Goal: Task Accomplishment & Management: Manage account settings

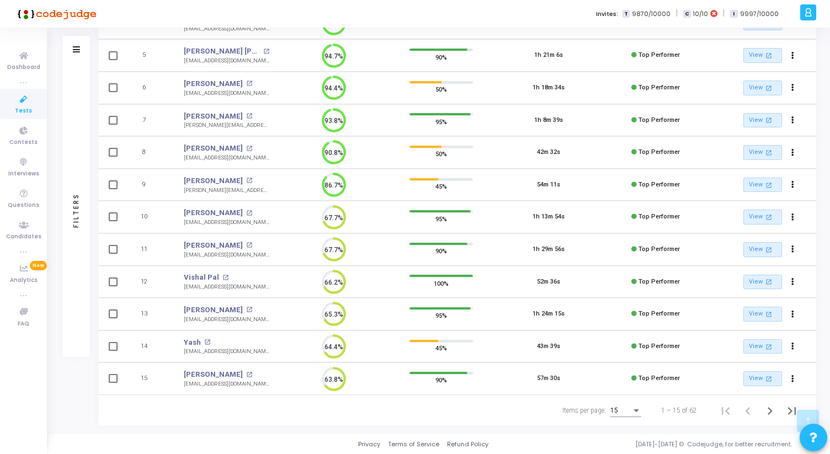
click at [623, 414] on div "15" at bounding box center [620, 411] width 21 height 8
click at [623, 403] on span "50" at bounding box center [626, 404] width 31 height 20
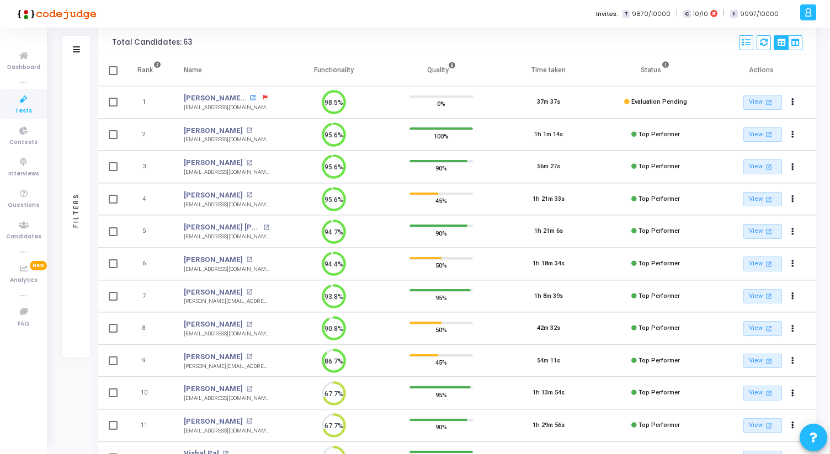
click at [249, 97] on mat-icon "open_in_new" at bounding box center [252, 98] width 6 height 6
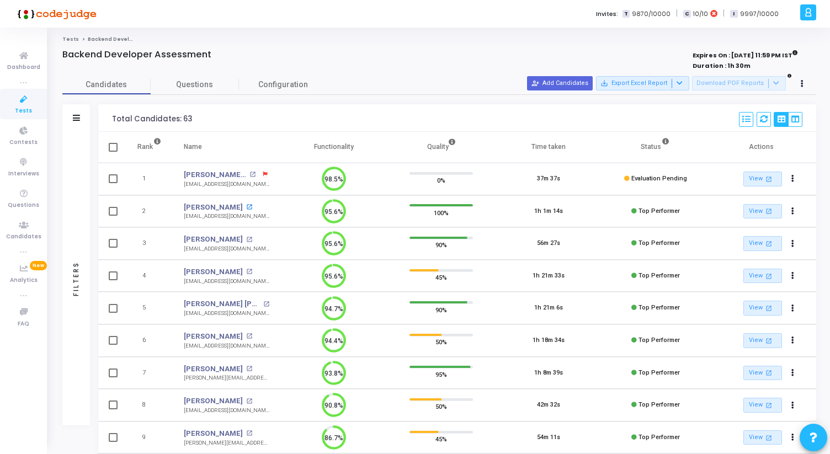
click at [247, 207] on mat-icon "open_in_new" at bounding box center [249, 207] width 6 height 6
drag, startPoint x: 184, startPoint y: 250, endPoint x: 243, endPoint y: 248, distance: 59.0
click at [243, 249] on td "Ranjeet Kumar open_in_new kranjeet770@gmail.com" at bounding box center [227, 243] width 108 height 33
copy div "kranjeet770@gmail.com"
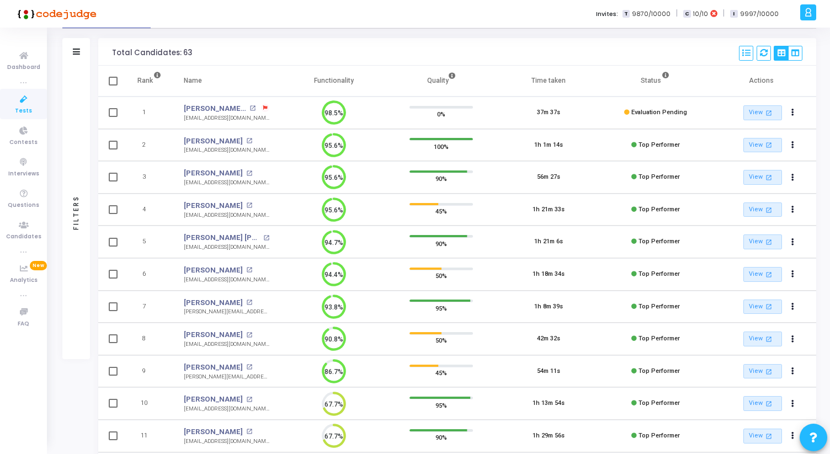
scroll to position [71, 0]
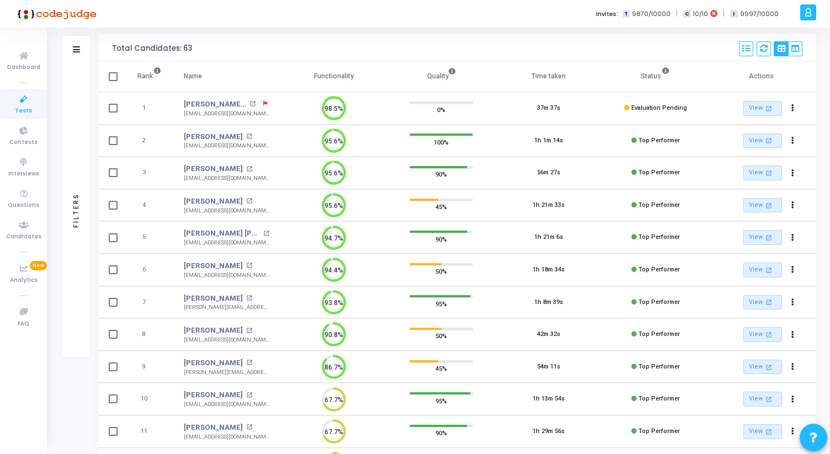
drag, startPoint x: 184, startPoint y: 211, endPoint x: 270, endPoint y: 209, distance: 86.1
click at [270, 209] on td "Aditya Chaudhary open_in_new adityachaudhary2242@gmail.com" at bounding box center [227, 205] width 108 height 33
copy div "adityachaudhary2242@gmail.com"
drag, startPoint x: 183, startPoint y: 242, endPoint x: 255, endPoint y: 241, distance: 72.3
click at [256, 242] on td "Sumit Kumar Singh open_in_new sumitksingh0004@gmail.com sumitksingh0004@gmail.c…" at bounding box center [227, 237] width 108 height 33
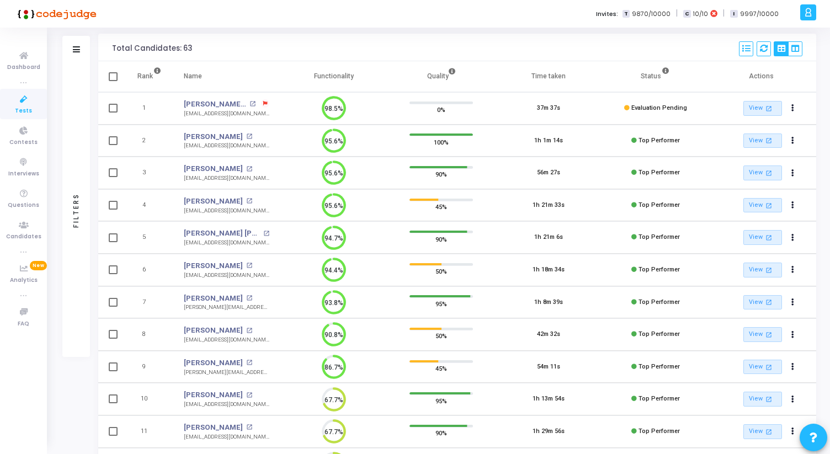
copy div "sumitksingh0004@gmail.com"
drag, startPoint x: 184, startPoint y: 275, endPoint x: 249, endPoint y: 276, distance: 65.7
click at [249, 276] on td "Riya Singhal open_in_new riyasinghal016@gmail.com riyasinghal016@gmail.com" at bounding box center [227, 270] width 108 height 33
copy div "riyasinghal016@gmail.com"
click at [270, 269] on td "Riya Singhal open_in_new riyasinghal016@gmail.com" at bounding box center [227, 270] width 108 height 33
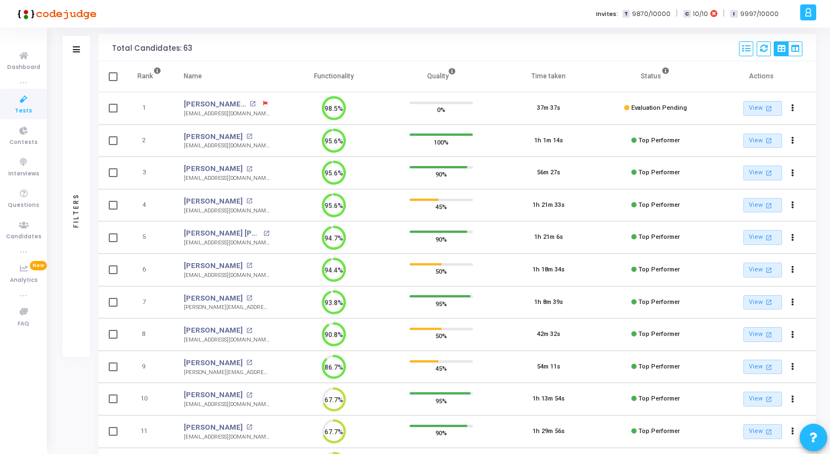
drag, startPoint x: 112, startPoint y: 47, endPoint x: 199, endPoint y: 51, distance: 86.7
click at [199, 51] on div "Total Candidates: 63 Select S No Name Questions Functionality Quality Time Take…" at bounding box center [457, 48] width 718 height 28
drag, startPoint x: 199, startPoint y: 51, endPoint x: 116, endPoint y: 51, distance: 82.2
click at [116, 51] on div "Total Candidates: 63 Select S No Name Questions Functionality Quality Time Take…" at bounding box center [457, 48] width 718 height 28
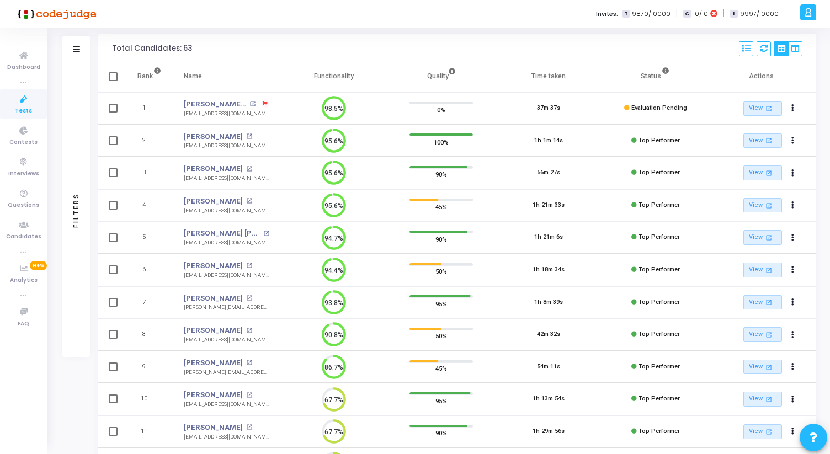
click at [116, 51] on div "Total Candidates: 63" at bounding box center [152, 48] width 80 height 9
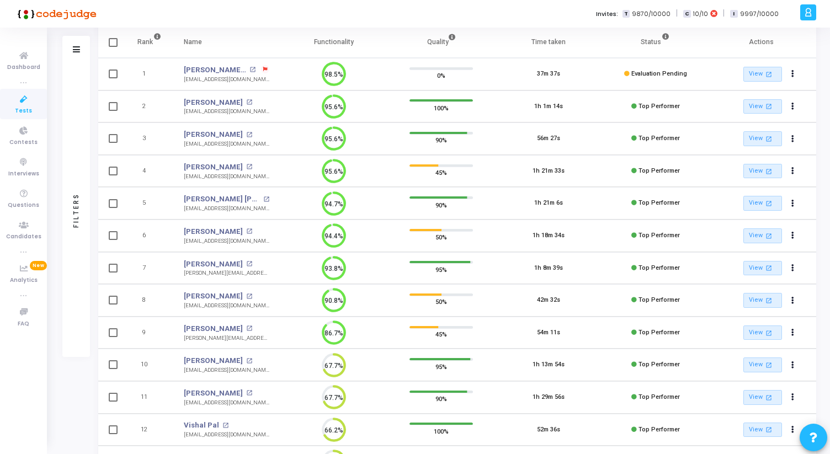
scroll to position [110, 0]
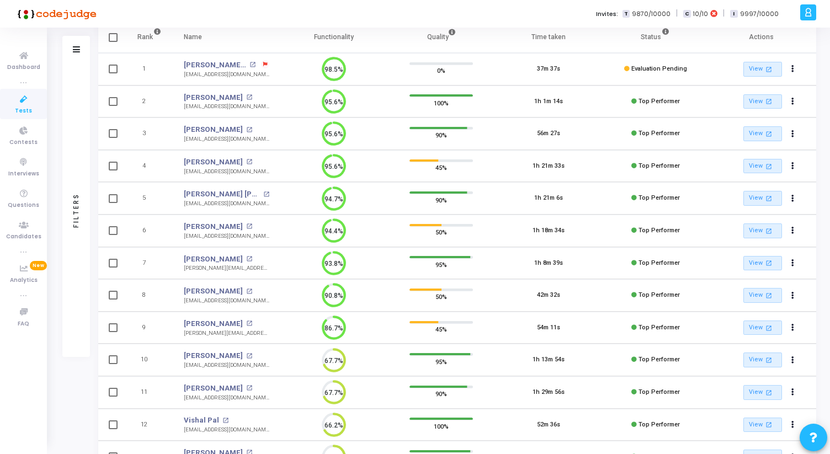
drag, startPoint x: 184, startPoint y: 269, endPoint x: 244, endPoint y: 268, distance: 59.6
click at [244, 268] on td "Dhruv Khajotia open_in_new dhruv.kdood@gmail.com dhruv.kdood@gmail.com" at bounding box center [227, 263] width 108 height 33
copy div "dhruv.kdood@gmail.com"
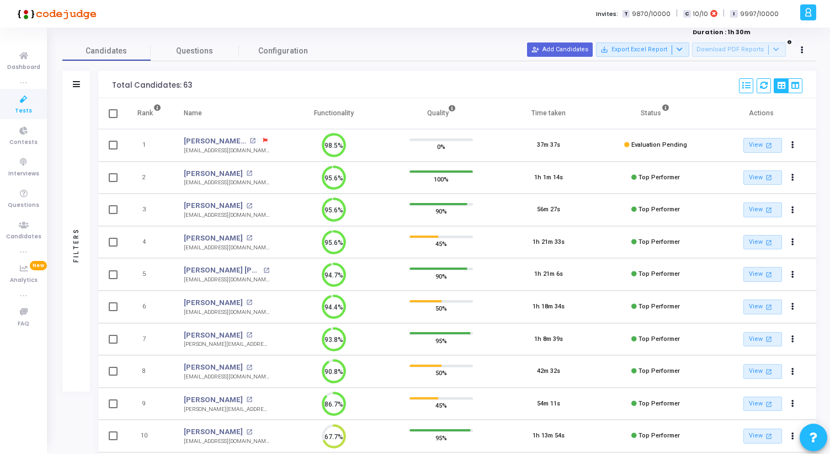
scroll to position [0, 0]
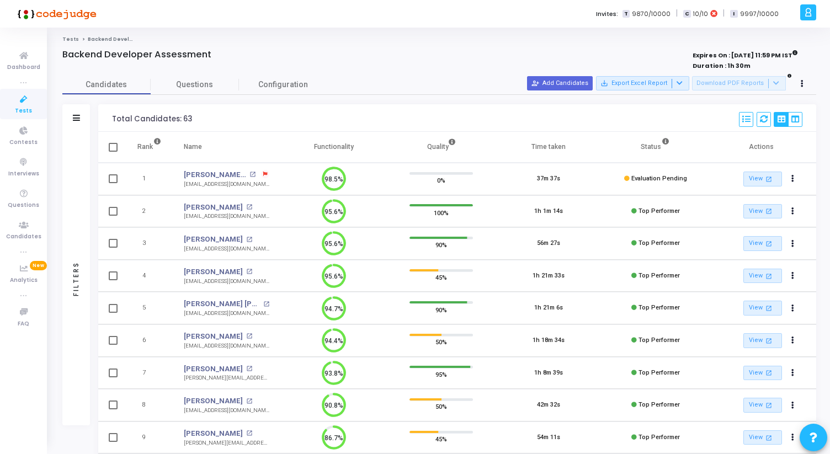
drag, startPoint x: 112, startPoint y: 118, endPoint x: 170, endPoint y: 118, distance: 57.9
click at [137, 118] on div "Total Candidates: 63" at bounding box center [152, 119] width 80 height 9
drag, startPoint x: 188, startPoint y: 119, endPoint x: 110, endPoint y: 119, distance: 78.3
click at [110, 119] on div "Total Candidates: 63 Select S No Name Questions Functionality Quality Time Take…" at bounding box center [457, 118] width 718 height 28
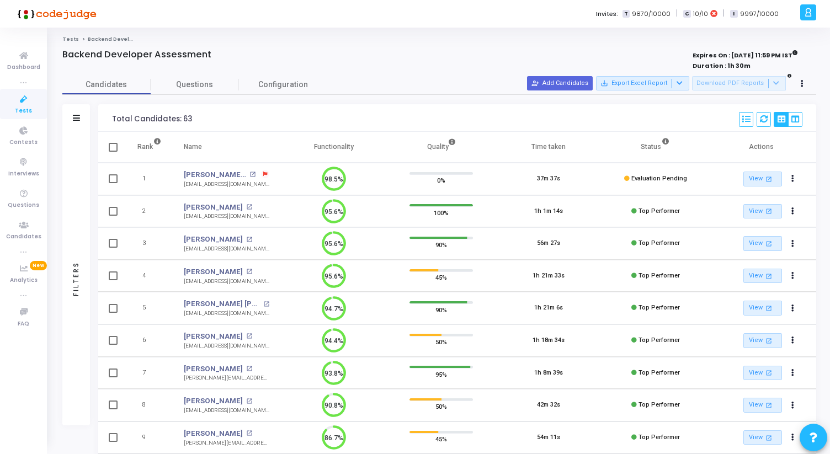
drag, startPoint x: 110, startPoint y: 119, endPoint x: 189, endPoint y: 118, distance: 78.9
click at [189, 118] on div "Total Candidates: 63 Select S No Name Questions Functionality Quality Time Take…" at bounding box center [457, 118] width 718 height 28
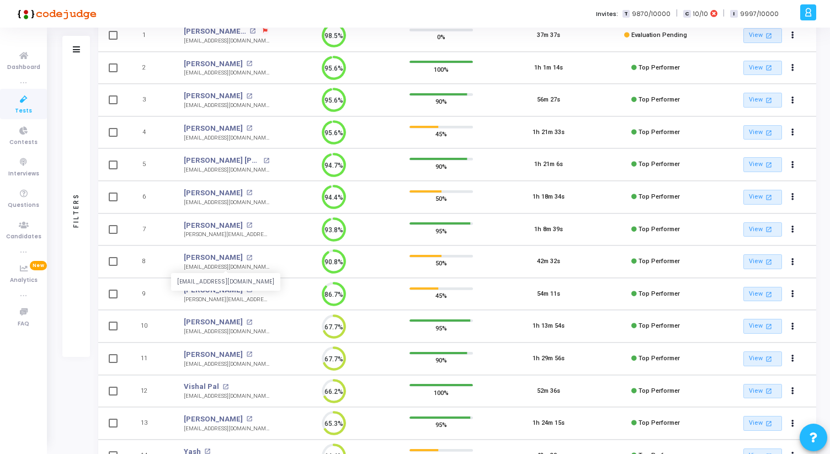
scroll to position [153, 0]
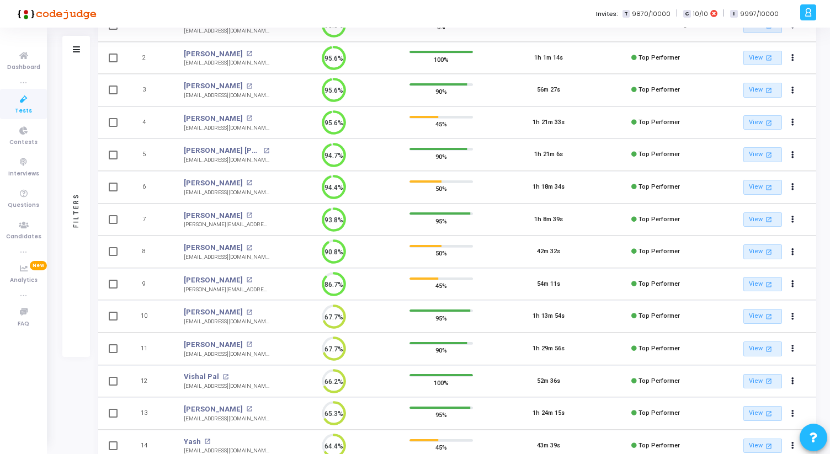
drag, startPoint x: 181, startPoint y: 258, endPoint x: 257, endPoint y: 263, distance: 75.1
click at [257, 263] on td "Chinmaya Panigrahi open_in_new chinmayapanigrahi7@gmail.com" at bounding box center [227, 252] width 108 height 33
copy div "chinmayapanigrahi7@gmail.com"
click at [252, 279] on mat-icon "open_in_new" at bounding box center [249, 280] width 6 height 6
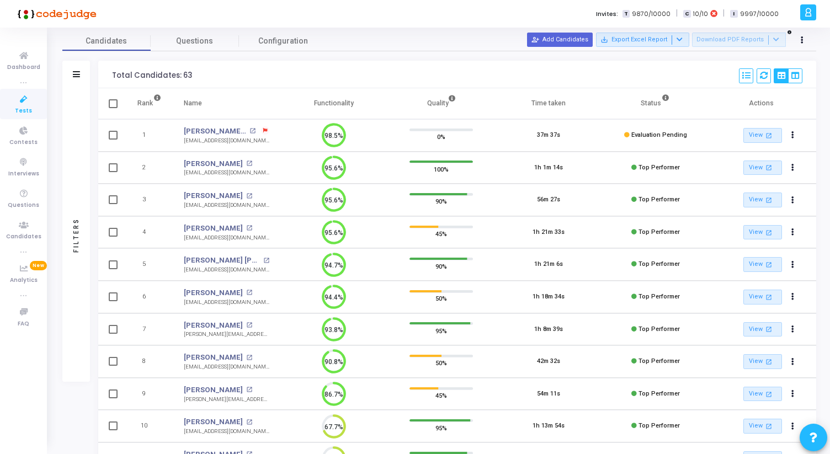
scroll to position [42, 0]
click at [249, 130] on mat-icon "open_in_new" at bounding box center [252, 132] width 6 height 6
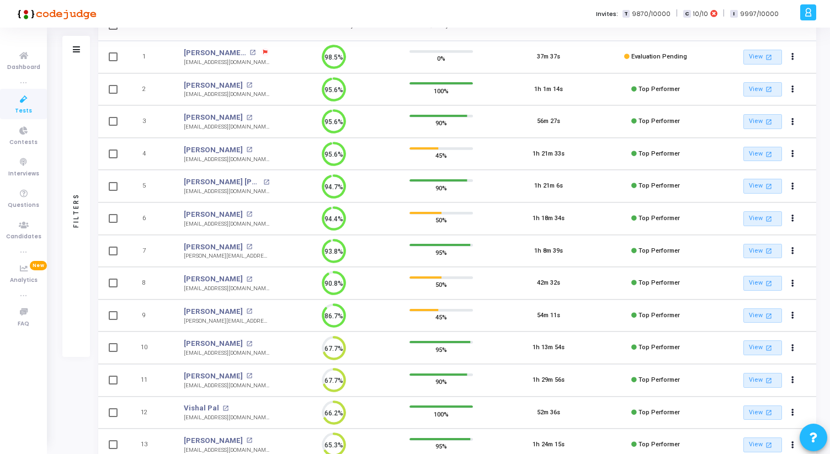
scroll to position [281, 0]
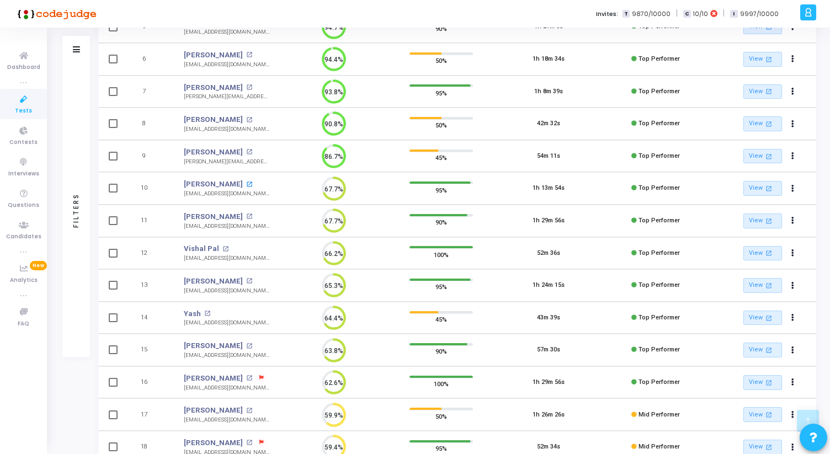
click at [246, 183] on mat-icon "open_in_new" at bounding box center [249, 184] width 6 height 6
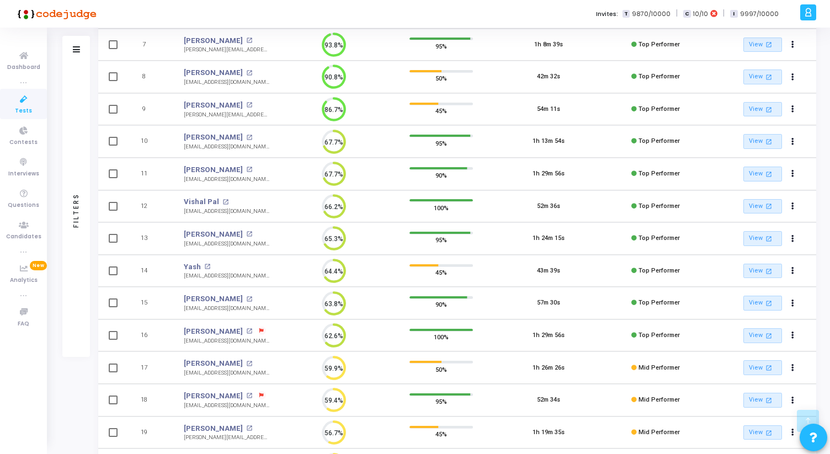
scroll to position [332, 0]
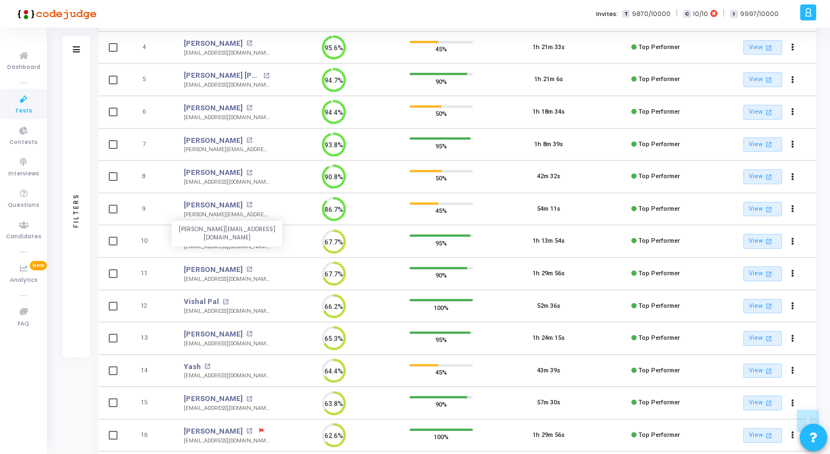
scroll to position [226, 0]
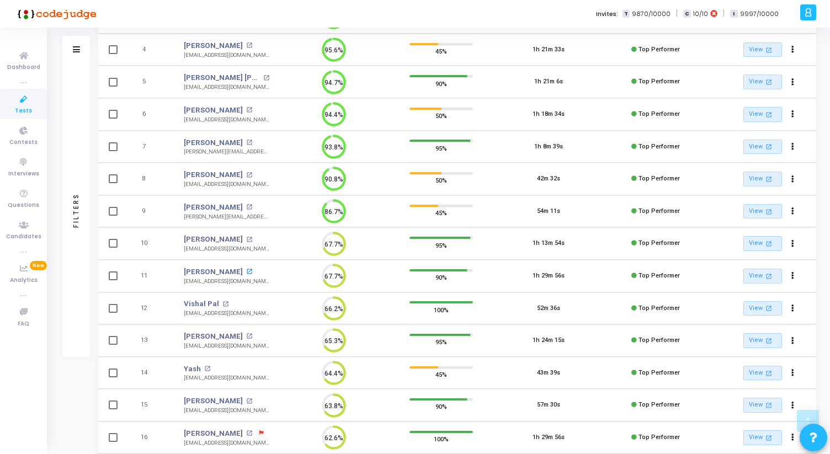
click at [246, 271] on mat-icon "open_in_new" at bounding box center [249, 272] width 6 height 6
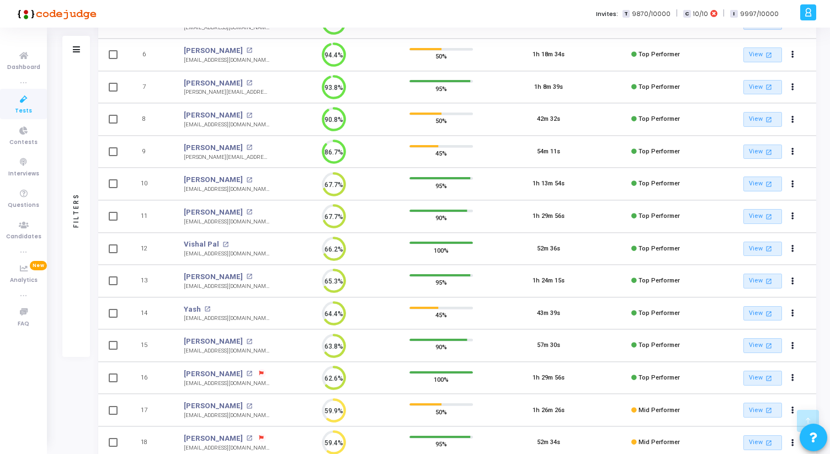
scroll to position [292, 0]
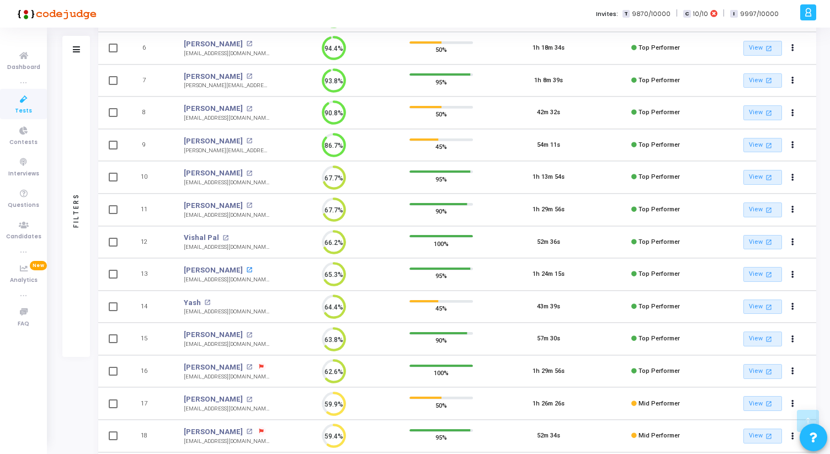
click at [246, 269] on mat-icon "open_in_new" at bounding box center [249, 270] width 6 height 6
click at [202, 299] on div "Yash open_in_new" at bounding box center [227, 302] width 86 height 11
click at [206, 300] on mat-icon "open_in_new" at bounding box center [207, 303] width 6 height 6
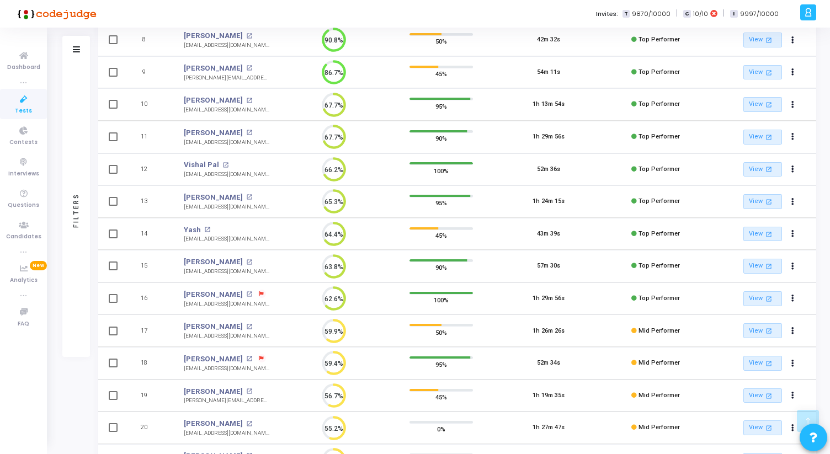
scroll to position [374, 0]
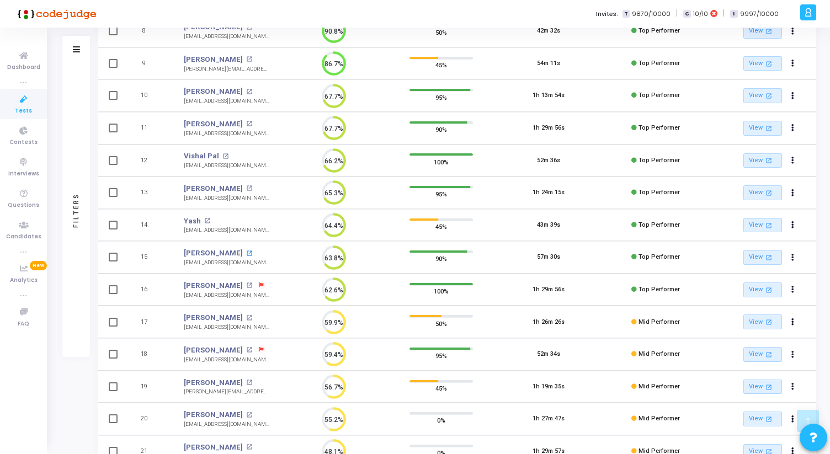
click at [246, 253] on mat-icon "open_in_new" at bounding box center [249, 253] width 6 height 6
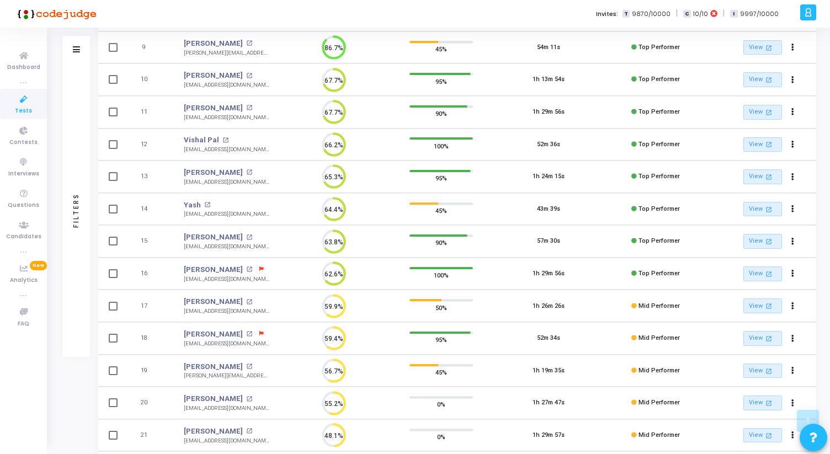
scroll to position [391, 0]
click at [222, 137] on mat-icon "open_in_new" at bounding box center [225, 140] width 6 height 6
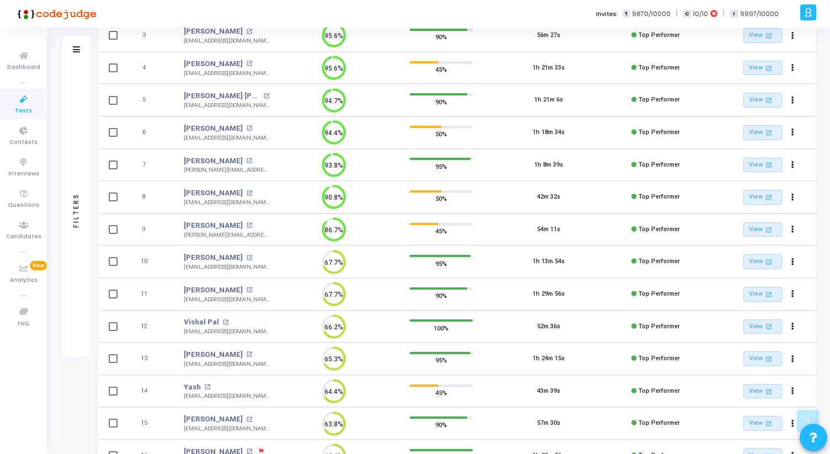
scroll to position [0, 0]
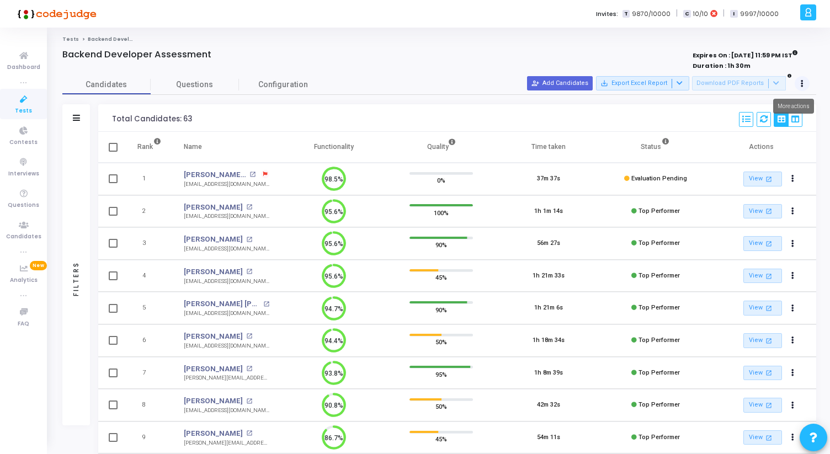
click at [803, 81] on icon at bounding box center [801, 84] width 3 height 6
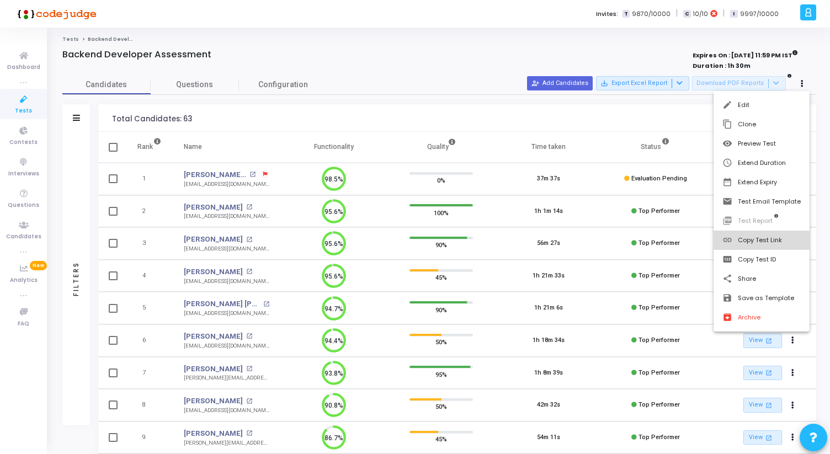
click at [754, 241] on button "link Copy Test Link" at bounding box center [761, 240] width 96 height 19
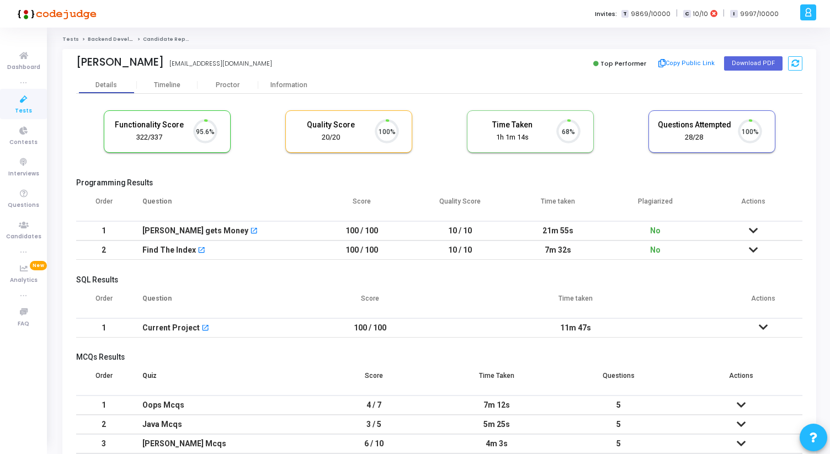
scroll to position [23, 28]
click at [226, 88] on div "Proctor" at bounding box center [227, 85] width 61 height 8
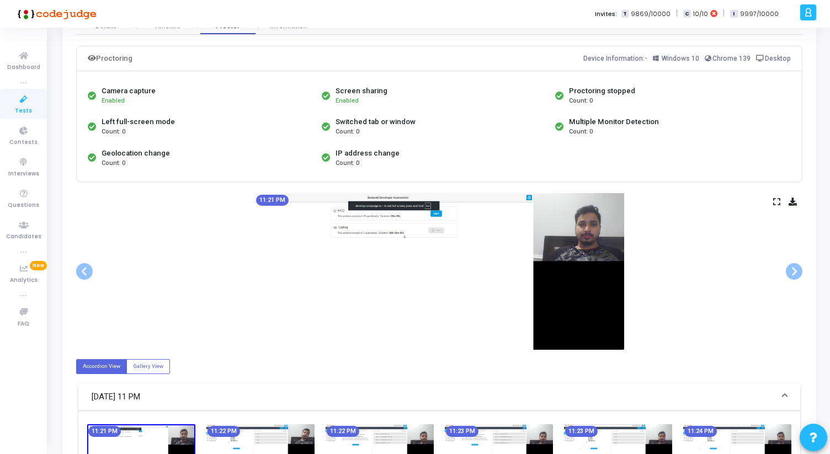
scroll to position [60, 0]
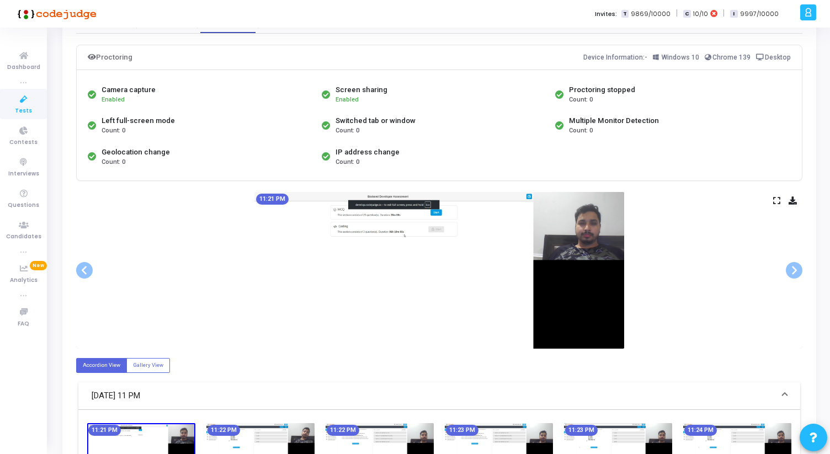
click at [776, 202] on icon at bounding box center [776, 200] width 7 height 6
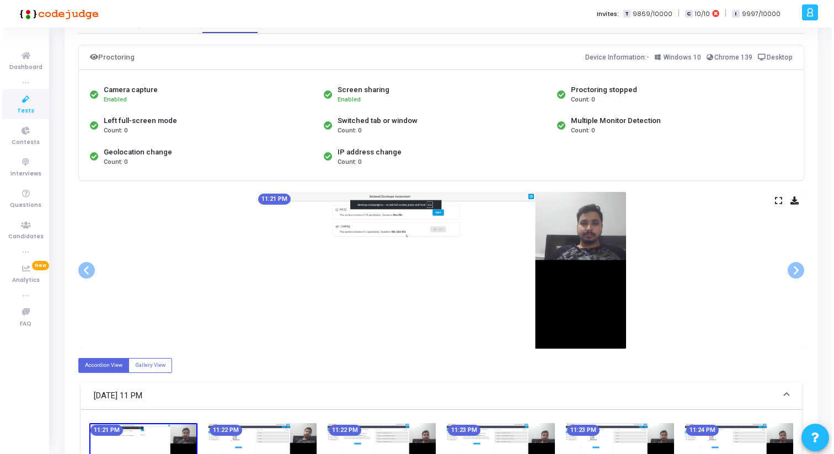
scroll to position [0, 0]
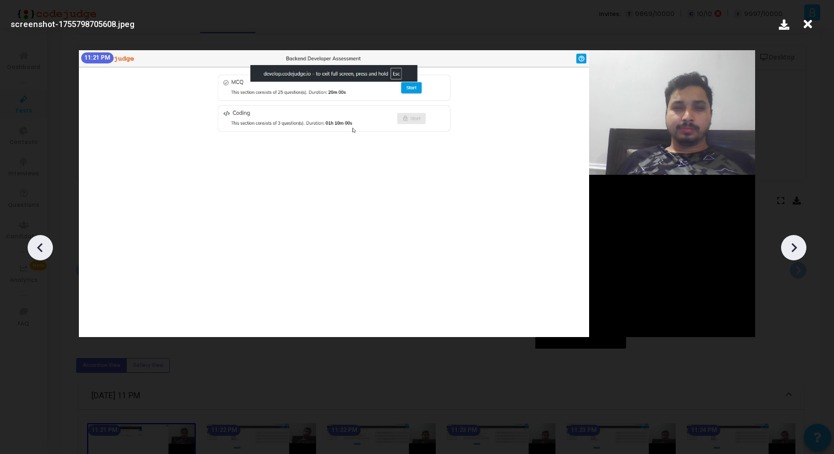
click at [794, 246] on icon at bounding box center [794, 247] width 17 height 17
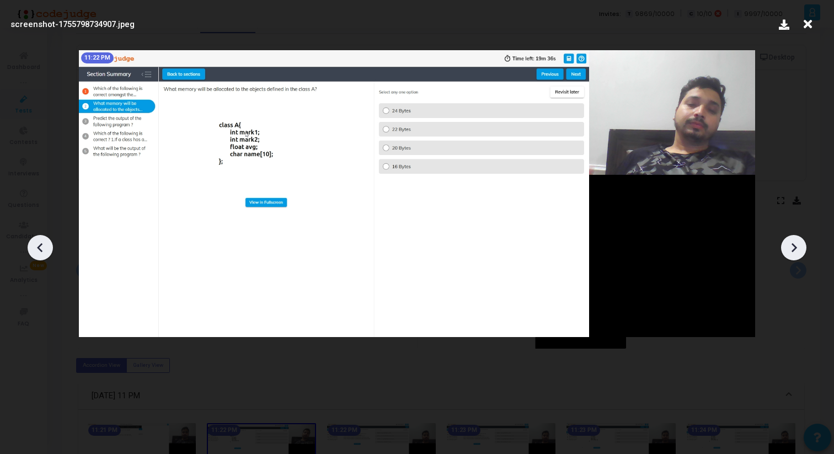
click at [794, 246] on icon at bounding box center [794, 247] width 17 height 17
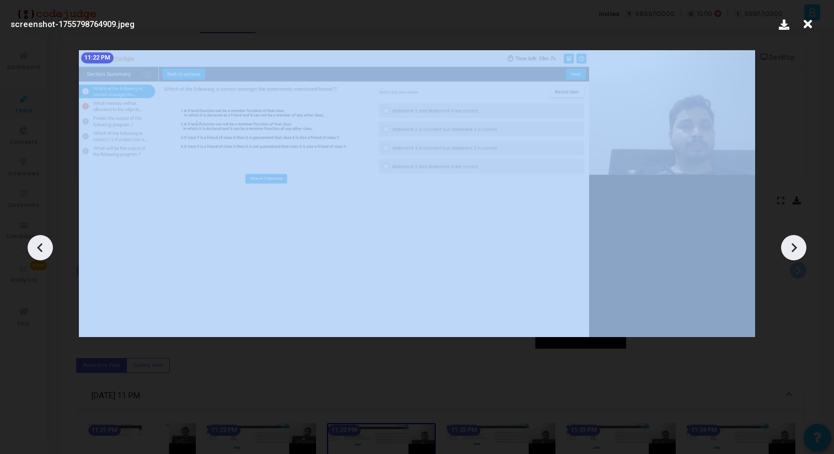
click at [794, 246] on icon at bounding box center [794, 247] width 17 height 17
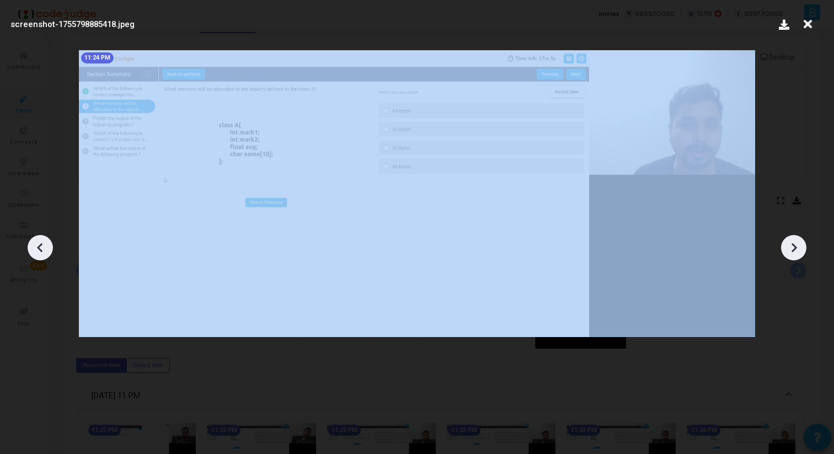
click at [794, 246] on icon at bounding box center [794, 247] width 17 height 17
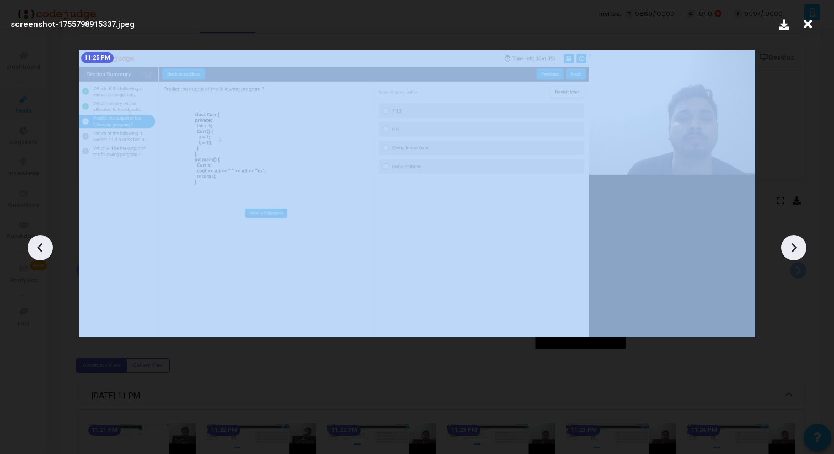
click at [794, 246] on icon at bounding box center [794, 247] width 17 height 17
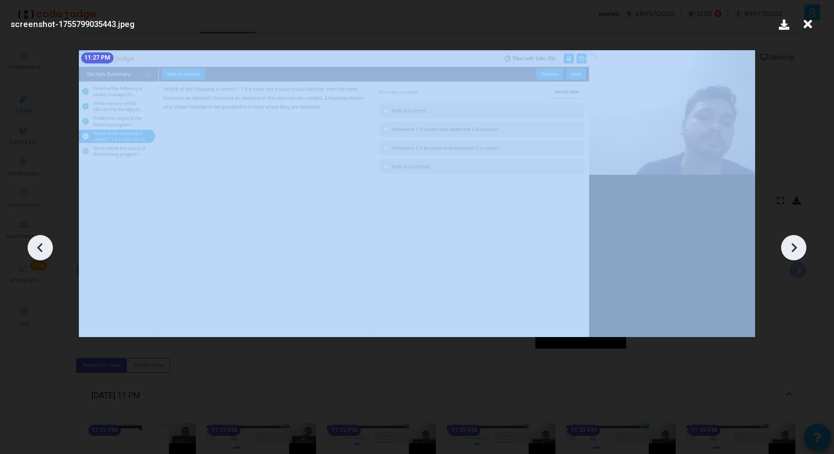
click at [794, 246] on icon at bounding box center [794, 247] width 17 height 17
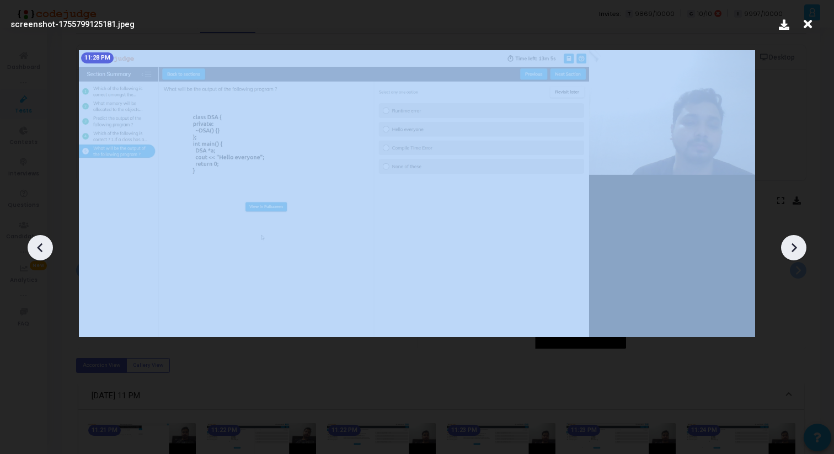
click at [794, 246] on icon at bounding box center [794, 247] width 17 height 17
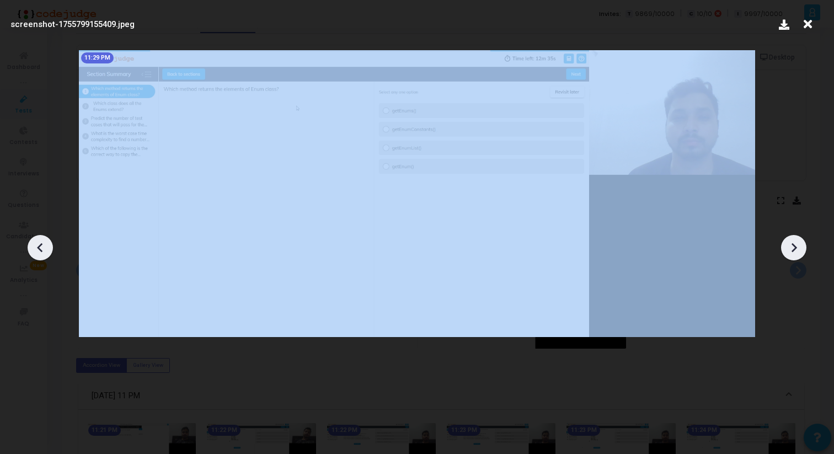
click at [794, 246] on icon at bounding box center [794, 247] width 17 height 17
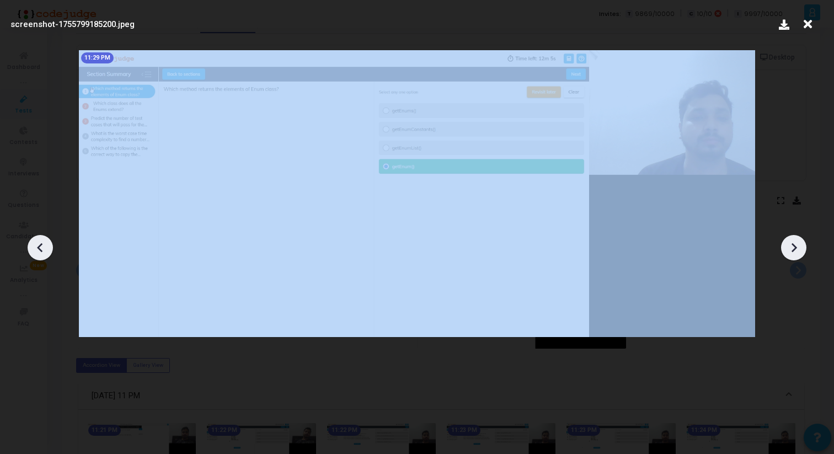
click at [794, 246] on icon at bounding box center [794, 247] width 17 height 17
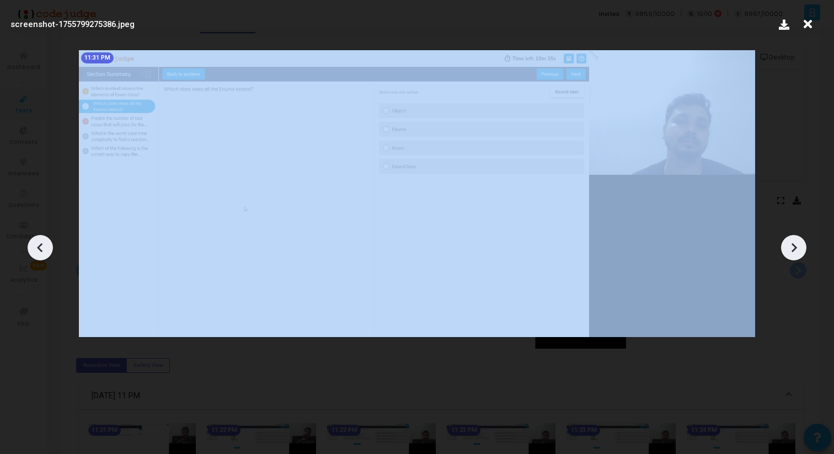
click at [794, 246] on icon at bounding box center [794, 247] width 17 height 17
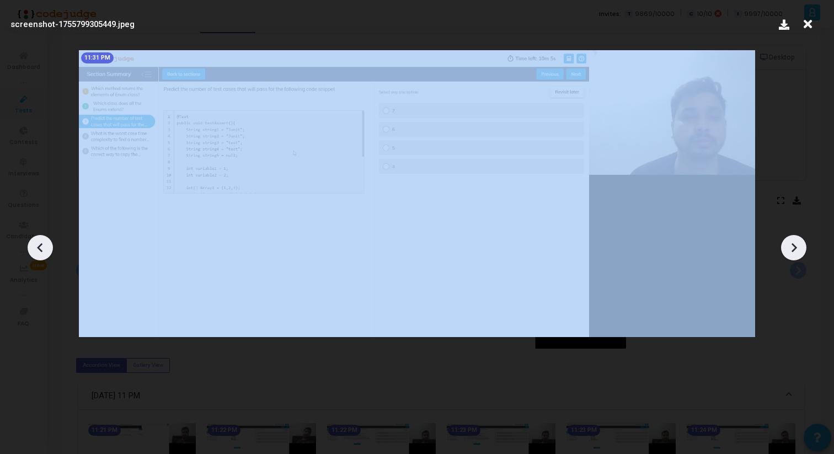
click at [794, 246] on icon at bounding box center [794, 247] width 17 height 17
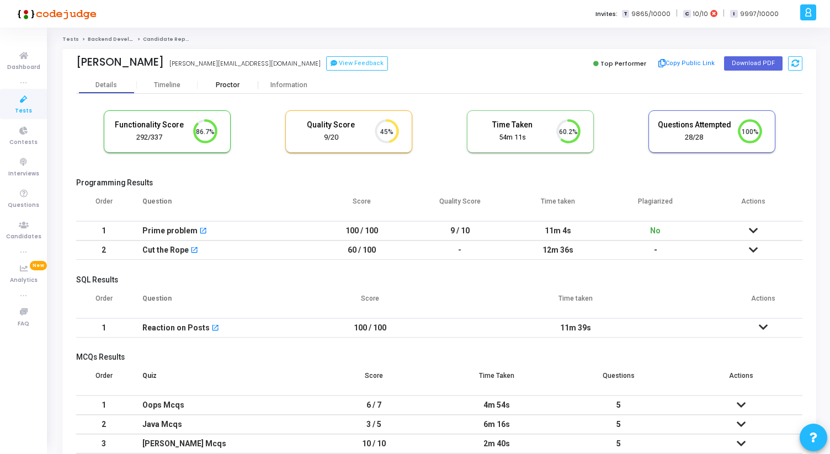
click at [233, 83] on div "Proctor" at bounding box center [227, 85] width 61 height 8
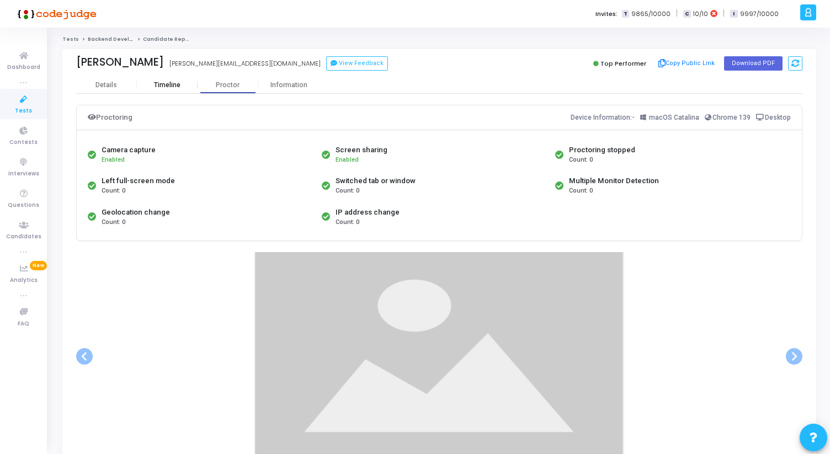
click at [178, 80] on div "Timeline" at bounding box center [167, 85] width 61 height 17
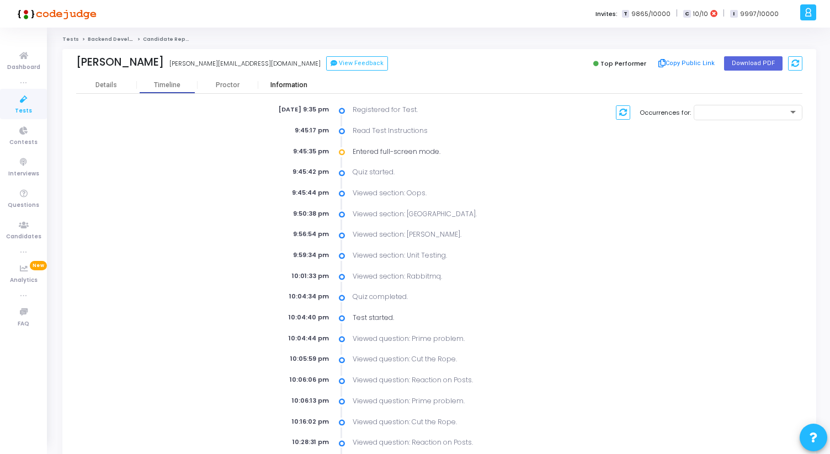
click at [300, 83] on div "Information" at bounding box center [288, 85] width 61 height 8
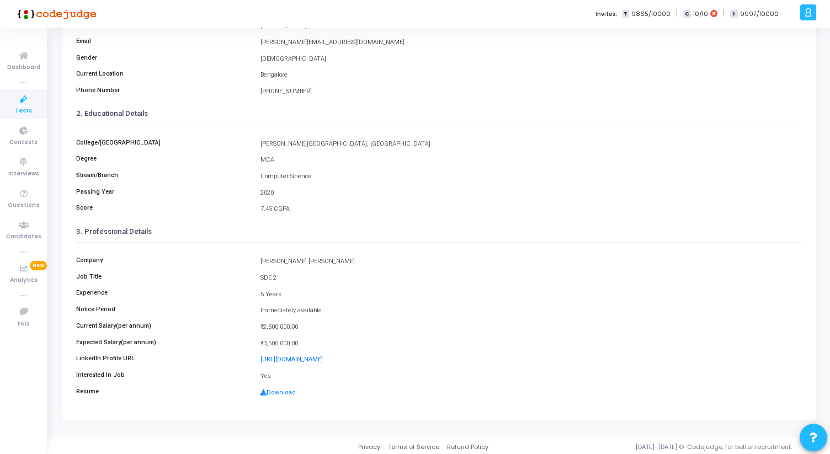
scroll to position [123, 0]
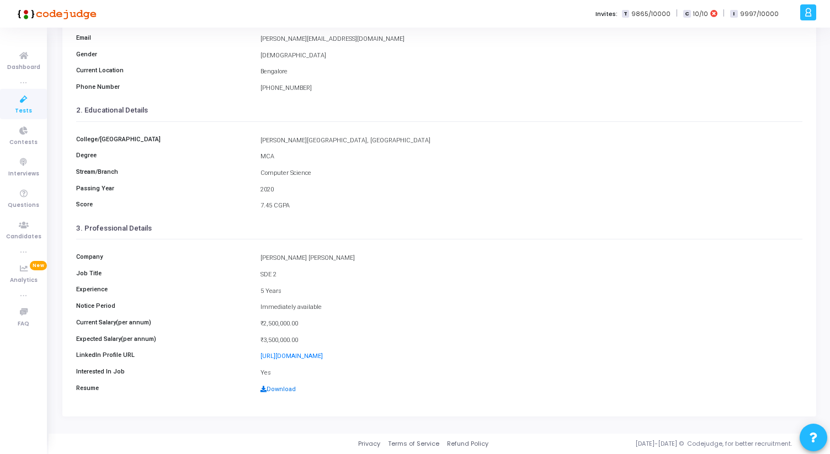
click at [276, 390] on link "Download" at bounding box center [277, 389] width 35 height 7
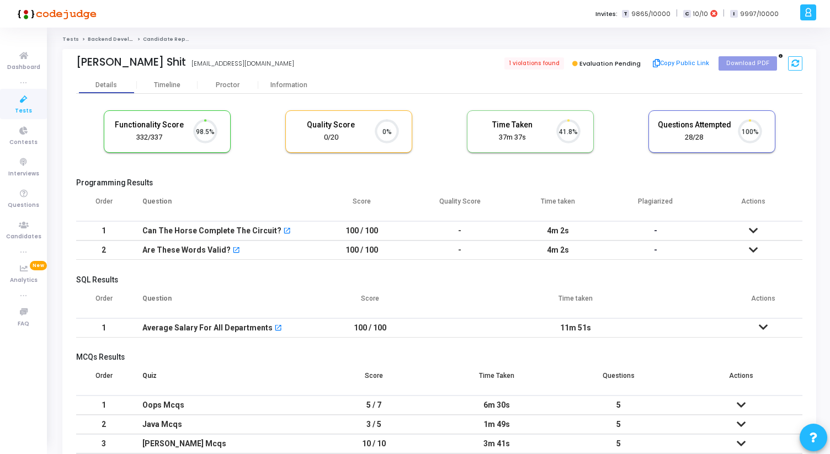
scroll to position [5, 5]
click at [236, 87] on div "Proctor" at bounding box center [227, 85] width 61 height 8
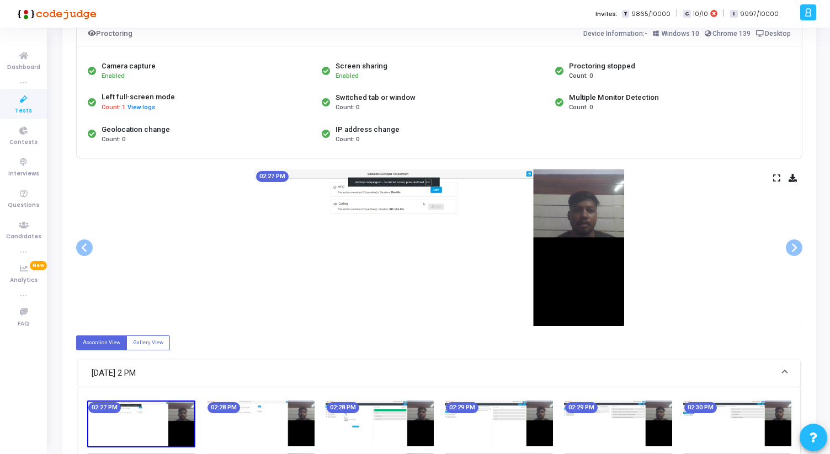
scroll to position [89, 0]
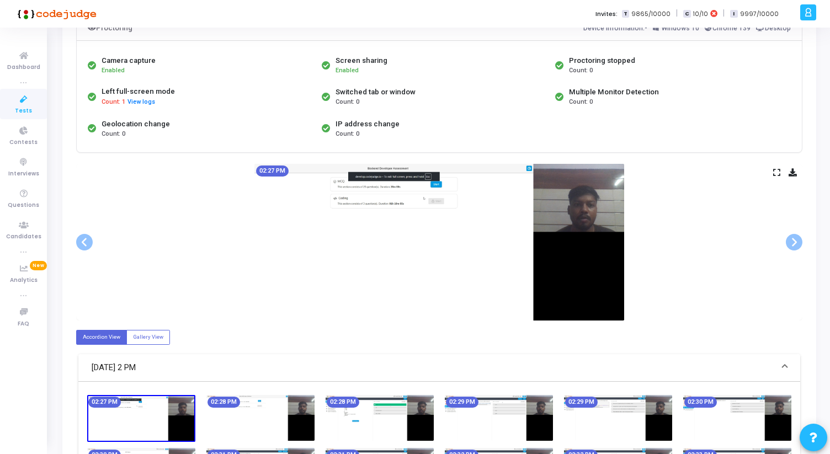
click at [775, 172] on icon at bounding box center [776, 172] width 7 height 6
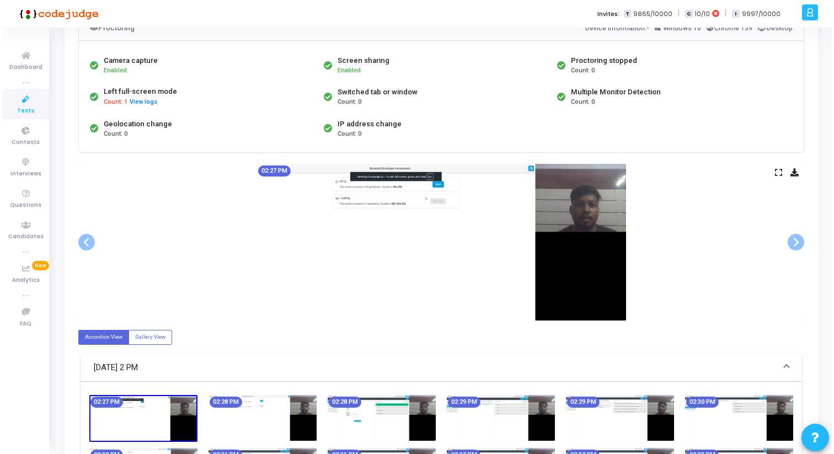
scroll to position [0, 0]
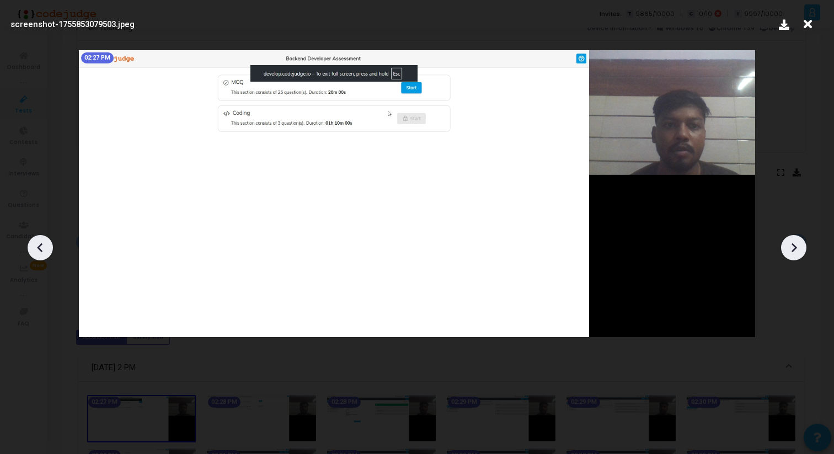
click at [805, 255] on div at bounding box center [417, 243] width 834 height 421
click at [798, 254] on icon at bounding box center [794, 247] width 17 height 17
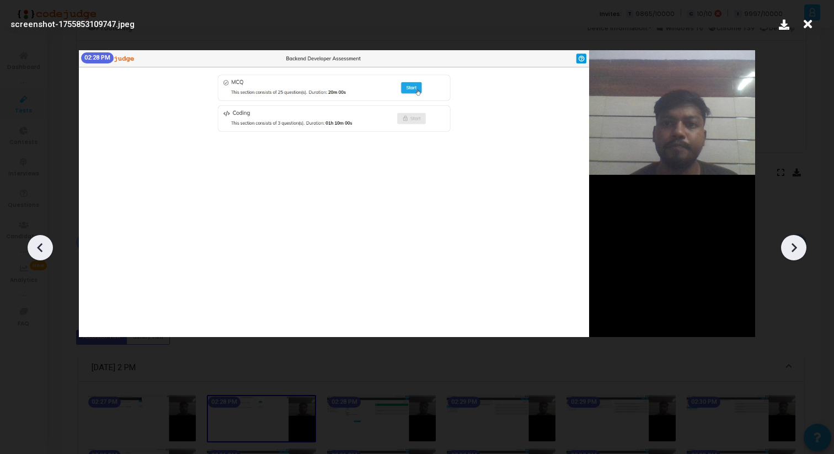
click at [798, 254] on icon at bounding box center [794, 247] width 17 height 17
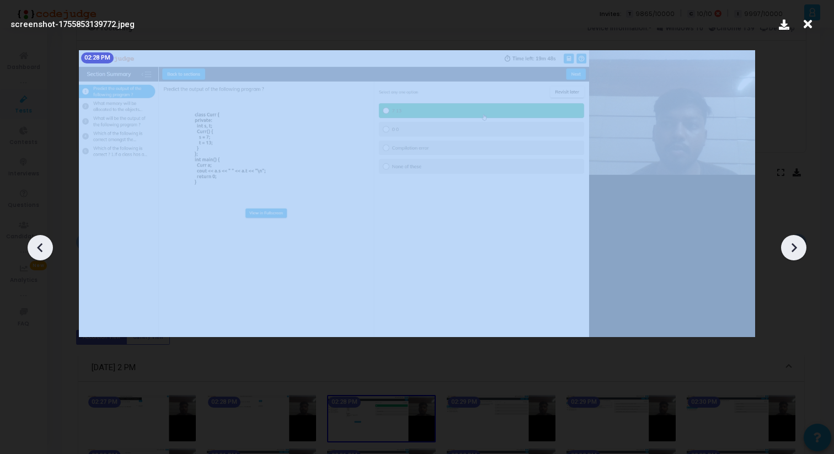
click at [798, 254] on icon at bounding box center [794, 247] width 17 height 17
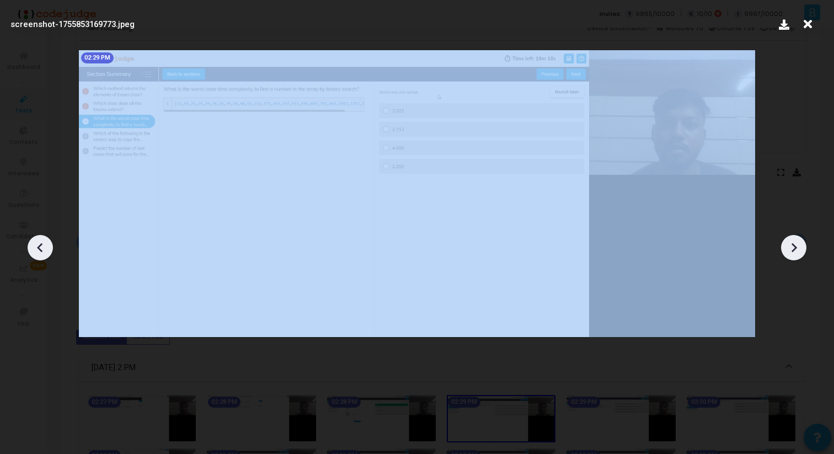
click at [798, 254] on icon at bounding box center [794, 247] width 17 height 17
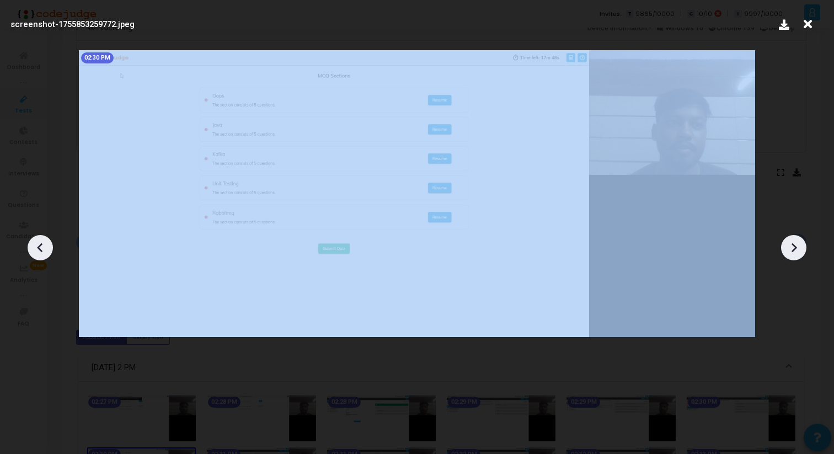
click at [798, 254] on icon at bounding box center [794, 247] width 17 height 17
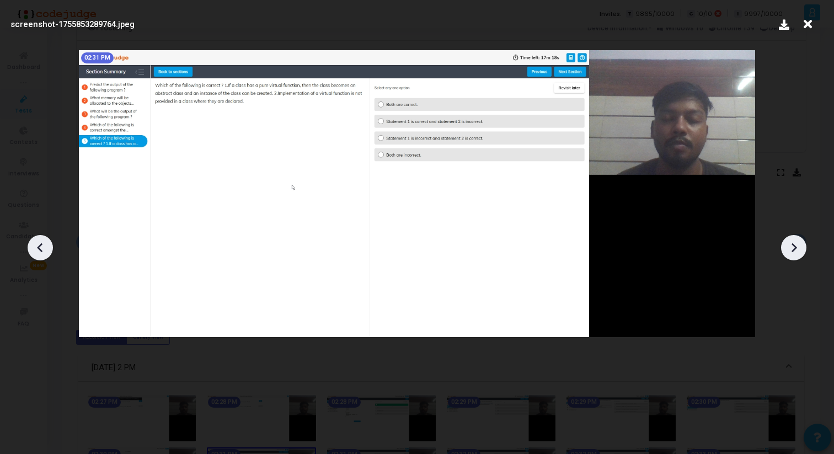
click at [798, 254] on icon at bounding box center [794, 247] width 17 height 17
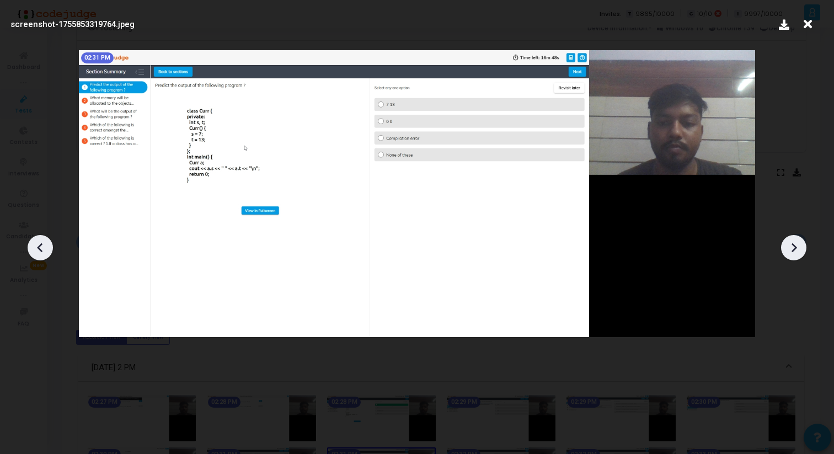
click at [798, 254] on icon at bounding box center [794, 247] width 17 height 17
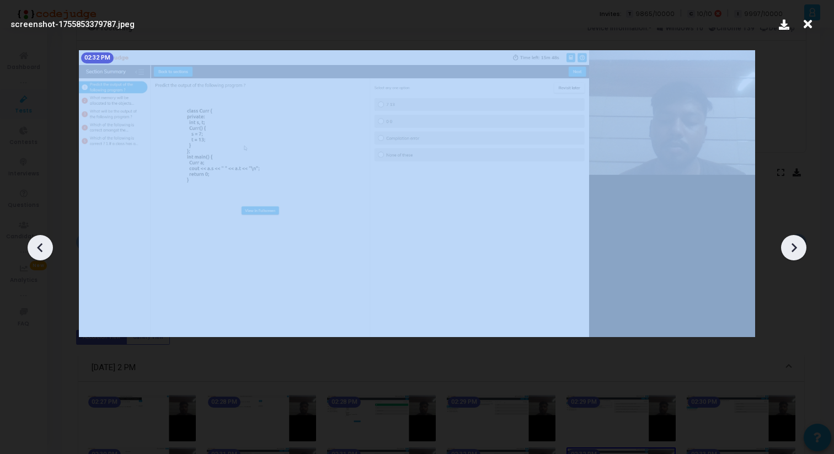
click at [798, 254] on icon at bounding box center [794, 247] width 17 height 17
click at [798, 255] on icon at bounding box center [794, 247] width 17 height 17
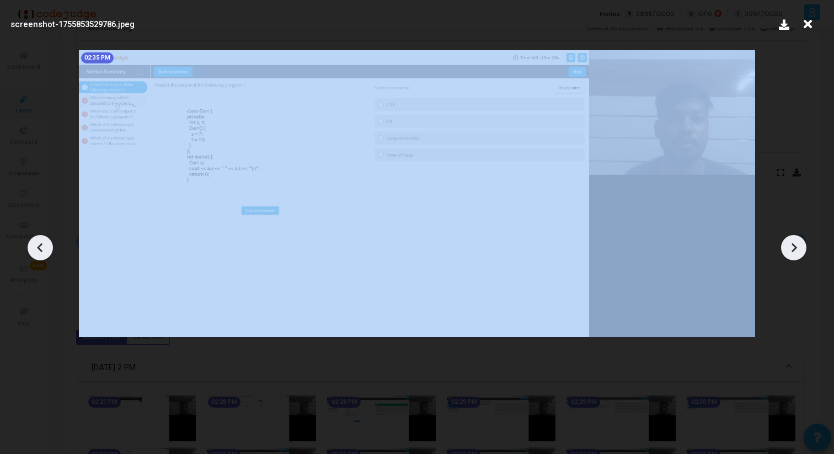
click at [798, 255] on icon at bounding box center [794, 247] width 17 height 17
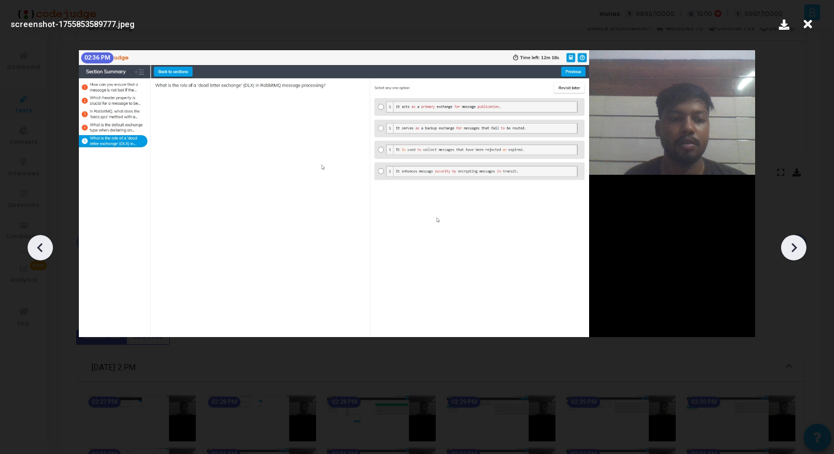
click at [797, 255] on icon at bounding box center [794, 247] width 17 height 17
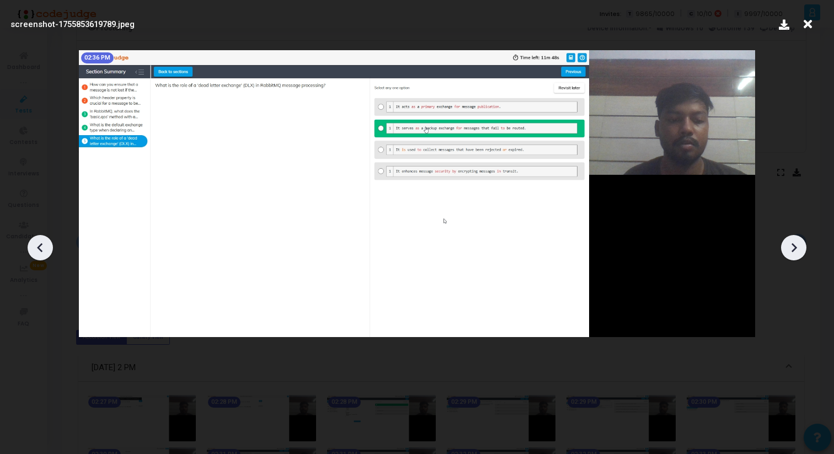
click at [797, 255] on icon at bounding box center [794, 247] width 17 height 17
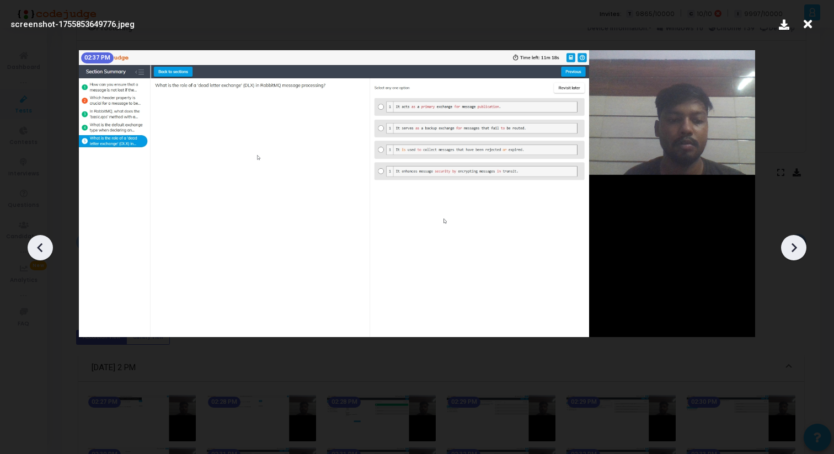
click at [797, 255] on icon at bounding box center [794, 247] width 17 height 17
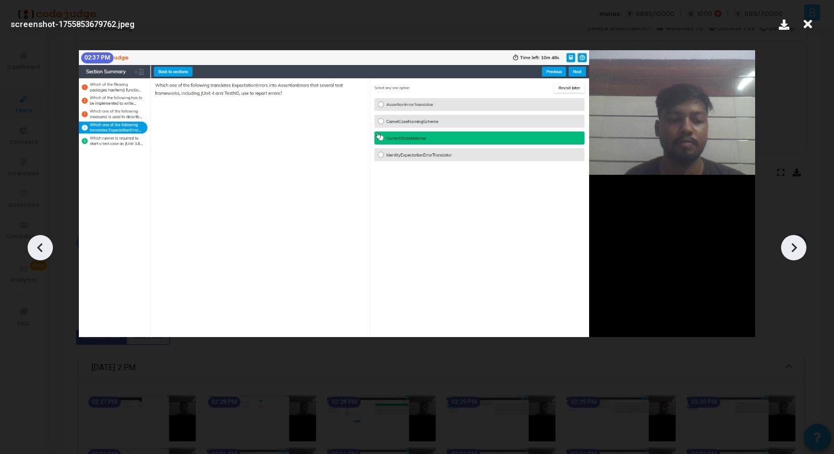
click at [796, 256] on div at bounding box center [793, 247] width 25 height 25
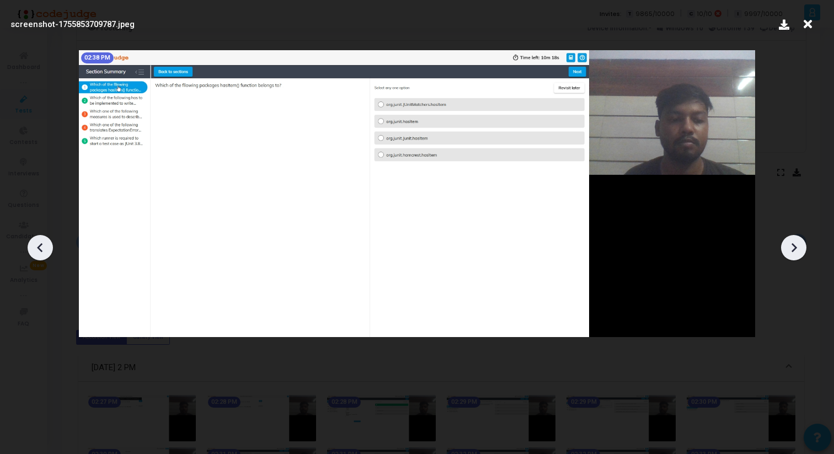
click at [796, 256] on div at bounding box center [793, 247] width 25 height 25
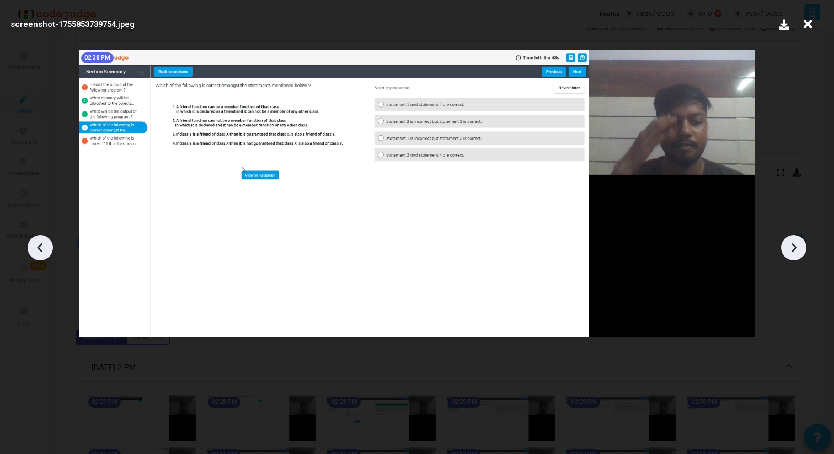
click at [796, 256] on div at bounding box center [793, 247] width 25 height 25
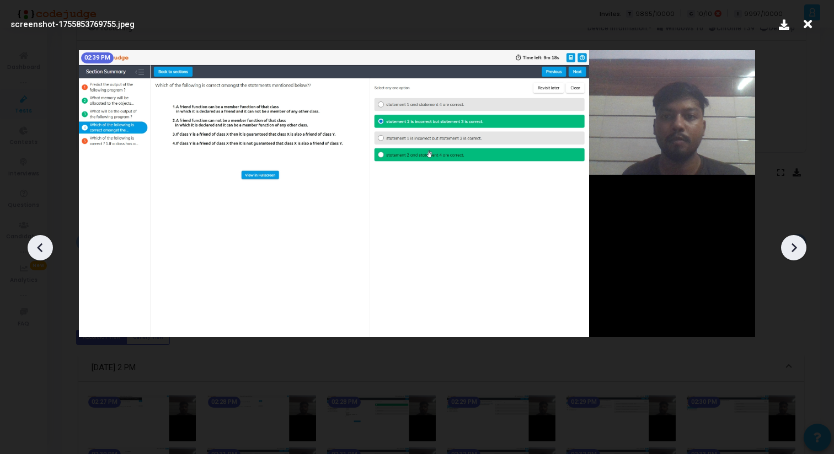
click at [796, 256] on div at bounding box center [793, 247] width 25 height 25
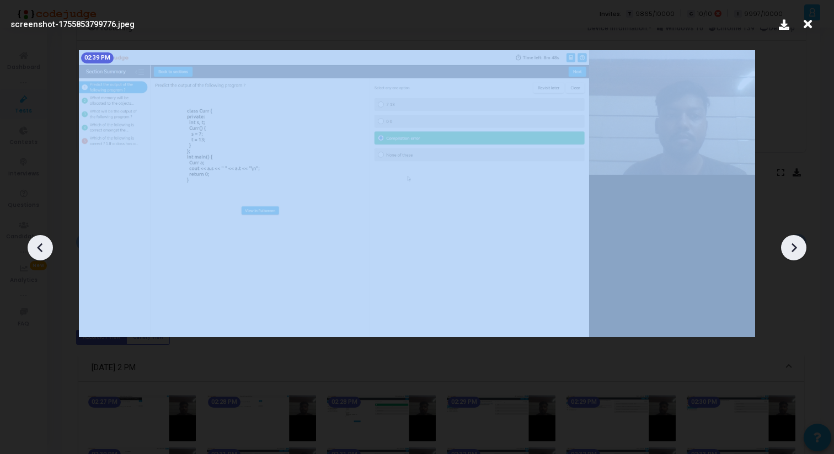
click at [796, 256] on div at bounding box center [793, 247] width 25 height 25
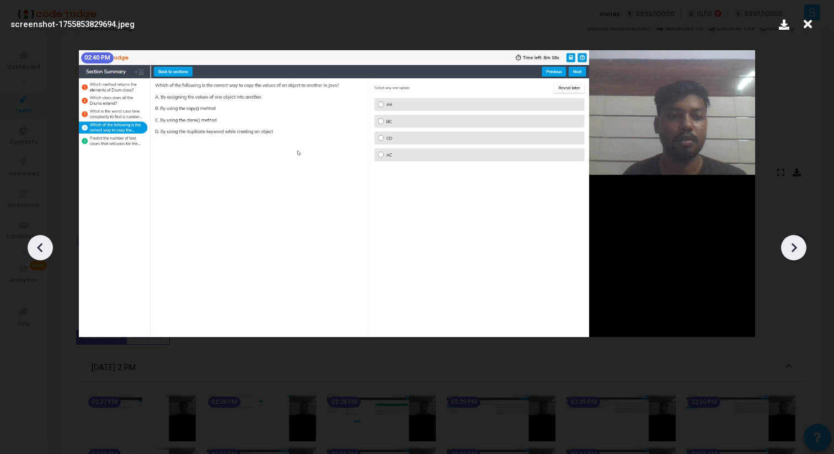
click at [796, 256] on div at bounding box center [793, 247] width 25 height 25
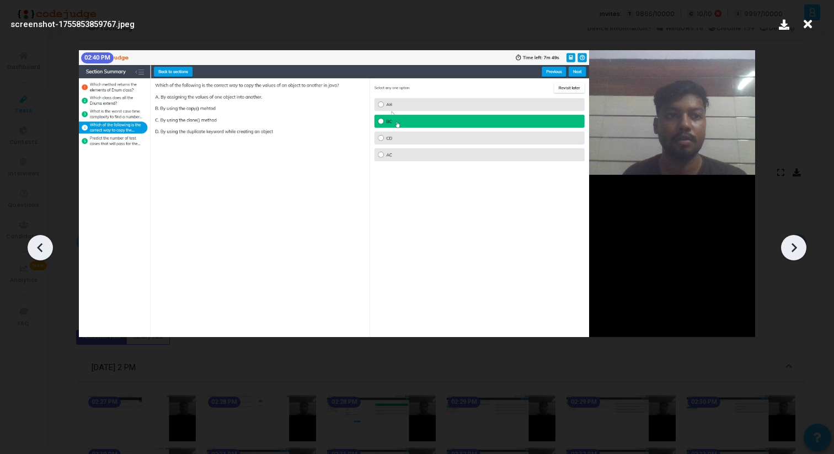
click at [796, 256] on div at bounding box center [793, 247] width 25 height 25
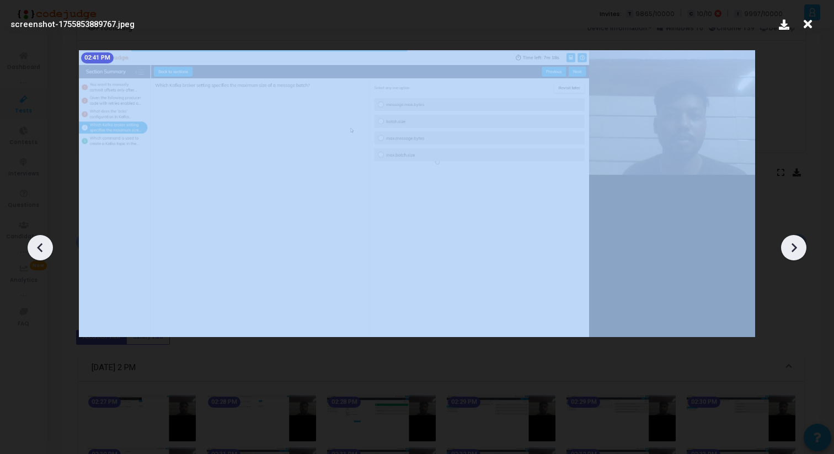
click at [796, 256] on div at bounding box center [793, 247] width 25 height 25
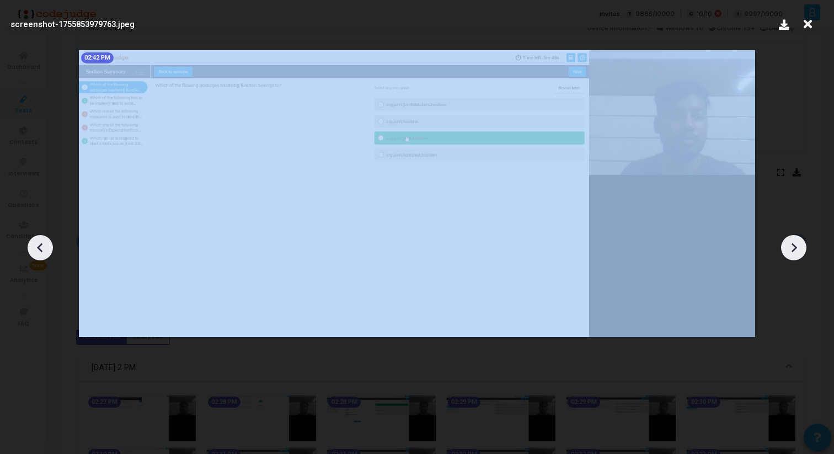
click at [796, 256] on div at bounding box center [793, 247] width 25 height 25
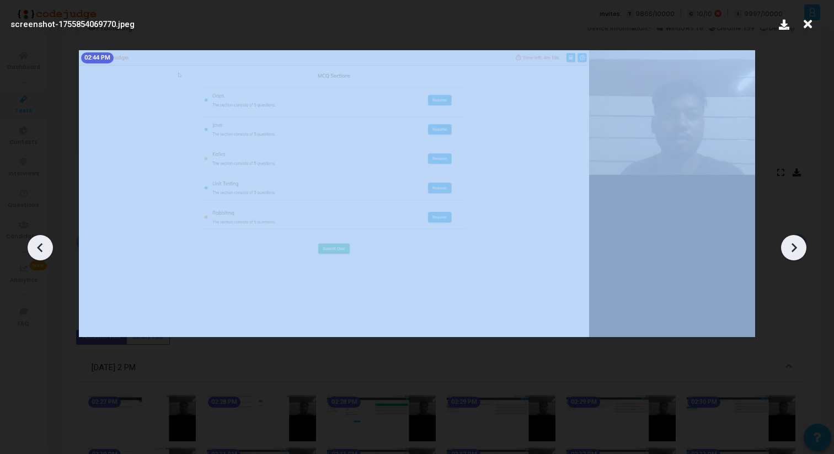
click at [796, 256] on div at bounding box center [793, 247] width 25 height 25
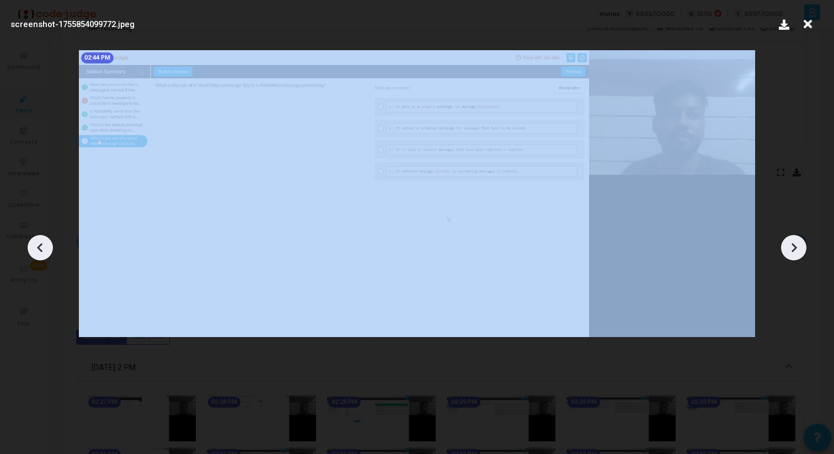
click at [796, 256] on div at bounding box center [793, 247] width 25 height 25
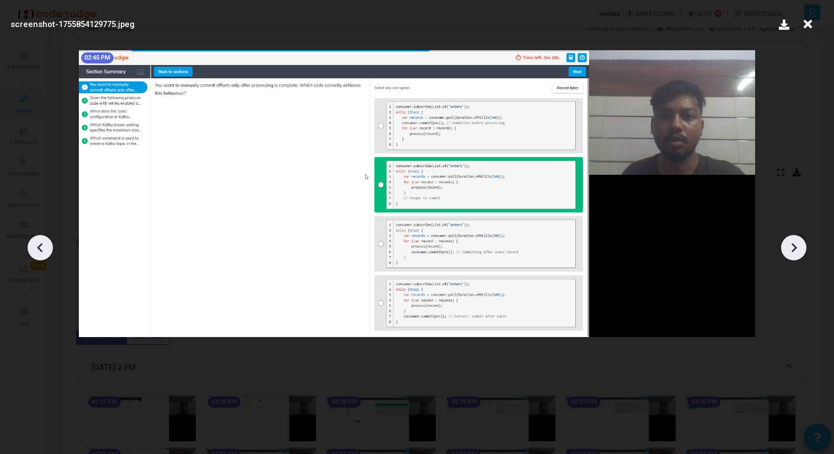
click at [796, 256] on div at bounding box center [793, 247] width 25 height 25
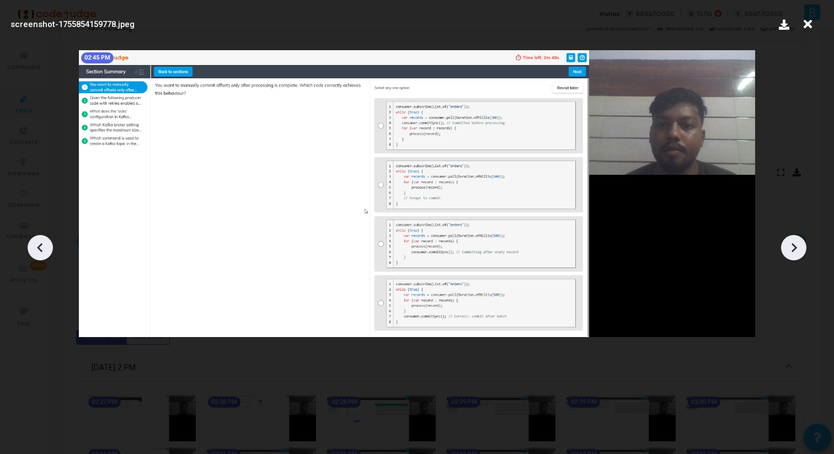
click at [796, 256] on div at bounding box center [793, 247] width 25 height 25
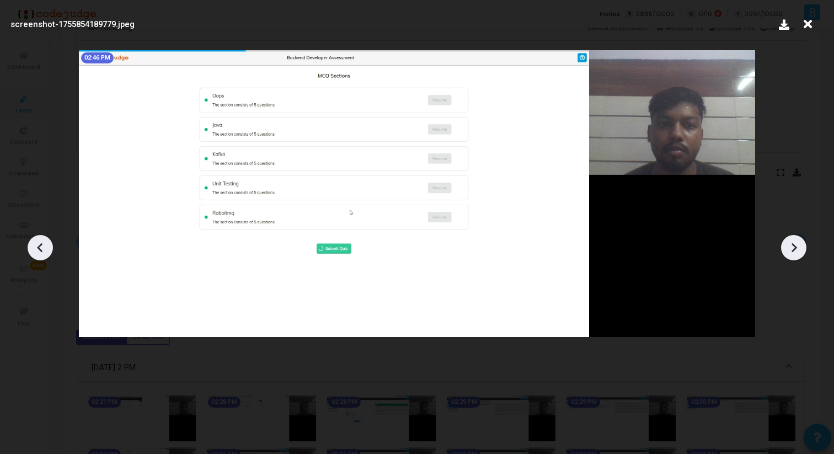
click at [796, 256] on div at bounding box center [793, 247] width 25 height 25
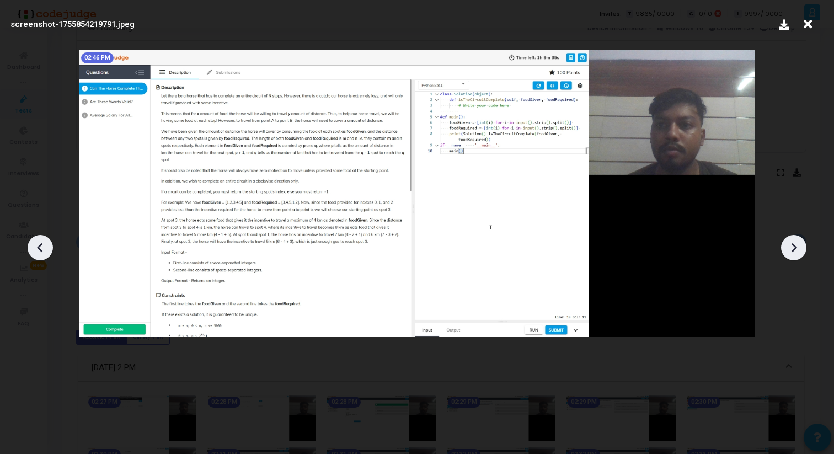
click at [796, 256] on div at bounding box center [793, 247] width 25 height 25
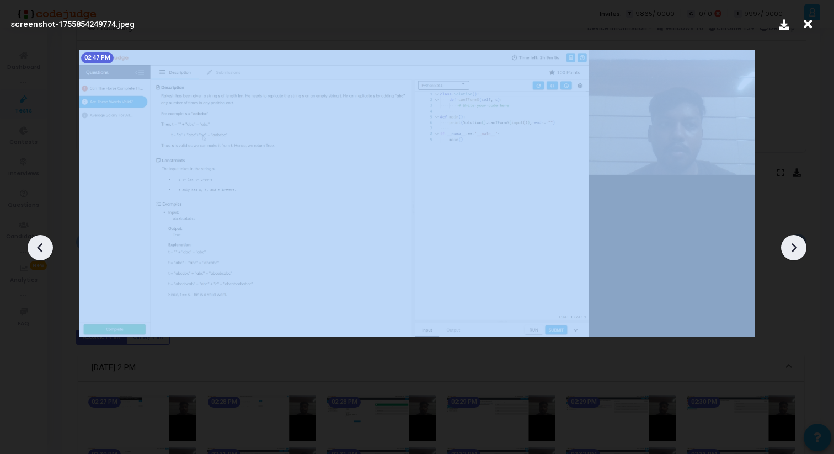
click at [796, 256] on div at bounding box center [793, 247] width 25 height 25
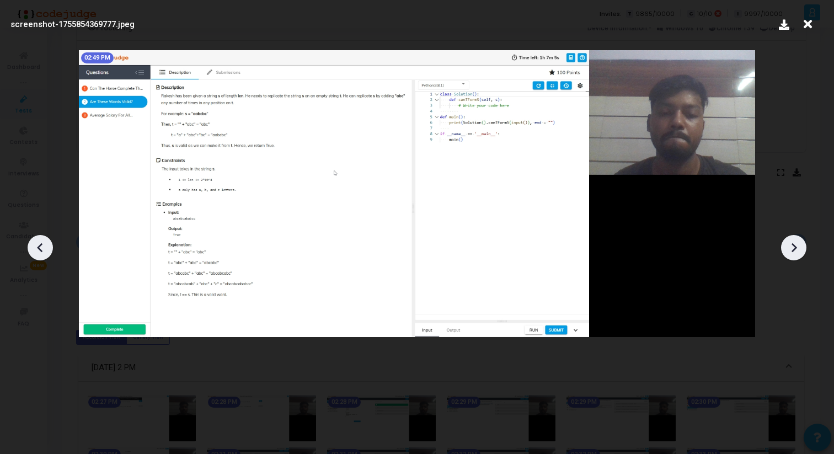
click at [796, 256] on div at bounding box center [793, 247] width 25 height 25
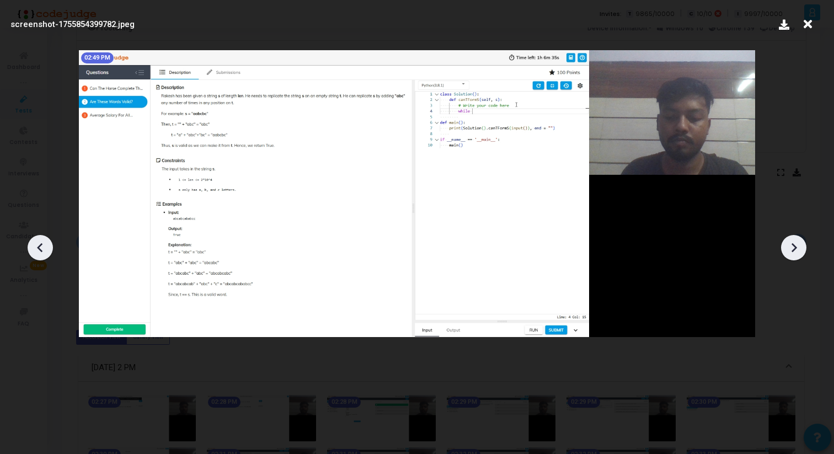
click at [796, 256] on div at bounding box center [793, 247] width 25 height 25
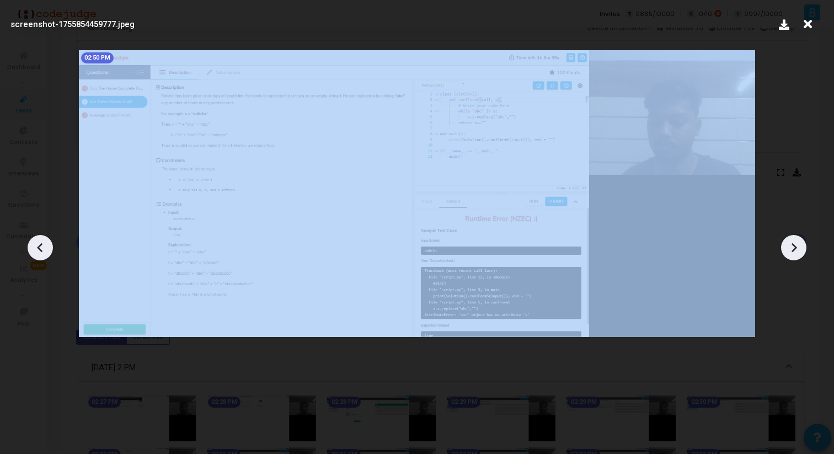
click at [796, 256] on div at bounding box center [793, 247] width 25 height 25
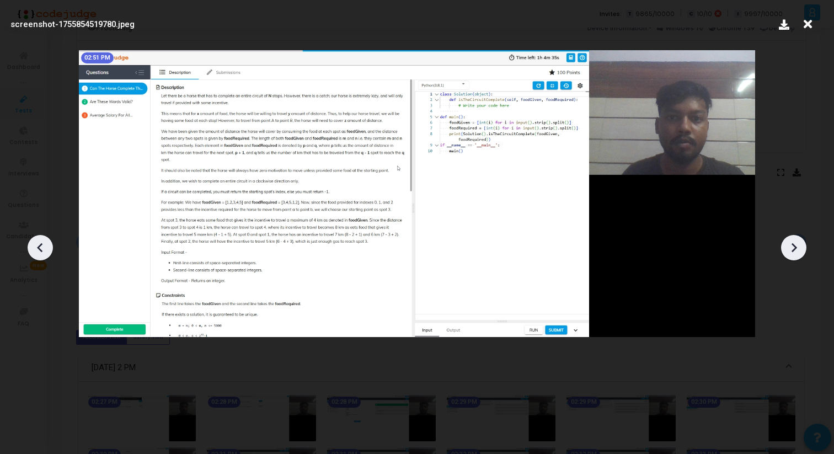
click at [796, 256] on div at bounding box center [793, 247] width 25 height 25
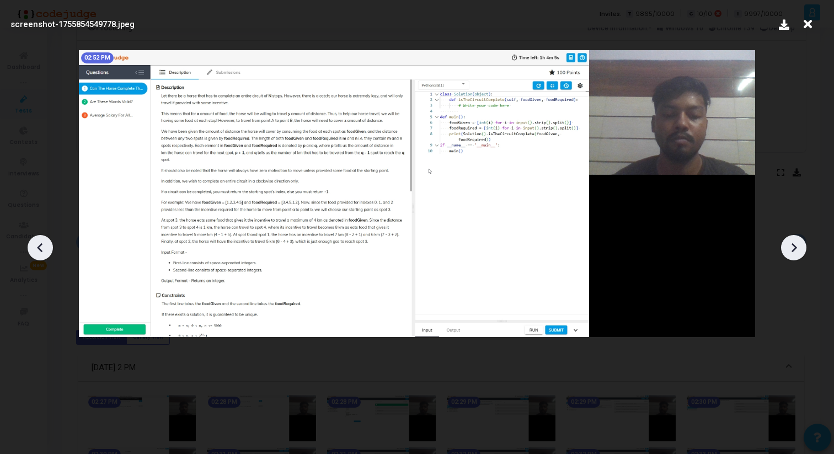
click at [796, 256] on div at bounding box center [793, 247] width 25 height 25
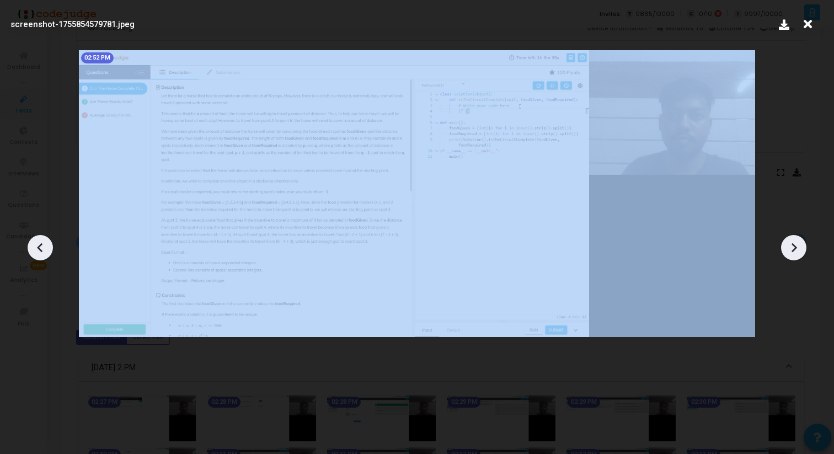
click at [796, 256] on div at bounding box center [793, 247] width 25 height 25
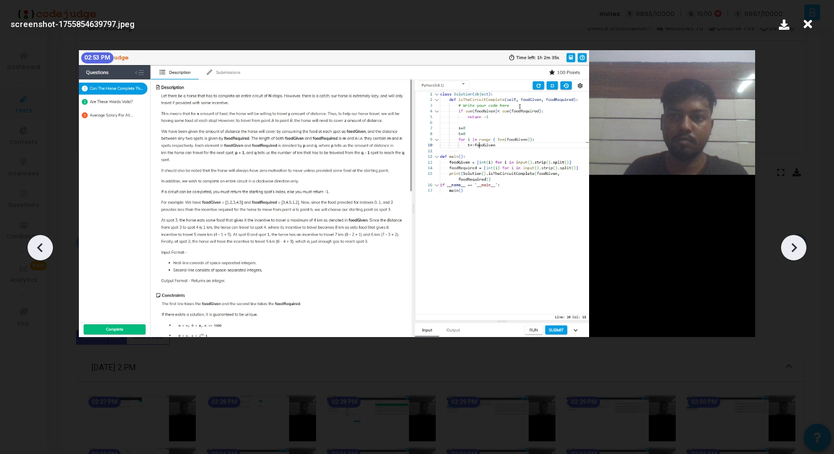
click at [796, 256] on div at bounding box center [793, 247] width 25 height 25
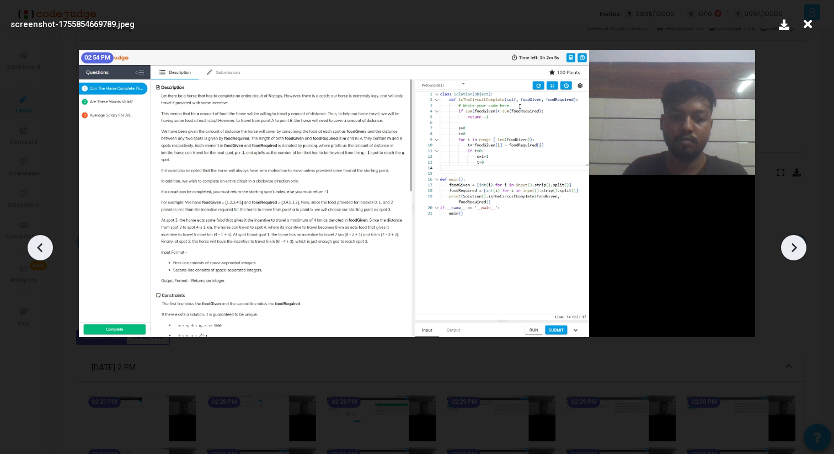
click at [796, 256] on div at bounding box center [793, 247] width 25 height 25
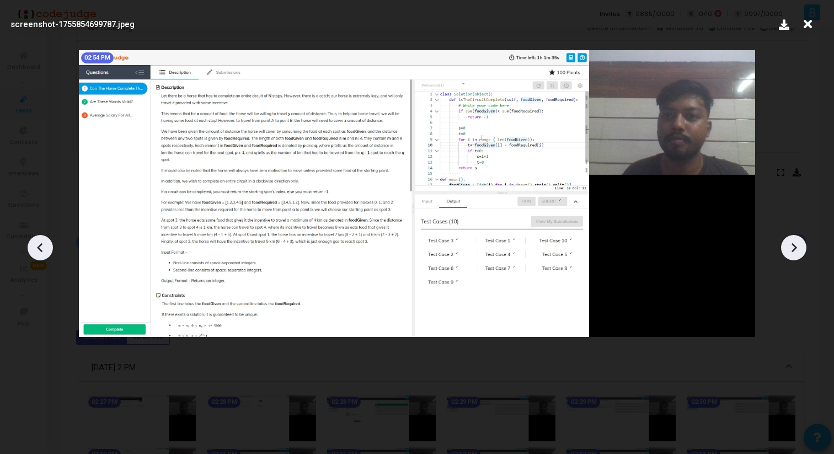
click at [796, 255] on div at bounding box center [793, 247] width 25 height 25
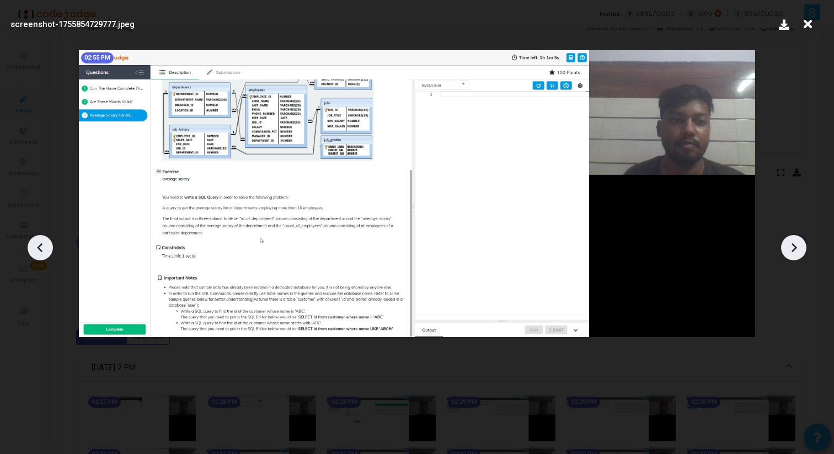
click at [796, 255] on div at bounding box center [793, 247] width 25 height 25
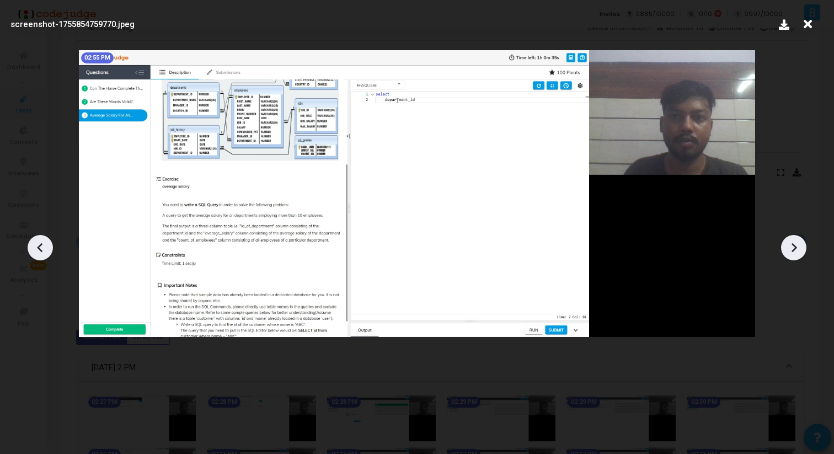
click at [796, 255] on div at bounding box center [793, 247] width 25 height 25
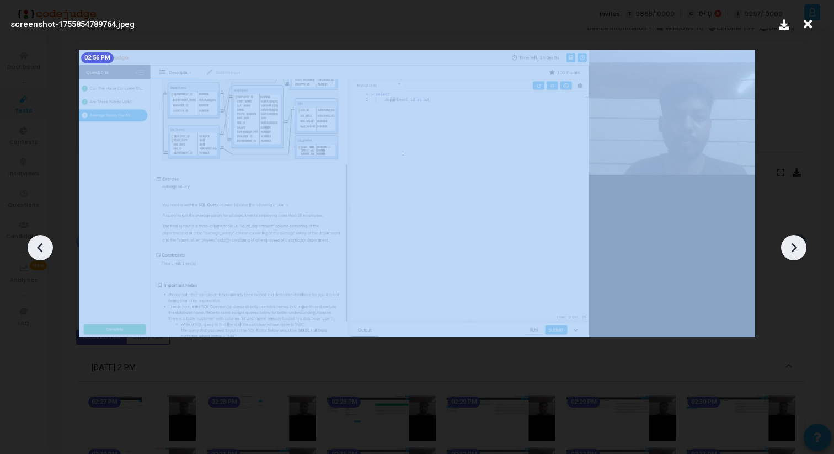
click at [796, 255] on div at bounding box center [793, 247] width 25 height 25
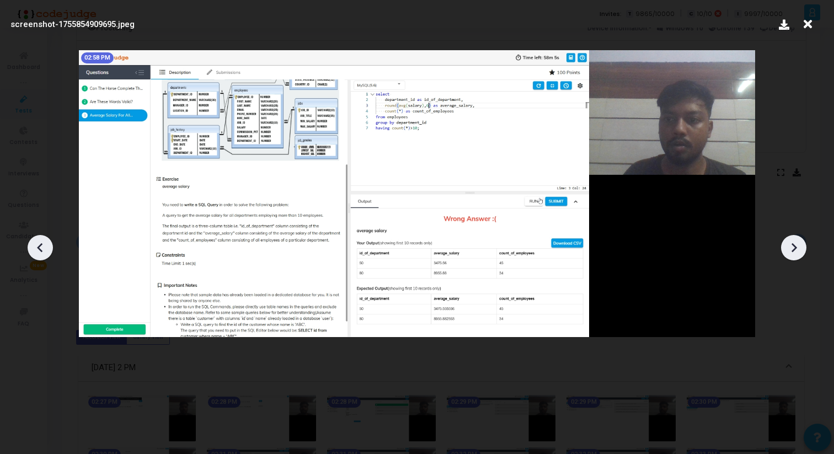
click at [796, 255] on div at bounding box center [793, 247] width 25 height 25
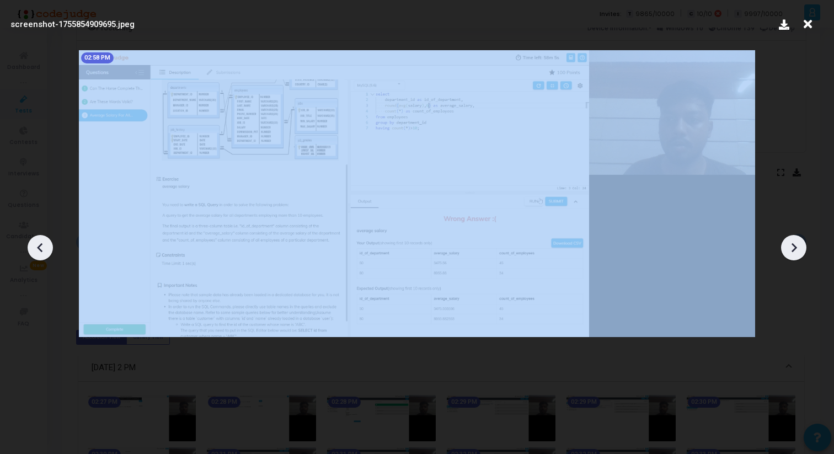
click at [796, 255] on div at bounding box center [793, 247] width 25 height 25
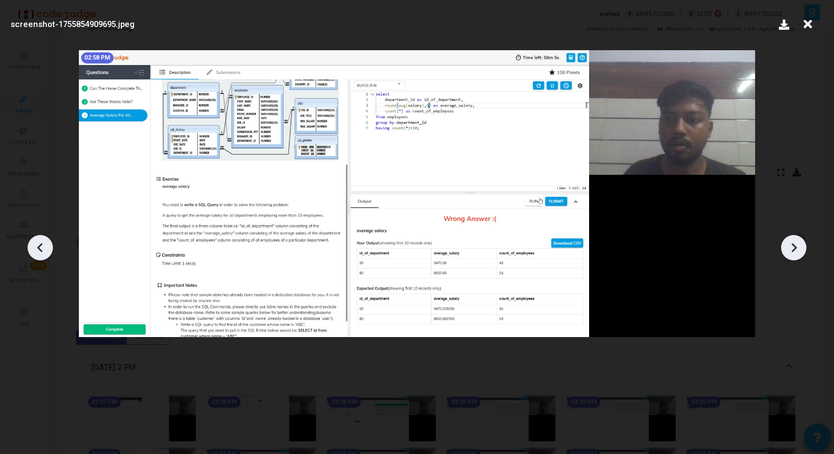
click at [794, 251] on icon at bounding box center [794, 247] width 17 height 17
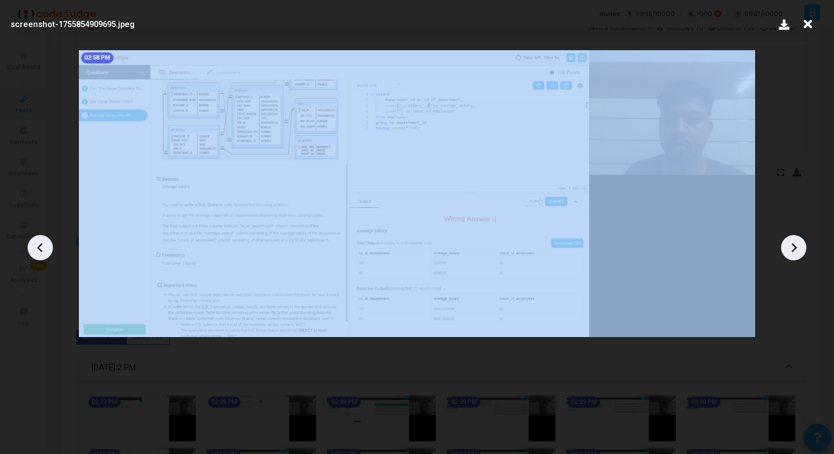
click at [794, 251] on icon at bounding box center [794, 247] width 17 height 17
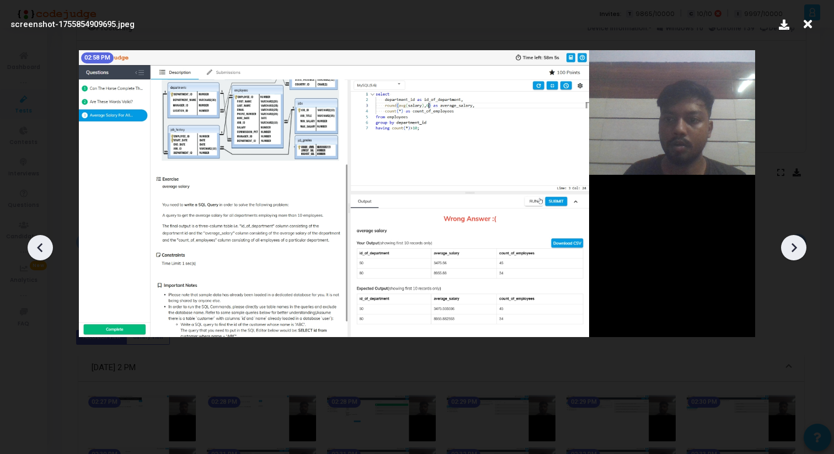
click at [807, 28] on icon at bounding box center [807, 24] width 17 height 21
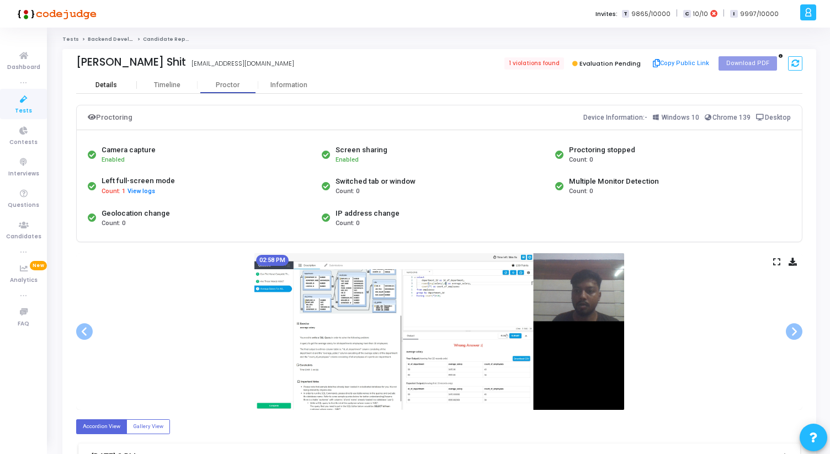
click at [111, 90] on div "Details" at bounding box center [106, 85] width 61 height 17
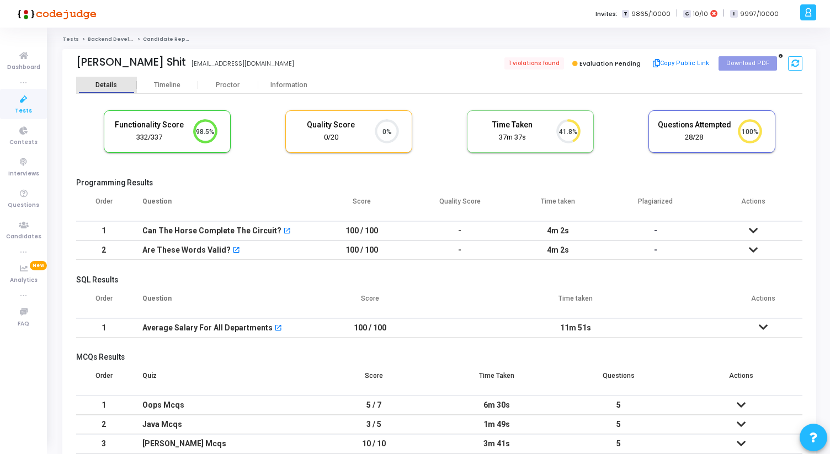
scroll to position [23, 28]
click at [231, 88] on div "Proctor" at bounding box center [227, 85] width 61 height 8
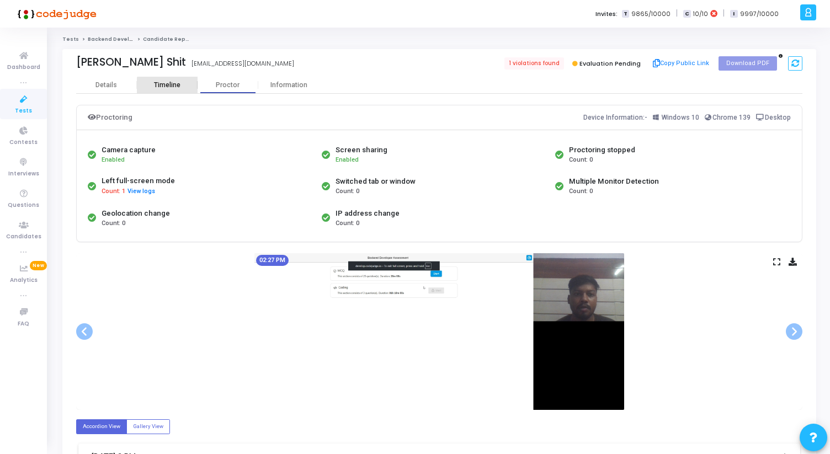
click at [174, 89] on div "Timeline" at bounding box center [167, 85] width 61 height 17
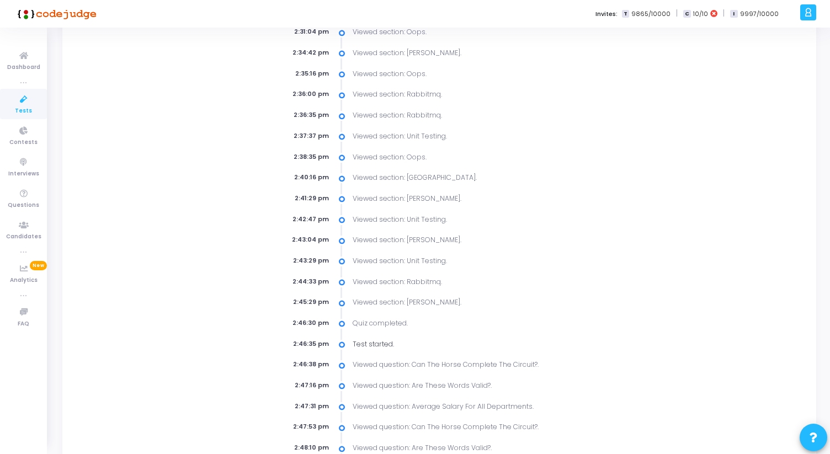
scroll to position [505, 0]
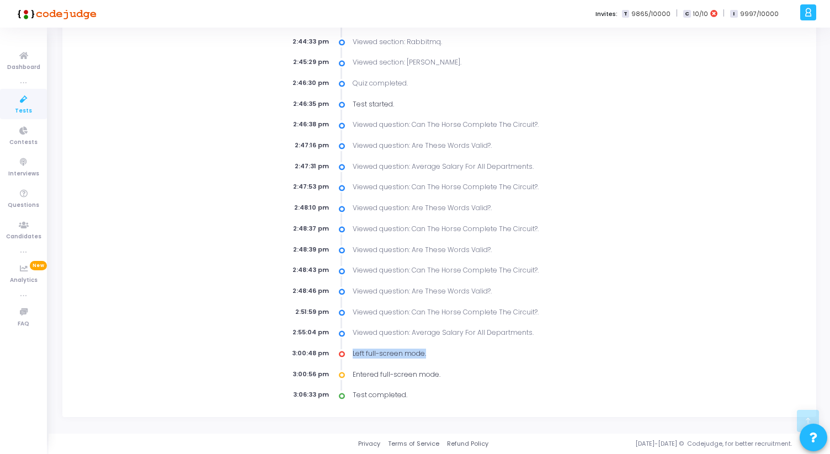
drag, startPoint x: 354, startPoint y: 352, endPoint x: 447, endPoint y: 350, distance: 93.8
click at [447, 350] on div "Left full-screen mode." at bounding box center [451, 354] width 210 height 10
drag, startPoint x: 351, startPoint y: 355, endPoint x: 438, endPoint y: 356, distance: 86.6
click at [438, 356] on div "Left full-screen mode." at bounding box center [451, 354] width 210 height 10
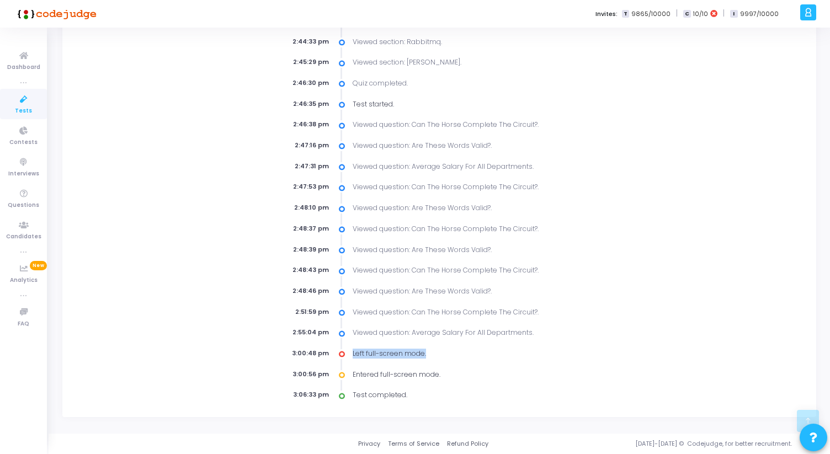
click at [438, 356] on div "Left full-screen mode." at bounding box center [451, 354] width 210 height 10
drag, startPoint x: 354, startPoint y: 375, endPoint x: 468, endPoint y: 371, distance: 113.7
click at [468, 372] on div "Entered full-screen mode." at bounding box center [451, 375] width 210 height 10
click at [468, 371] on div "Entered full-screen mode." at bounding box center [451, 375] width 210 height 10
drag, startPoint x: 354, startPoint y: 374, endPoint x: 455, endPoint y: 373, distance: 101.0
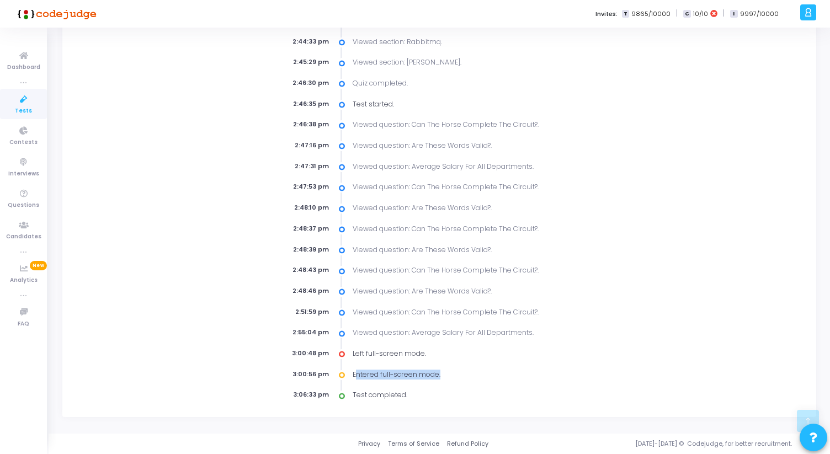
click at [456, 373] on div "Entered full-screen mode." at bounding box center [451, 375] width 210 height 10
click at [455, 373] on div "Entered full-screen mode." at bounding box center [451, 375] width 210 height 10
drag, startPoint x: 354, startPoint y: 372, endPoint x: 446, endPoint y: 371, distance: 92.7
click at [447, 371] on div "Entered full-screen mode." at bounding box center [451, 375] width 210 height 10
click at [446, 371] on div "Entered full-screen mode." at bounding box center [451, 375] width 210 height 10
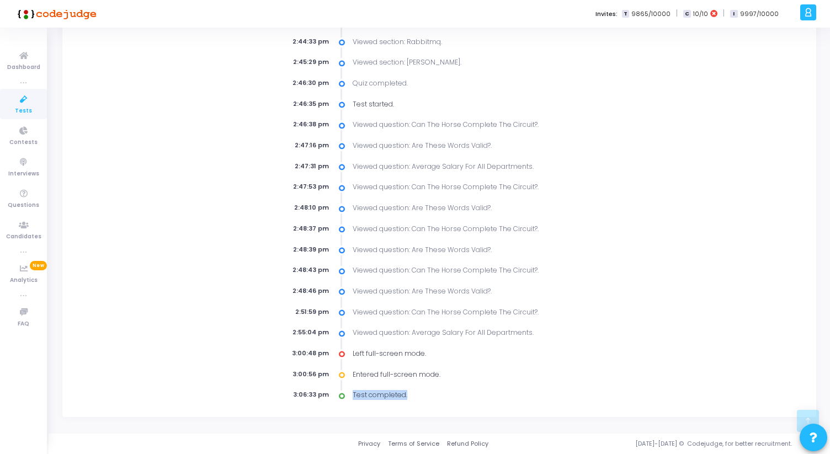
drag, startPoint x: 354, startPoint y: 397, endPoint x: 422, endPoint y: 394, distance: 67.9
click at [422, 395] on div "Test completed." at bounding box center [451, 395] width 210 height 10
click at [422, 394] on div "Test completed." at bounding box center [451, 395] width 210 height 10
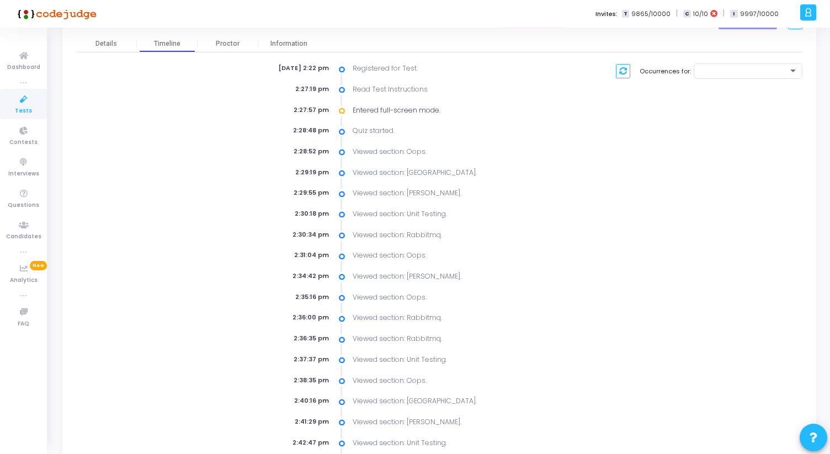
scroll to position [0, 0]
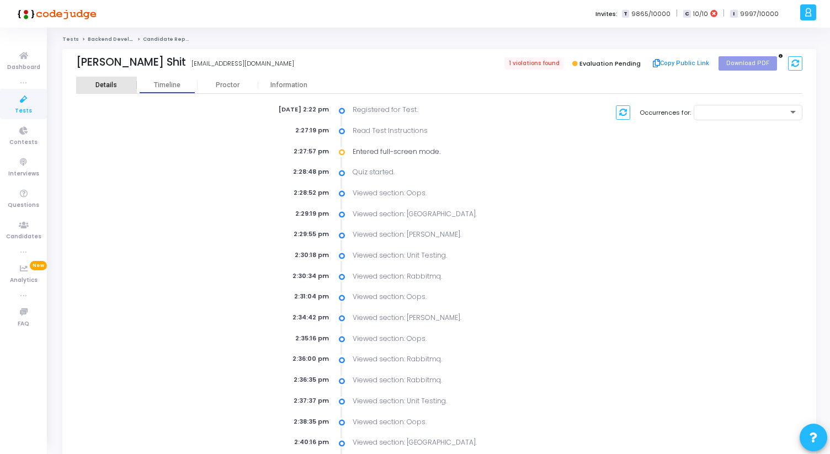
click at [104, 80] on div "Details" at bounding box center [106, 85] width 61 height 17
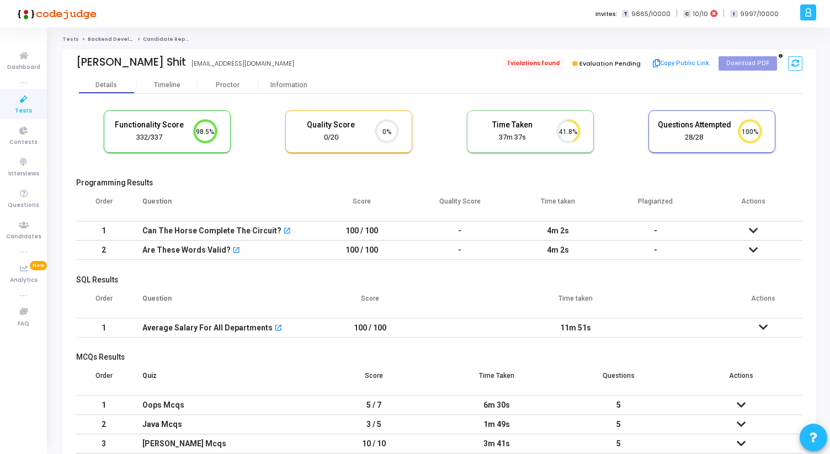
click at [532, 61] on span "1 violations found" at bounding box center [533, 63] width 61 height 12
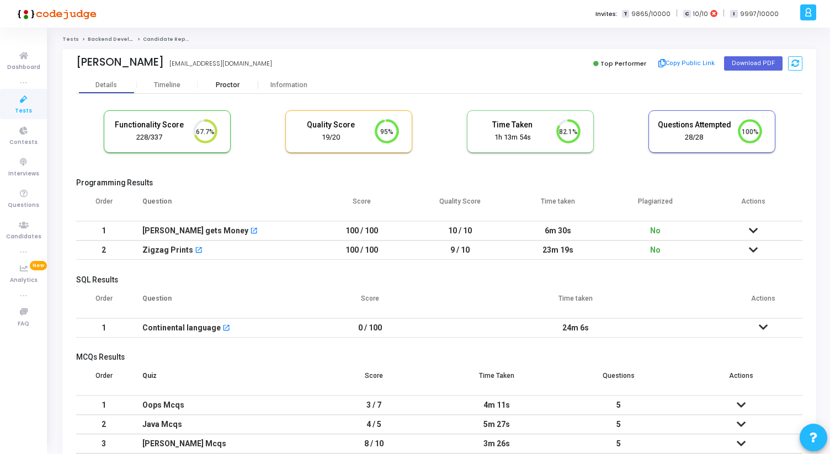
click at [222, 86] on div "Proctor" at bounding box center [227, 85] width 61 height 8
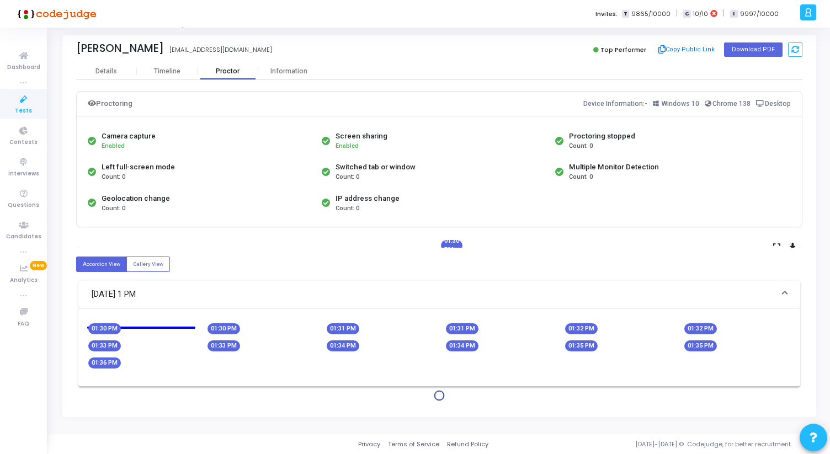
scroll to position [108, 0]
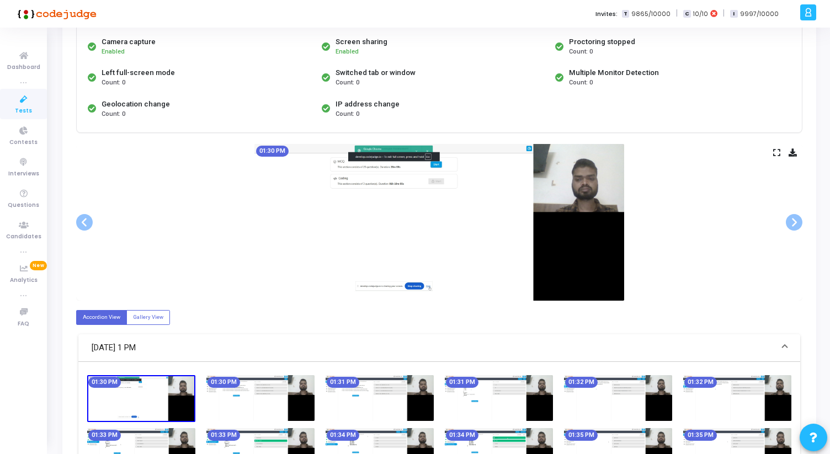
click at [773, 153] on icon at bounding box center [776, 152] width 7 height 6
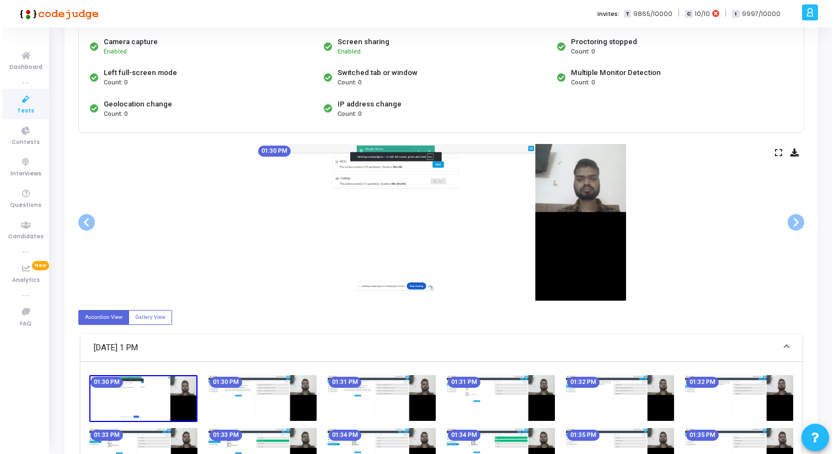
scroll to position [0, 0]
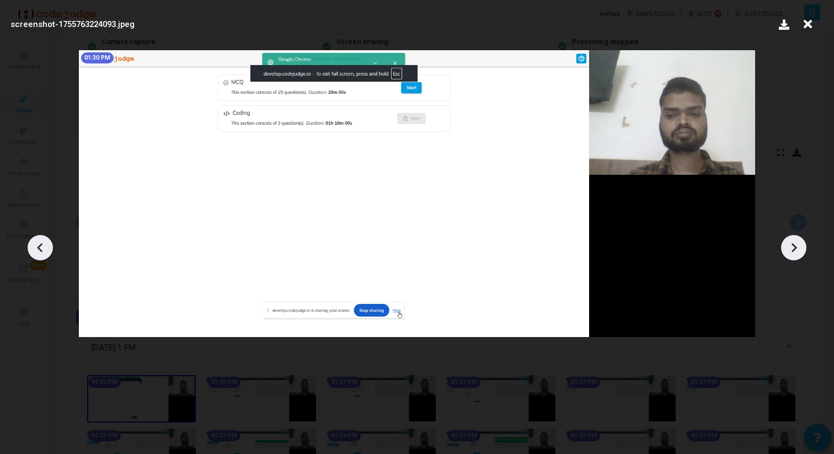
click at [798, 254] on icon at bounding box center [794, 247] width 17 height 17
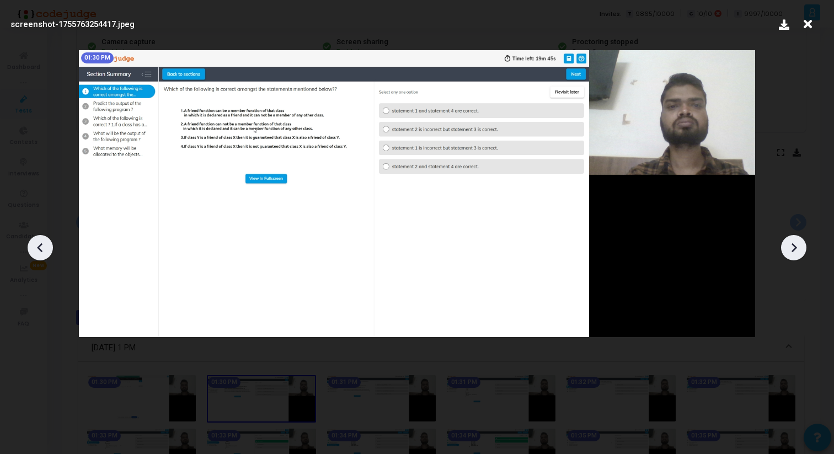
click at [795, 253] on icon at bounding box center [794, 247] width 17 height 17
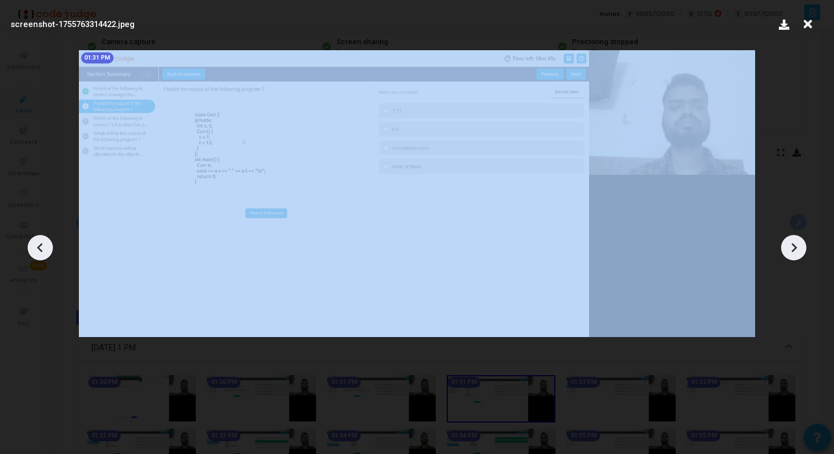
click at [795, 253] on icon at bounding box center [794, 247] width 17 height 17
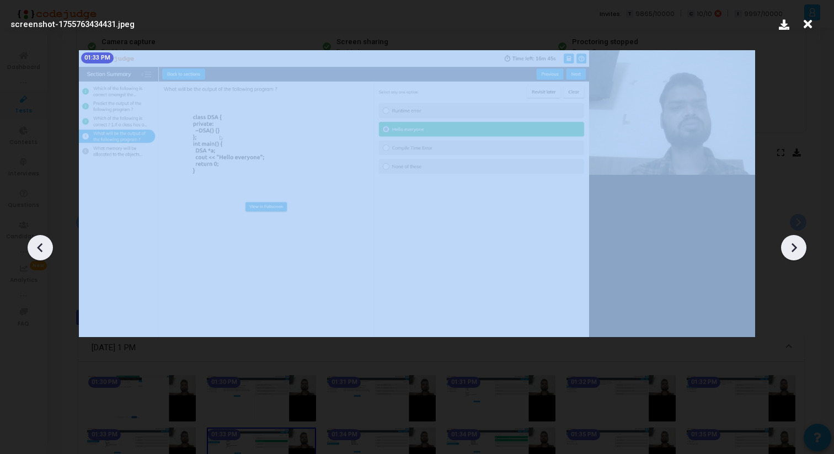
click at [795, 253] on icon at bounding box center [794, 247] width 17 height 17
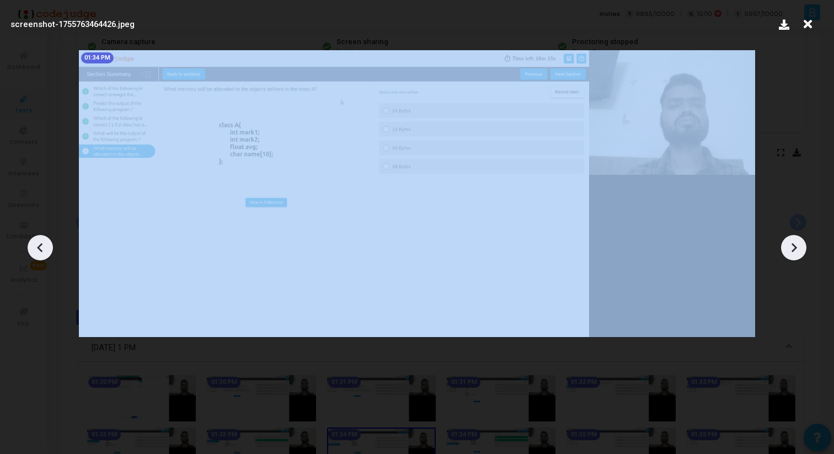
click at [795, 253] on icon at bounding box center [794, 247] width 17 height 17
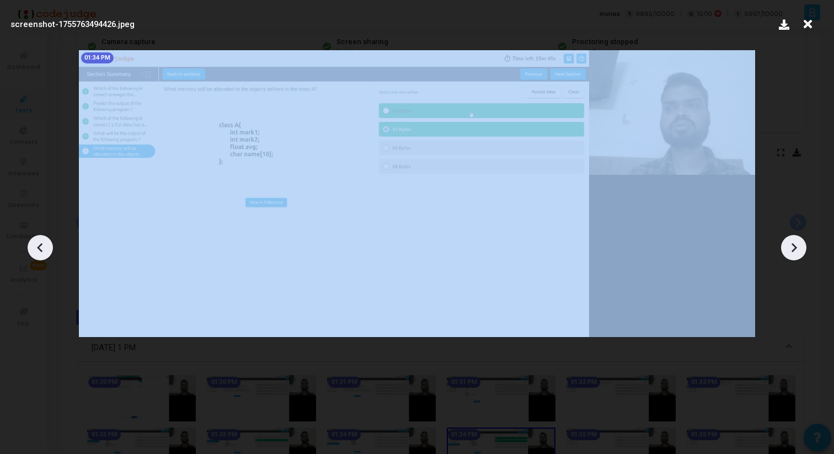
click at [795, 253] on icon at bounding box center [794, 247] width 17 height 17
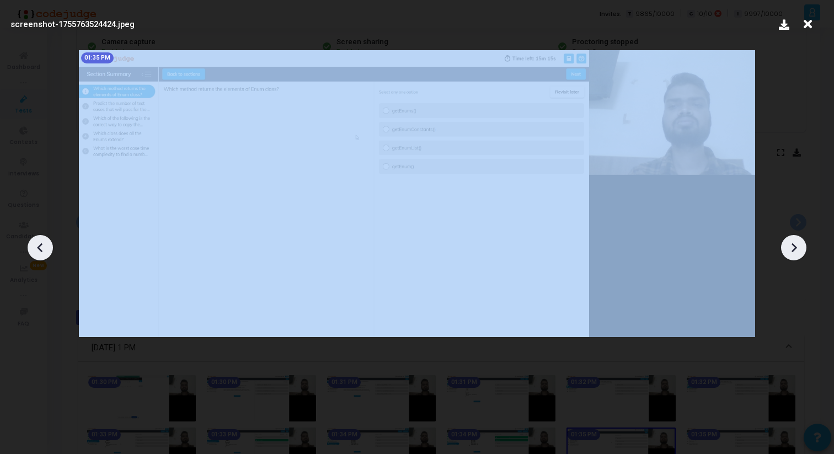
click at [795, 253] on icon at bounding box center [794, 247] width 17 height 17
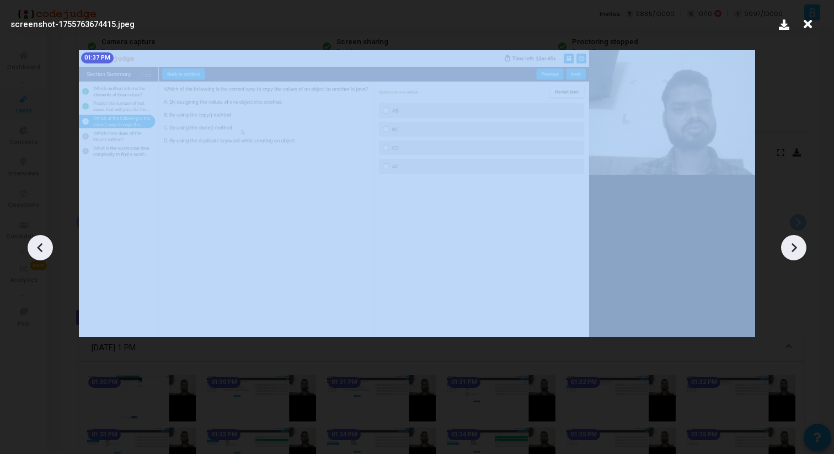
click at [795, 253] on icon at bounding box center [794, 247] width 17 height 17
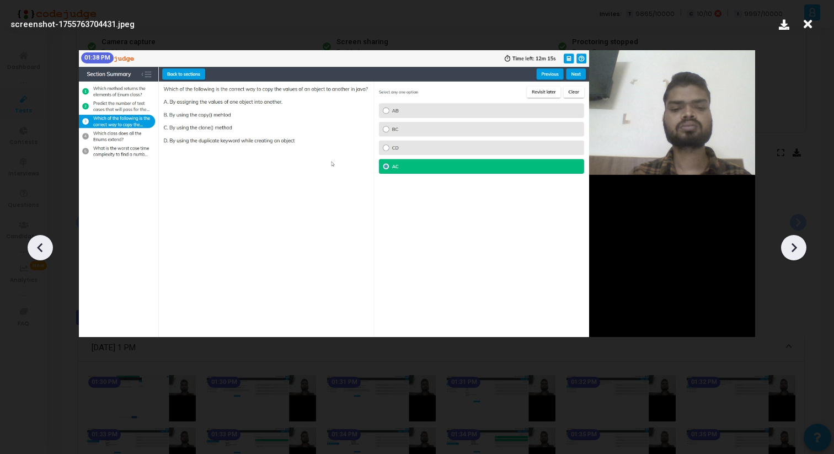
click at [806, 21] on icon at bounding box center [807, 24] width 17 height 21
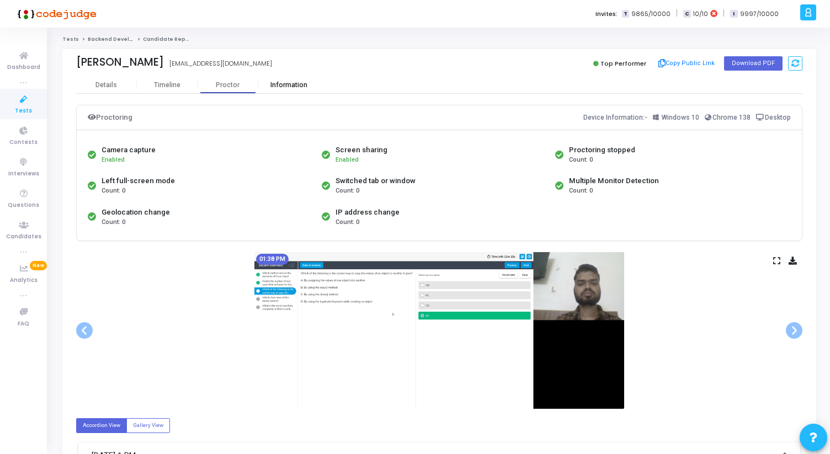
click at [286, 90] on div "Information" at bounding box center [288, 85] width 61 height 17
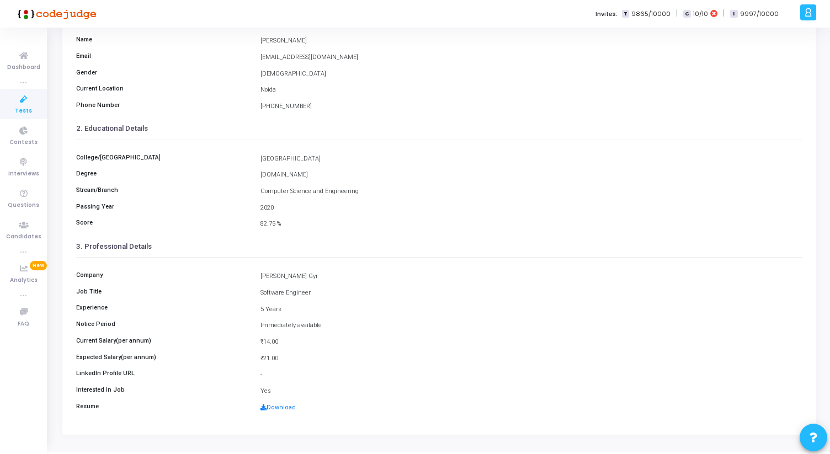
scroll to position [123, 0]
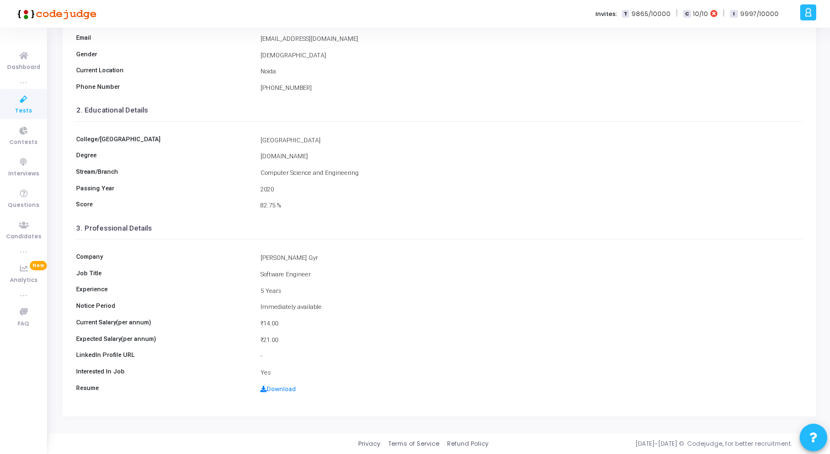
drag, startPoint x: 261, startPoint y: 307, endPoint x: 350, endPoint y: 307, distance: 89.4
click at [350, 307] on div "Immediately available" at bounding box center [531, 307] width 553 height 9
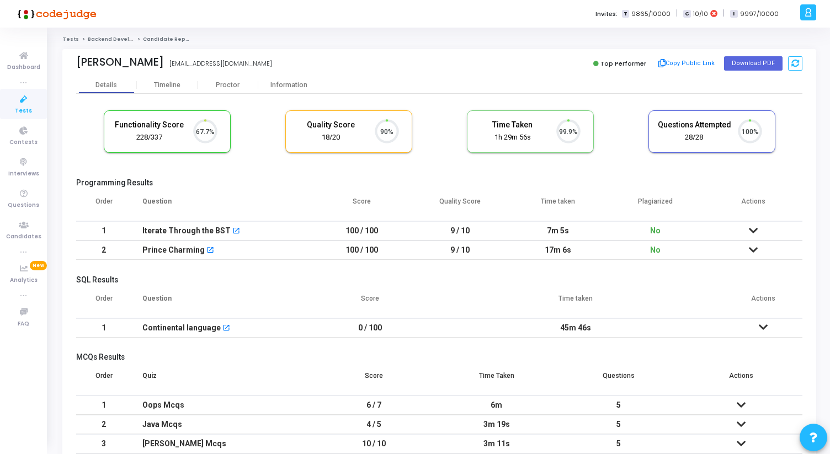
scroll to position [23, 28]
click at [231, 85] on div "Proctor" at bounding box center [227, 85] width 61 height 8
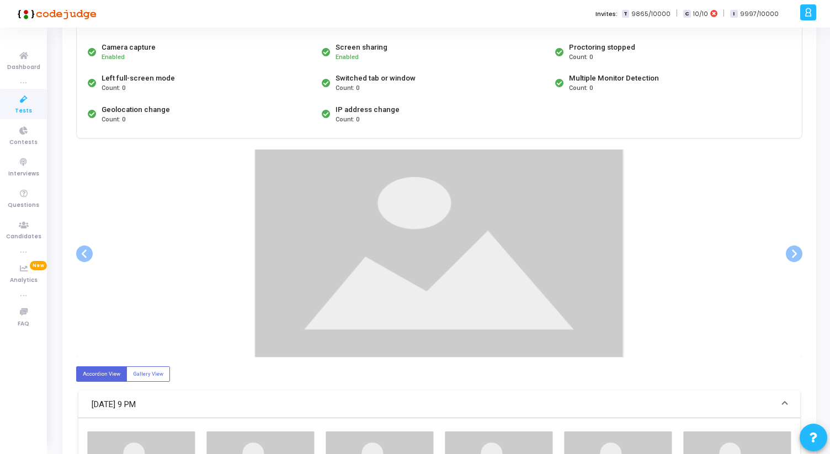
scroll to position [115, 0]
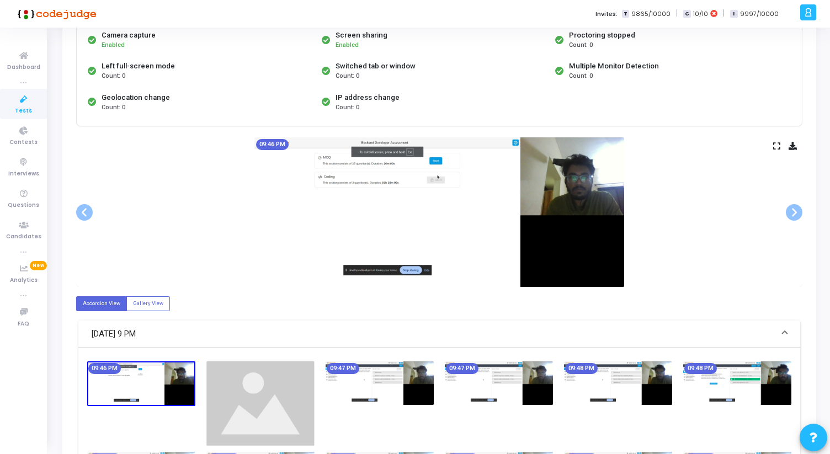
click at [775, 147] on icon at bounding box center [776, 146] width 7 height 6
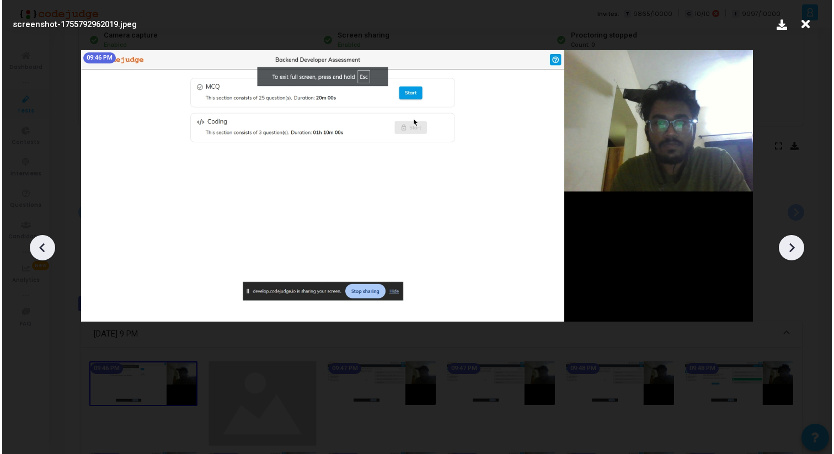
scroll to position [0, 0]
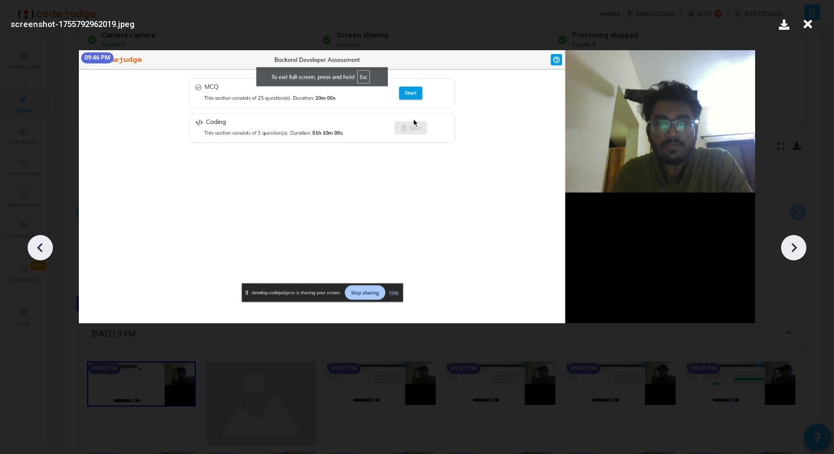
click at [789, 239] on icon at bounding box center [794, 247] width 17 height 17
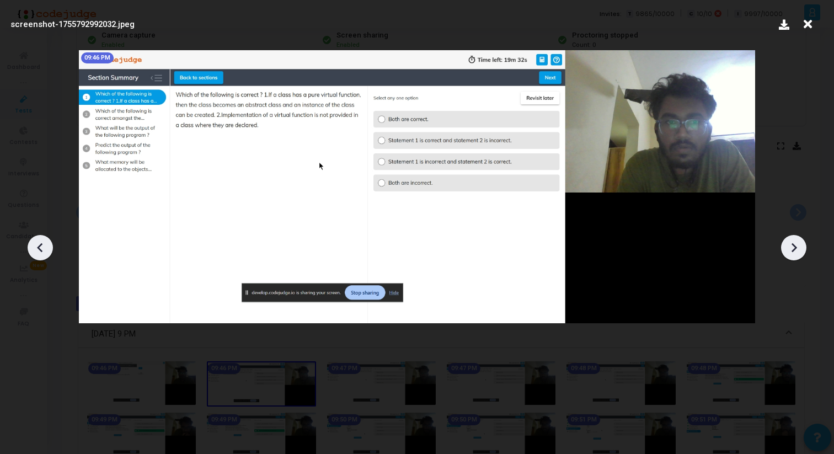
click at [789, 239] on icon at bounding box center [794, 247] width 17 height 17
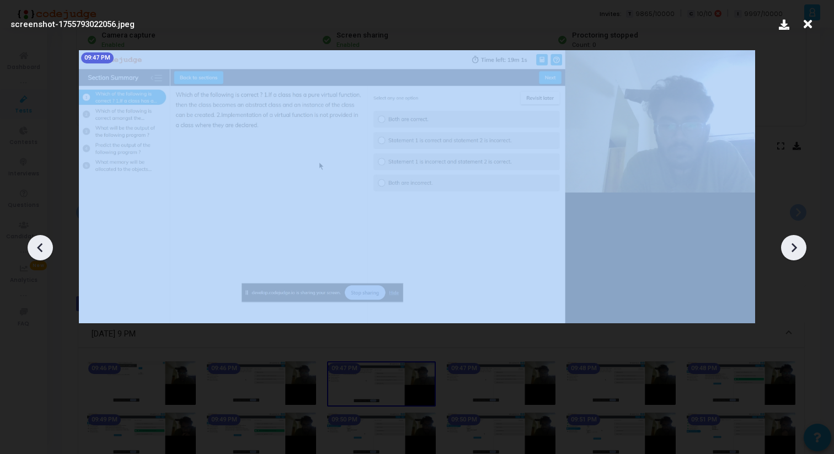
click at [789, 239] on icon at bounding box center [794, 247] width 17 height 17
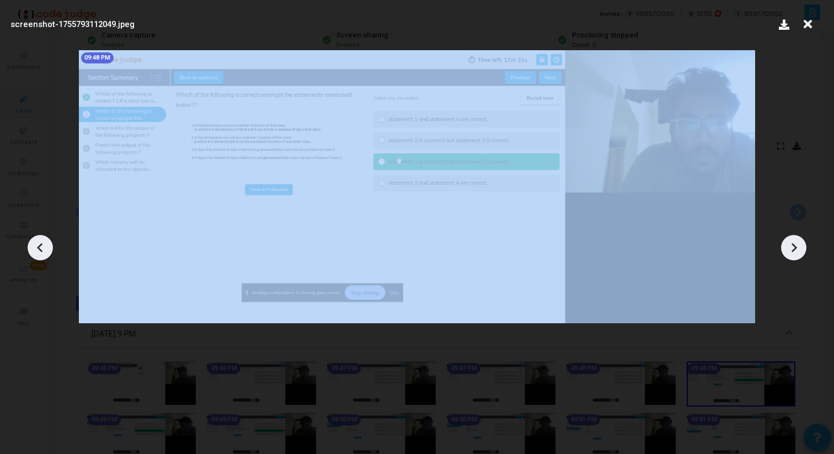
click at [789, 239] on icon at bounding box center [794, 247] width 17 height 17
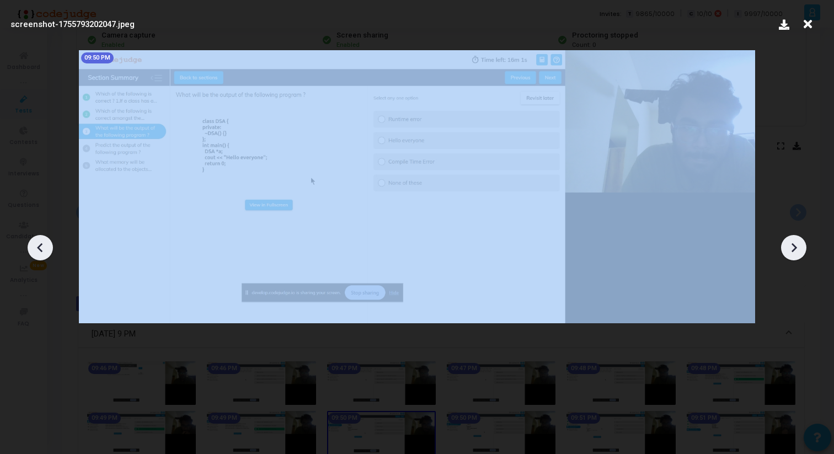
click at [789, 239] on icon at bounding box center [794, 247] width 17 height 17
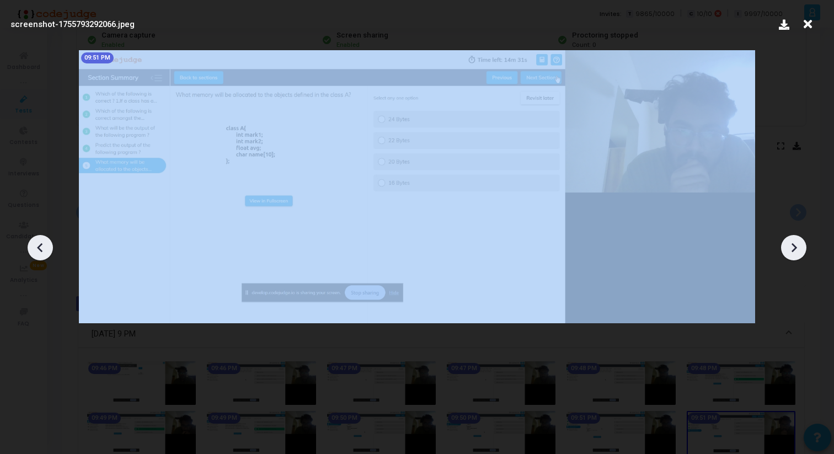
click at [789, 239] on icon at bounding box center [794, 247] width 17 height 17
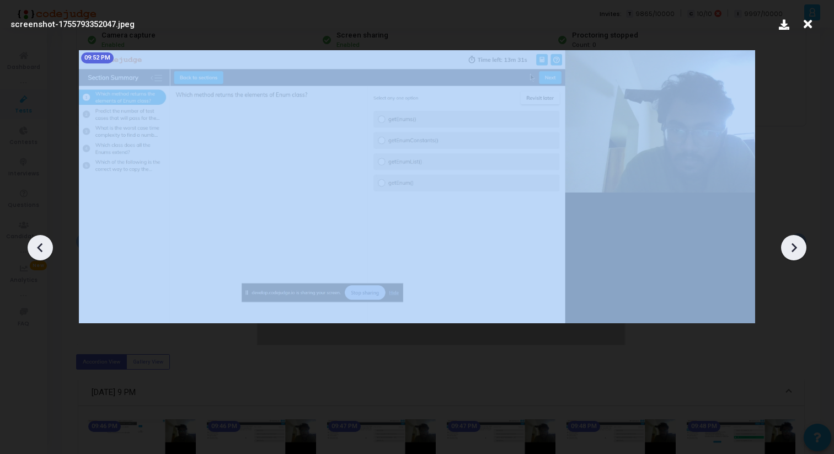
click at [789, 239] on icon at bounding box center [794, 247] width 17 height 17
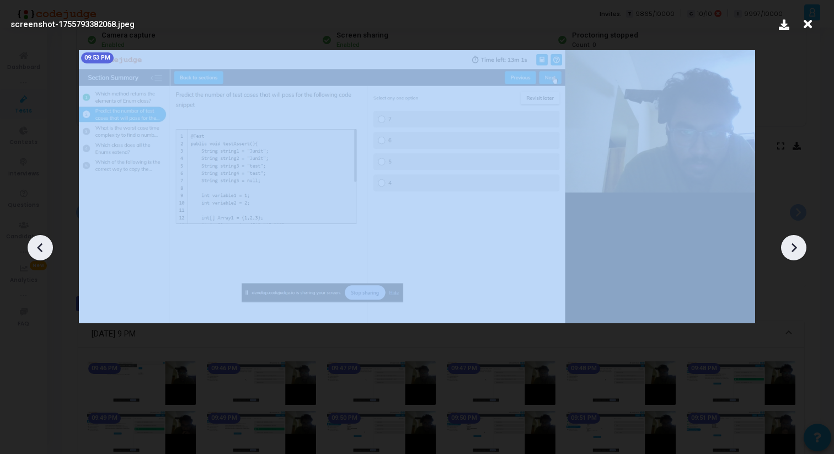
click at [789, 239] on icon at bounding box center [794, 247] width 17 height 17
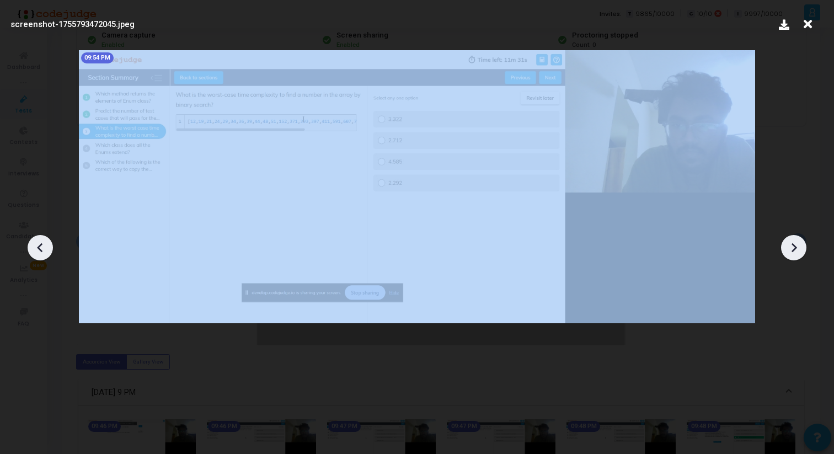
click at [789, 239] on icon at bounding box center [794, 247] width 17 height 17
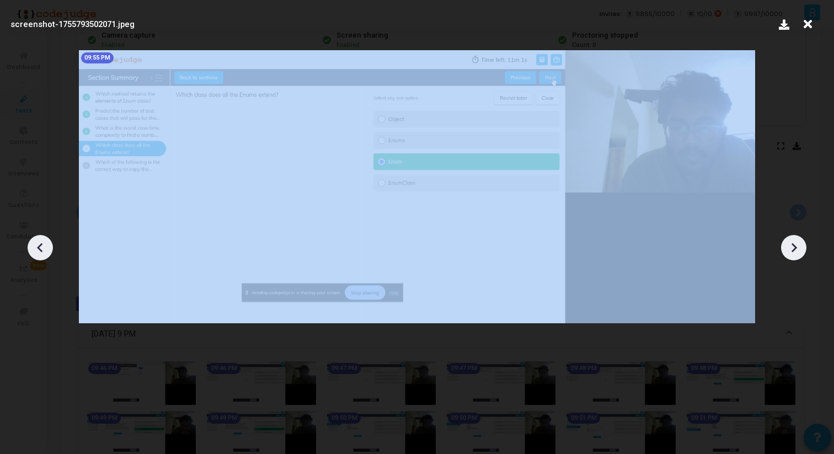
click at [789, 239] on icon at bounding box center [794, 247] width 17 height 17
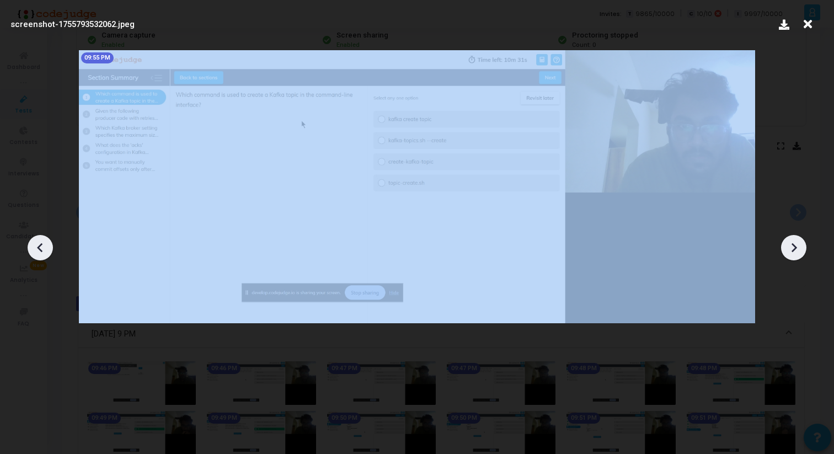
click at [789, 239] on icon at bounding box center [794, 247] width 17 height 17
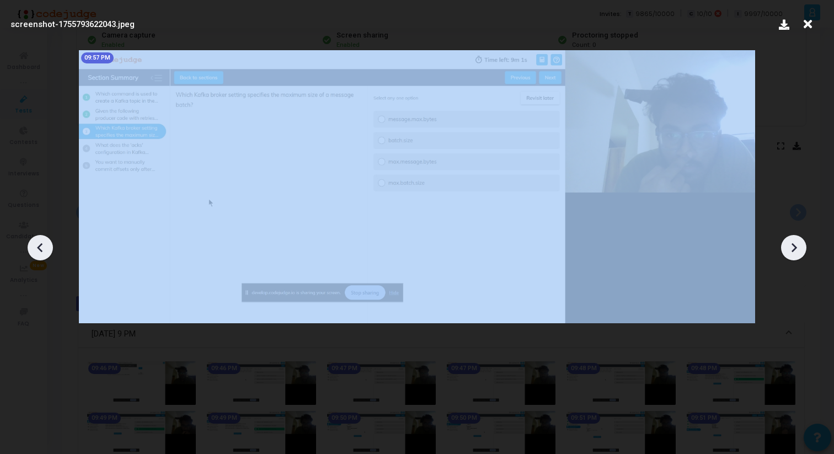
click at [789, 239] on icon at bounding box center [794, 247] width 17 height 17
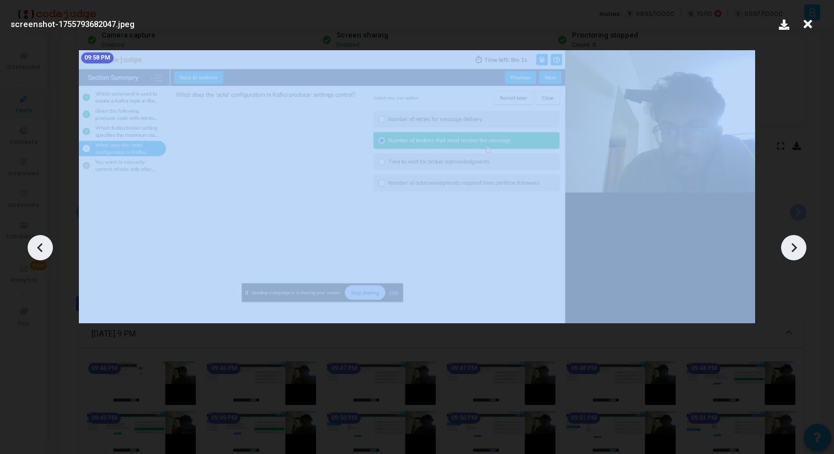
click at [789, 239] on icon at bounding box center [794, 247] width 17 height 17
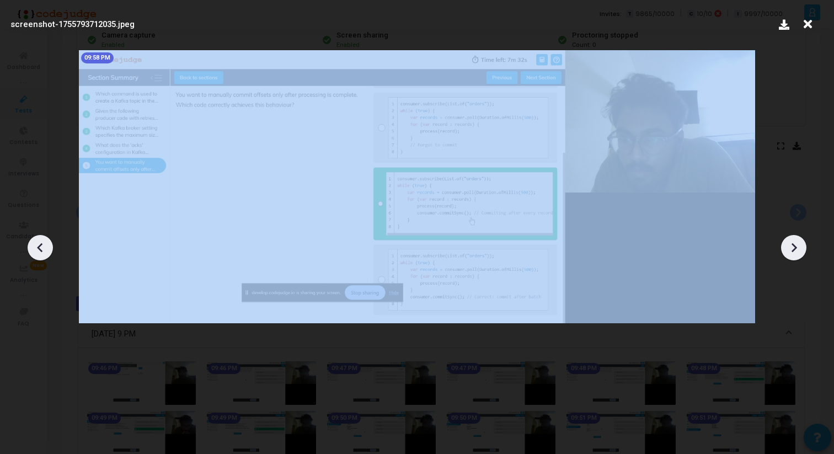
click at [789, 239] on icon at bounding box center [794, 247] width 17 height 17
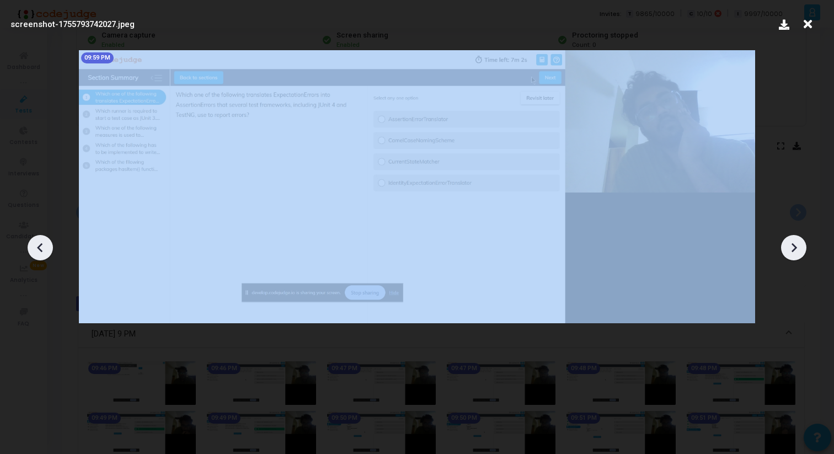
click at [789, 239] on icon at bounding box center [794, 247] width 17 height 17
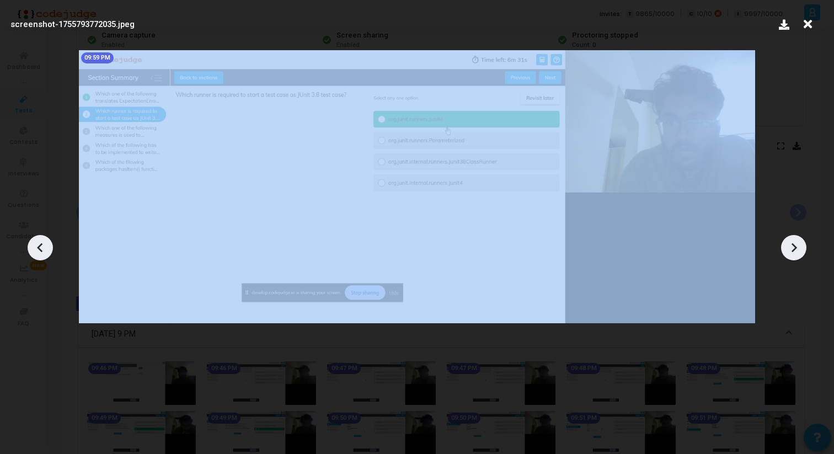
click at [789, 239] on icon at bounding box center [794, 247] width 17 height 17
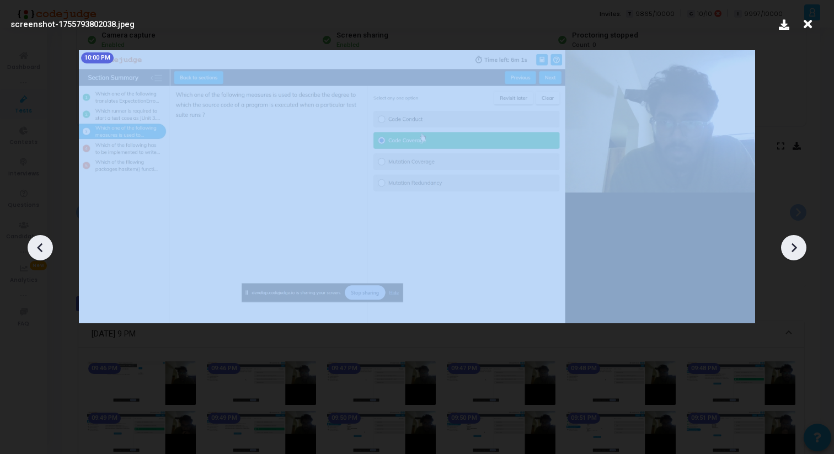
click at [789, 239] on icon at bounding box center [794, 247] width 17 height 17
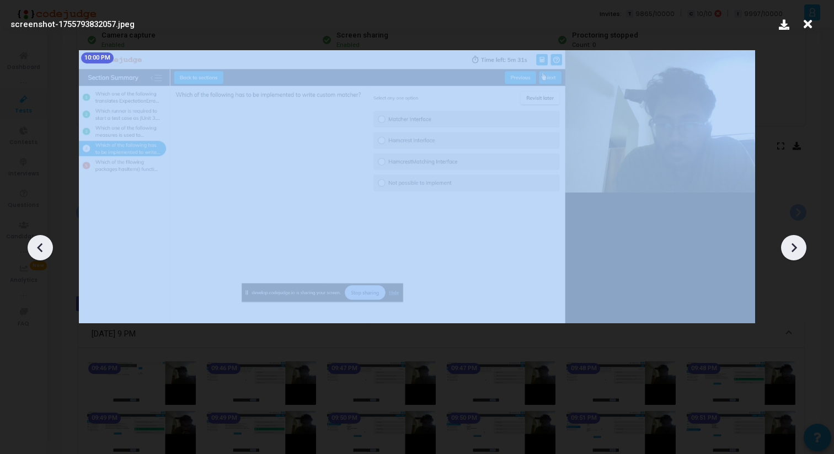
click at [789, 239] on icon at bounding box center [794, 247] width 17 height 17
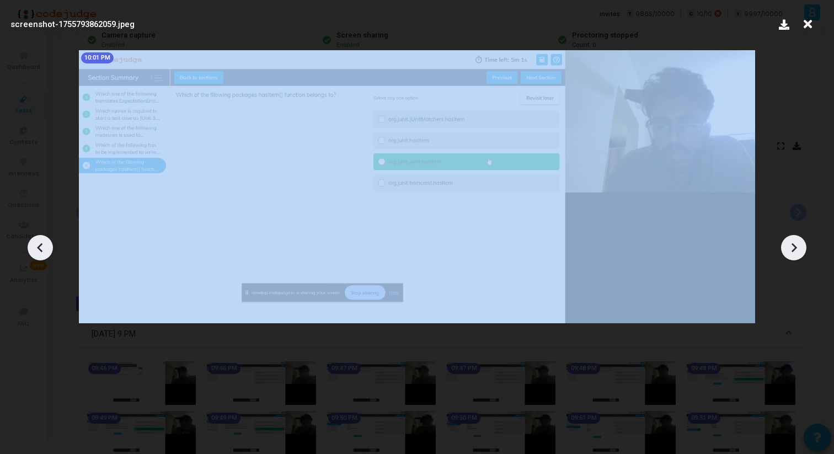
click at [789, 239] on icon at bounding box center [794, 247] width 17 height 17
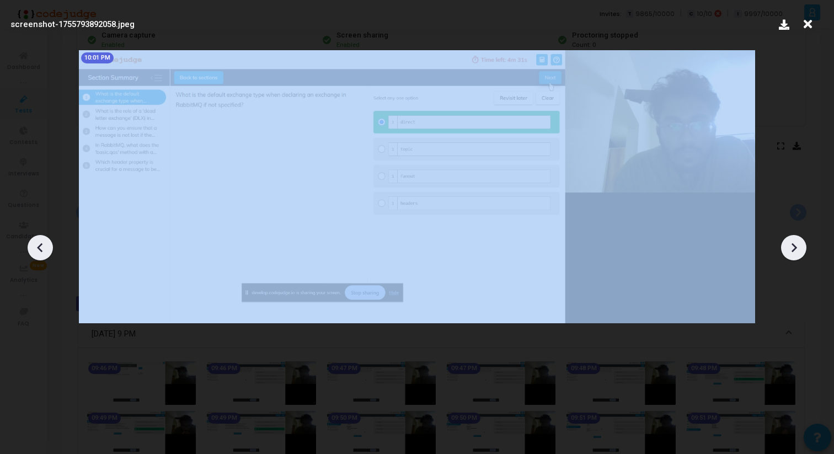
click at [789, 239] on icon at bounding box center [794, 247] width 17 height 17
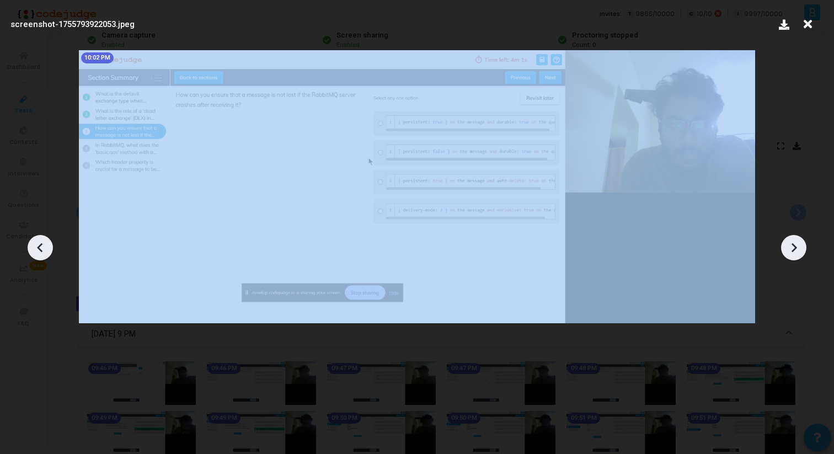
click at [789, 239] on icon at bounding box center [794, 247] width 17 height 17
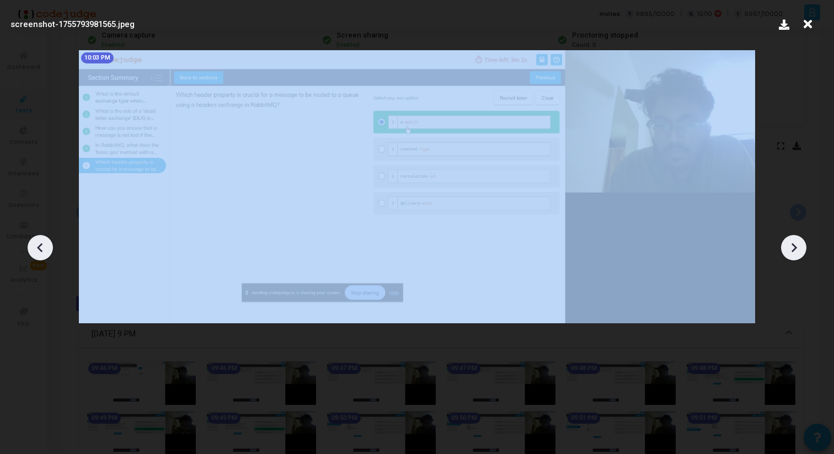
click at [789, 239] on icon at bounding box center [794, 247] width 17 height 17
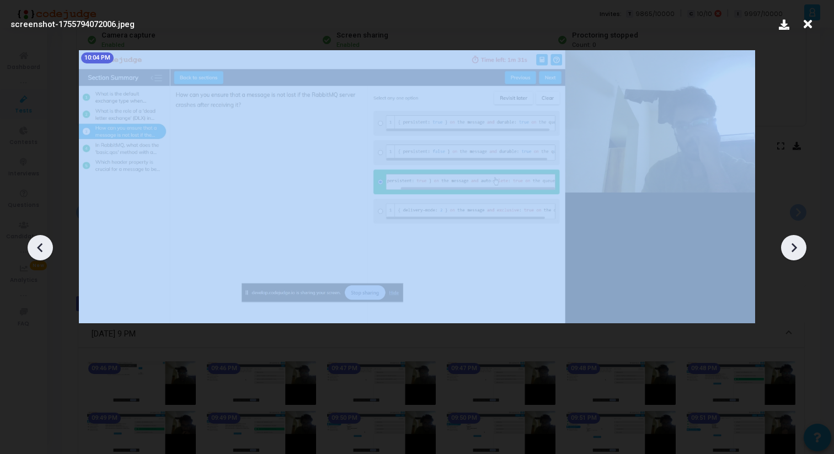
click at [789, 239] on icon at bounding box center [794, 247] width 17 height 17
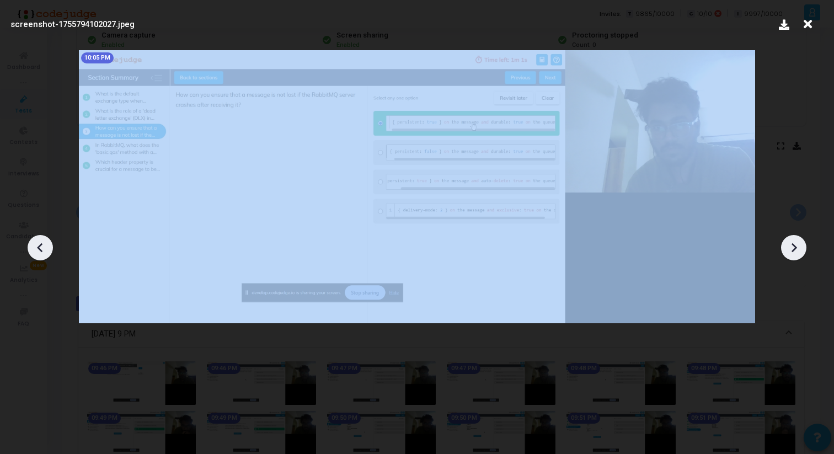
click at [789, 239] on icon at bounding box center [794, 247] width 17 height 17
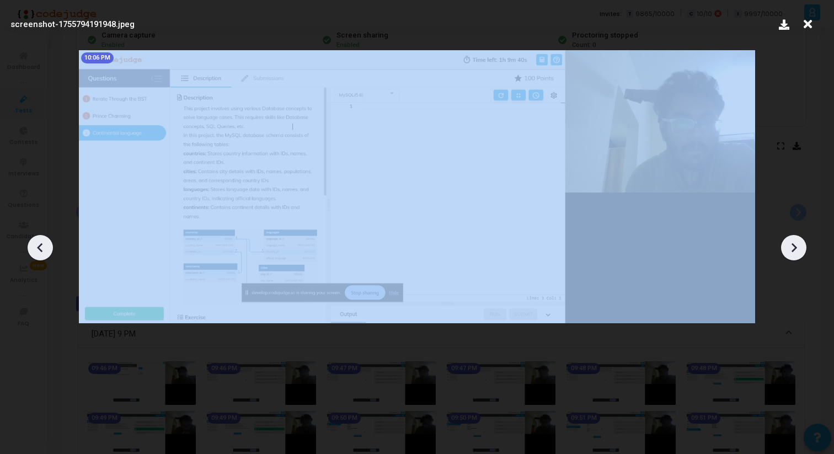
click at [789, 239] on icon at bounding box center [794, 247] width 17 height 17
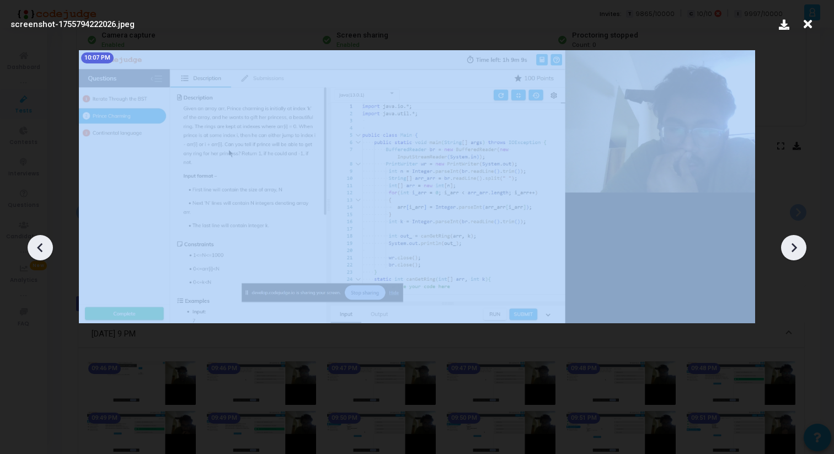
click at [789, 239] on icon at bounding box center [794, 247] width 17 height 17
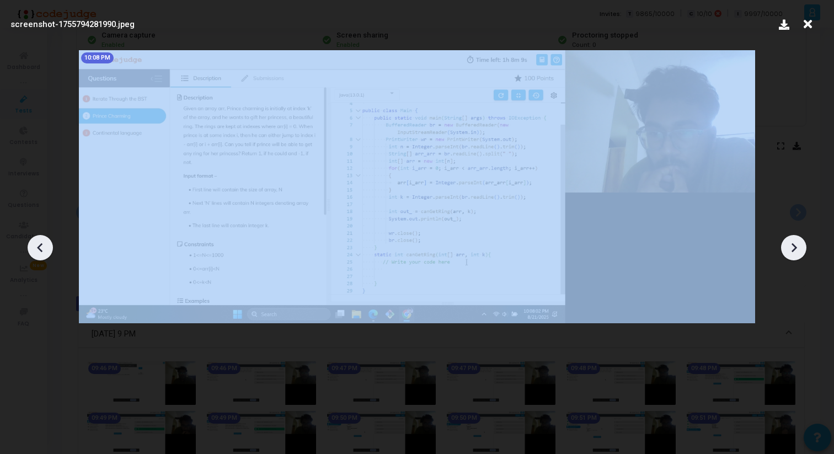
click at [789, 239] on icon at bounding box center [794, 247] width 17 height 17
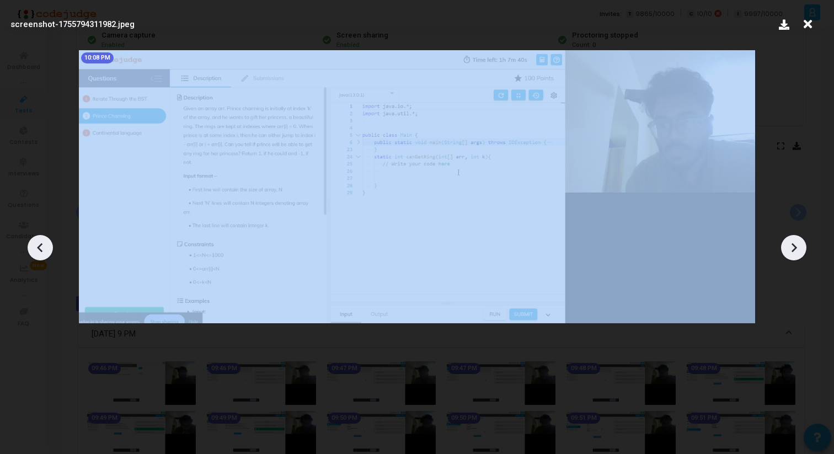
click at [789, 239] on icon at bounding box center [794, 247] width 17 height 17
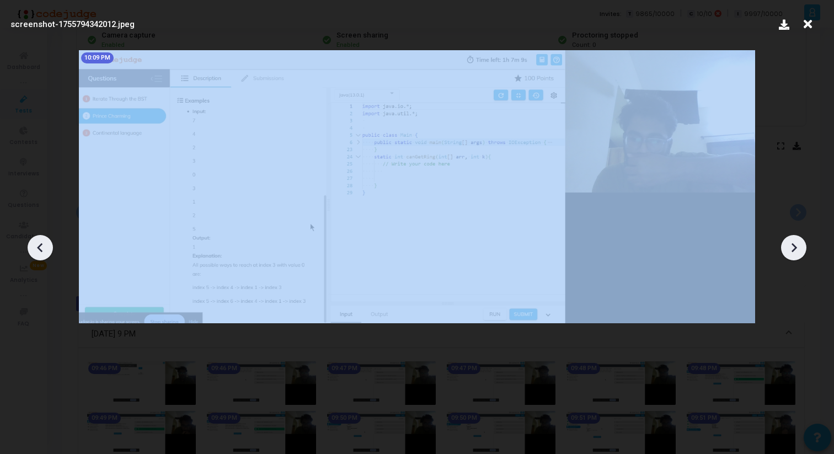
click at [789, 239] on icon at bounding box center [794, 247] width 17 height 17
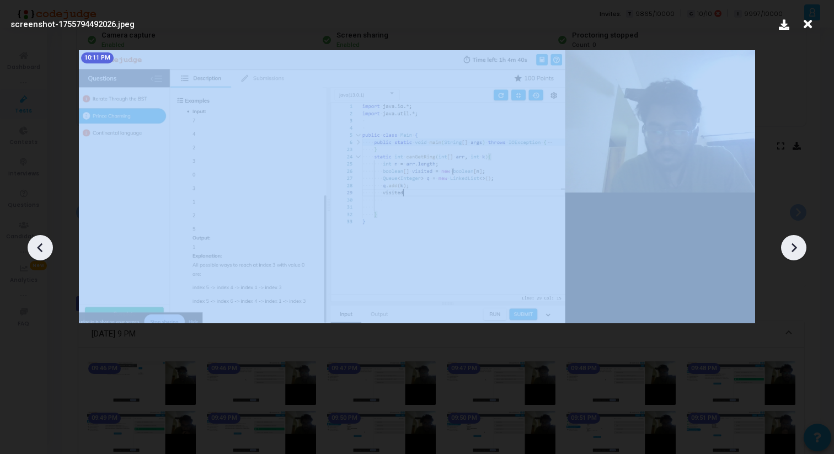
click at [789, 239] on icon at bounding box center [794, 247] width 17 height 17
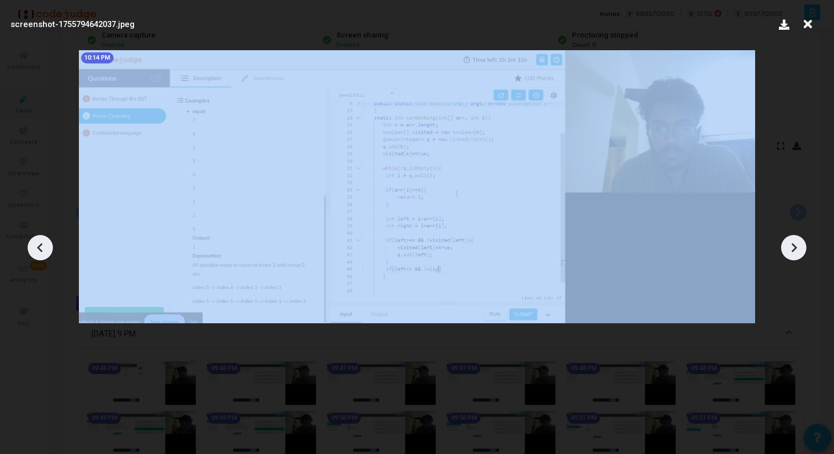
click at [789, 239] on icon at bounding box center [794, 247] width 17 height 17
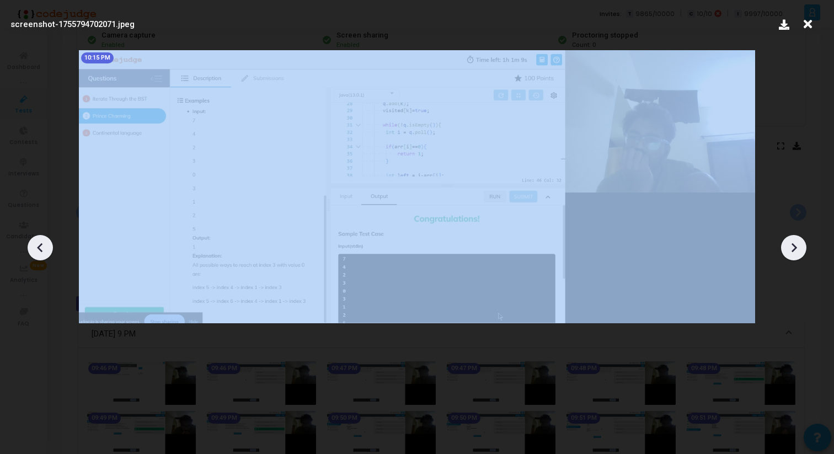
click at [789, 239] on icon at bounding box center [794, 247] width 17 height 17
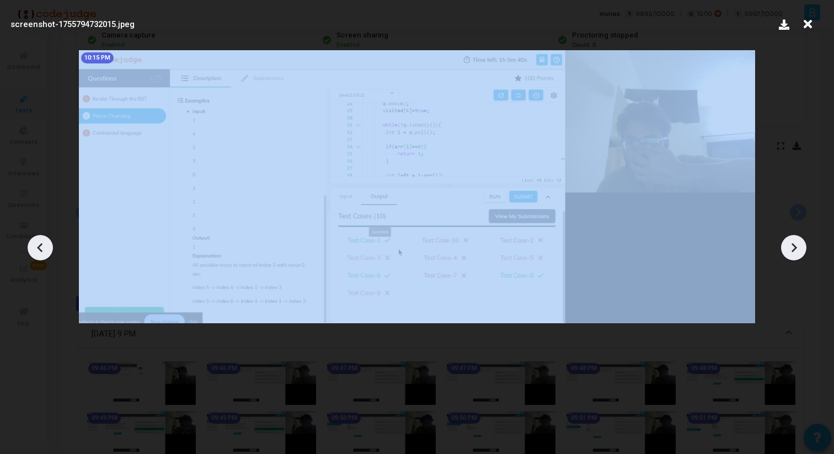
click at [789, 239] on icon at bounding box center [794, 247] width 17 height 17
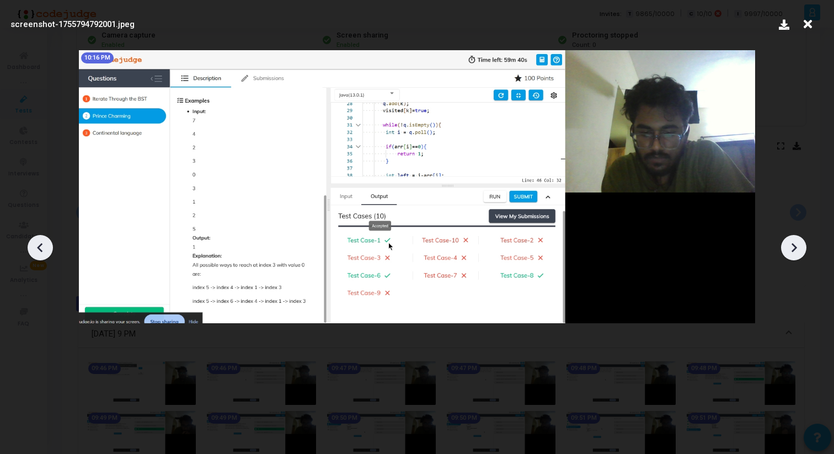
click at [805, 19] on icon at bounding box center [807, 24] width 17 height 21
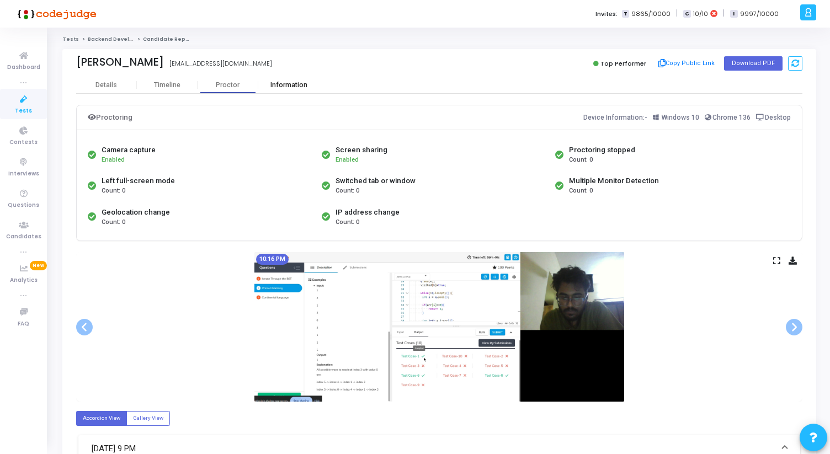
click at [281, 87] on div "Information" at bounding box center [288, 85] width 61 height 8
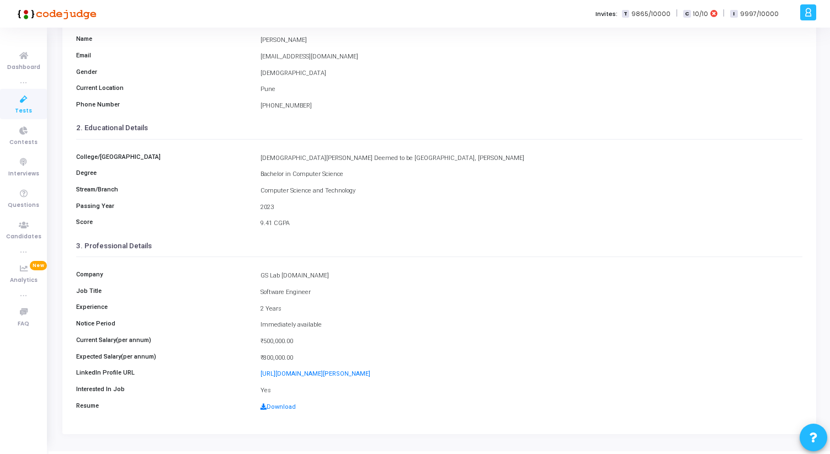
scroll to position [123, 0]
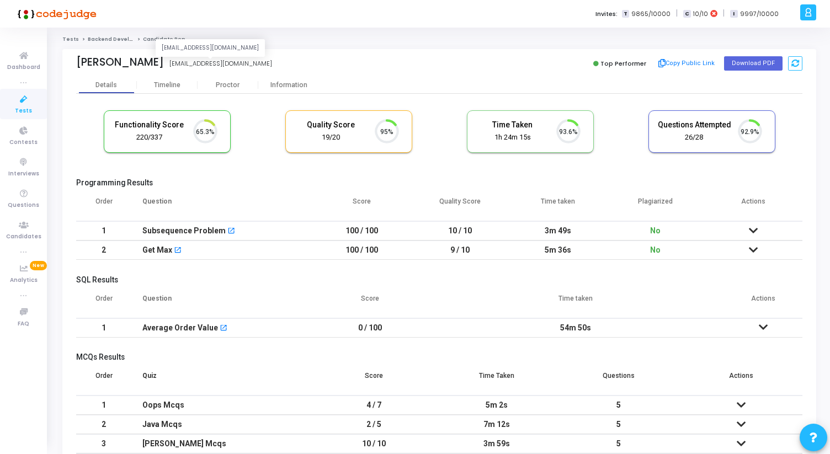
scroll to position [23, 28]
click at [229, 81] on div "Proctor" at bounding box center [227, 85] width 61 height 8
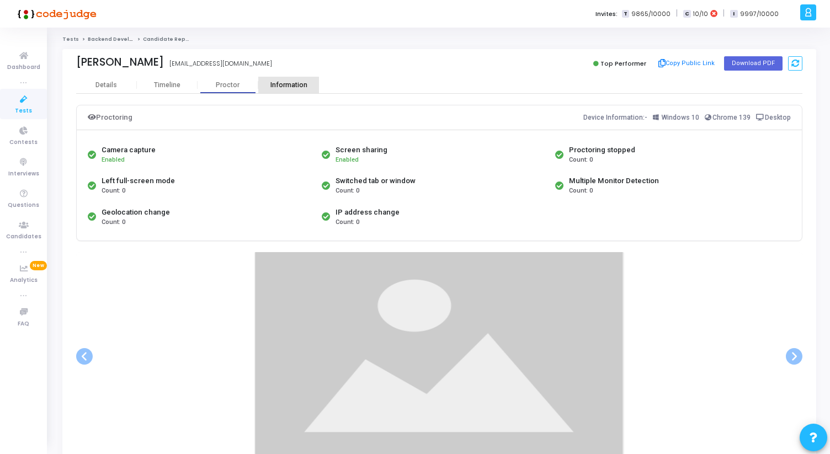
click at [288, 80] on div "Information" at bounding box center [288, 85] width 61 height 17
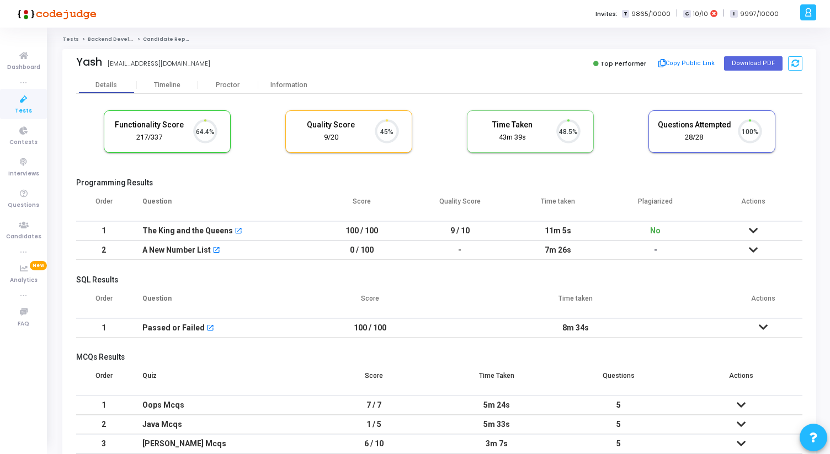
scroll to position [23, 28]
click at [274, 84] on div "Information" at bounding box center [288, 85] width 61 height 8
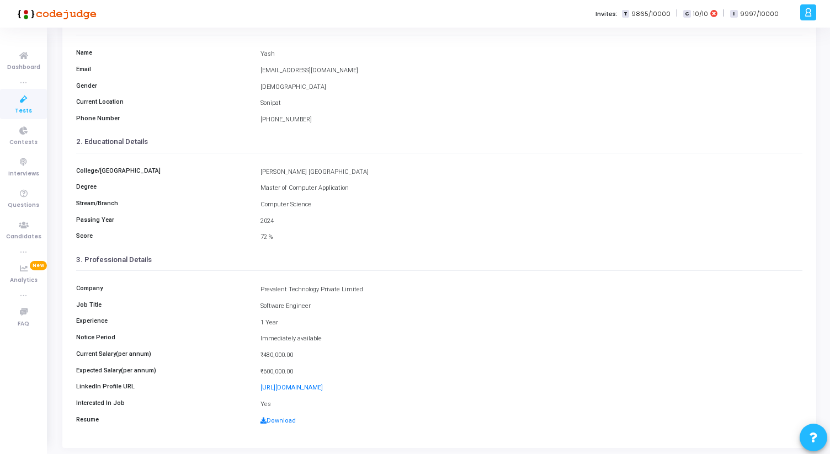
scroll to position [92, 0]
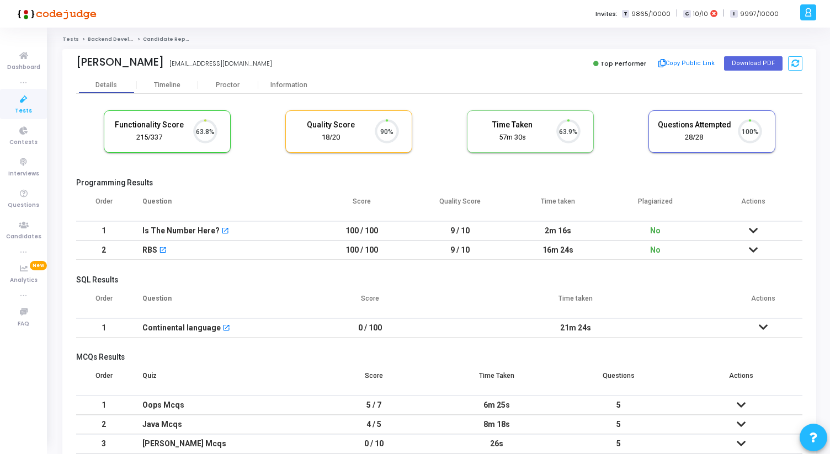
scroll to position [23, 28]
click at [286, 84] on div "Information" at bounding box center [288, 85] width 61 height 8
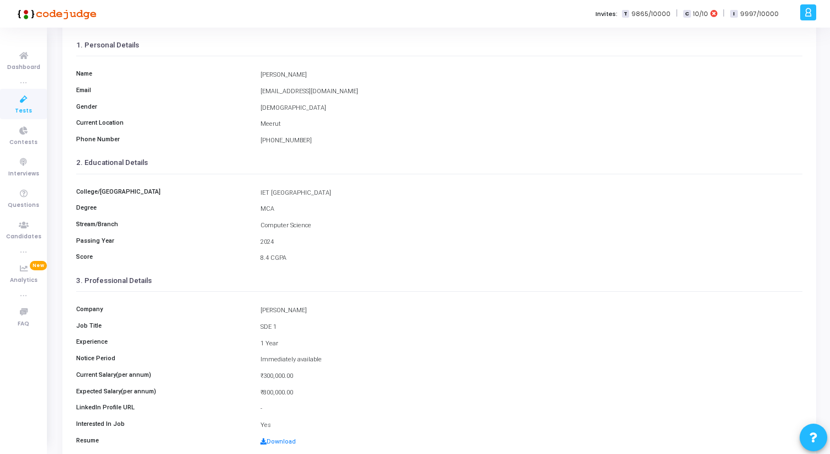
scroll to position [80, 0]
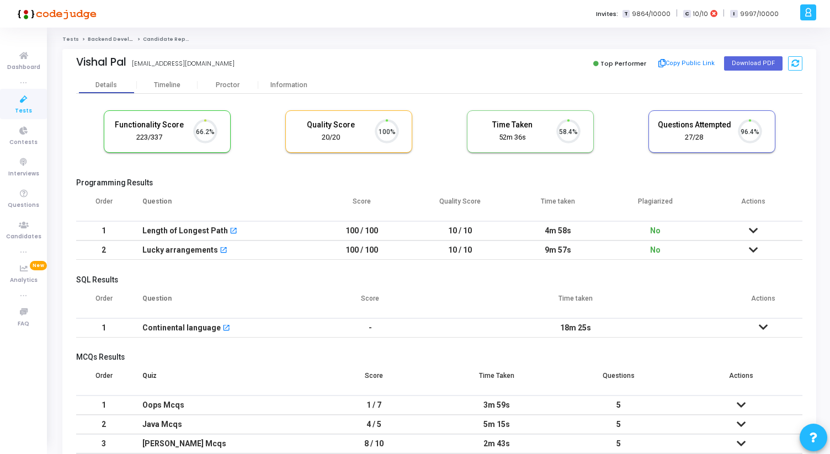
scroll to position [23, 28]
click at [277, 86] on div "Information" at bounding box center [288, 85] width 61 height 8
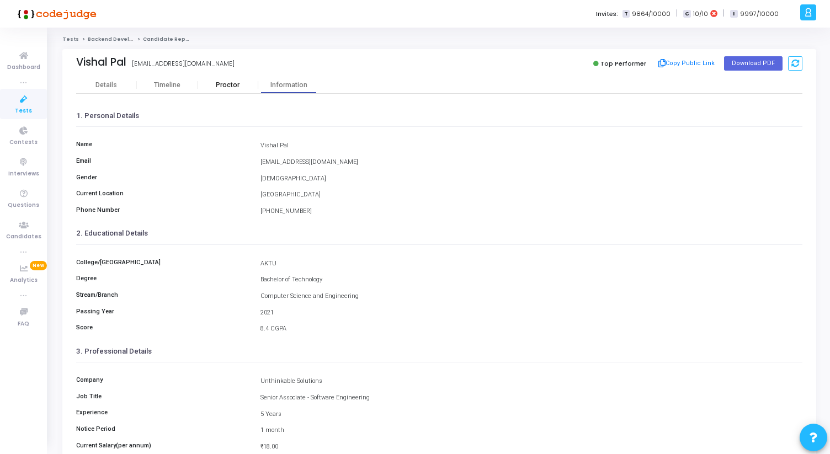
click at [216, 82] on div "Proctor" at bounding box center [227, 85] width 61 height 8
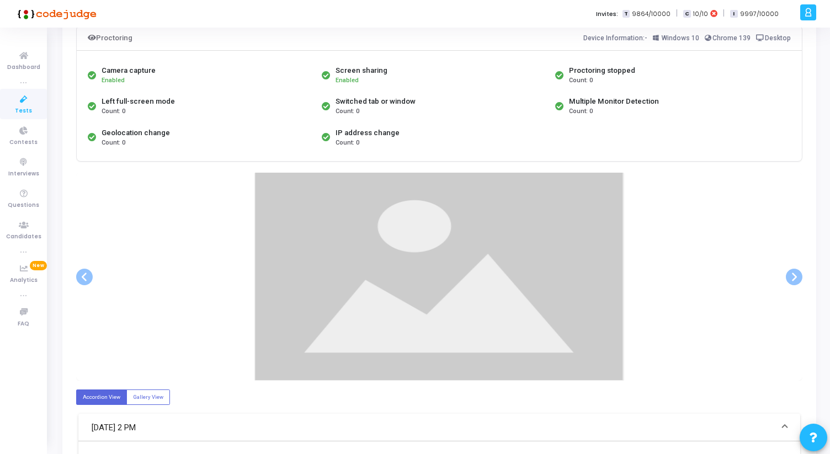
scroll to position [84, 0]
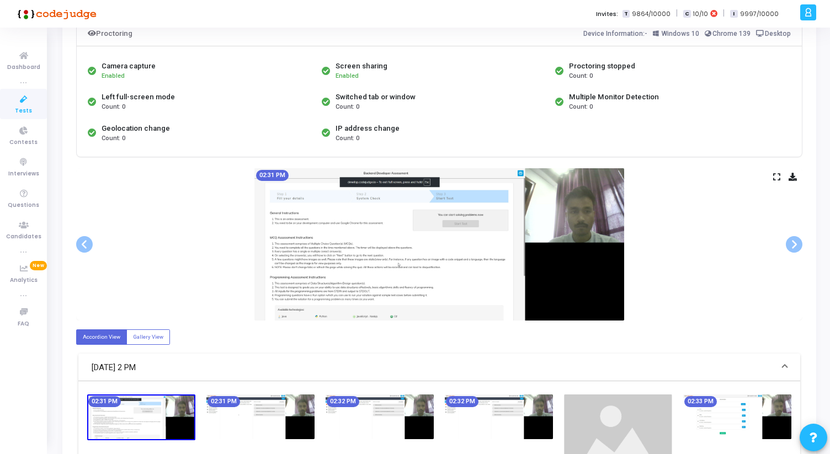
click at [779, 179] on icon at bounding box center [776, 177] width 7 height 6
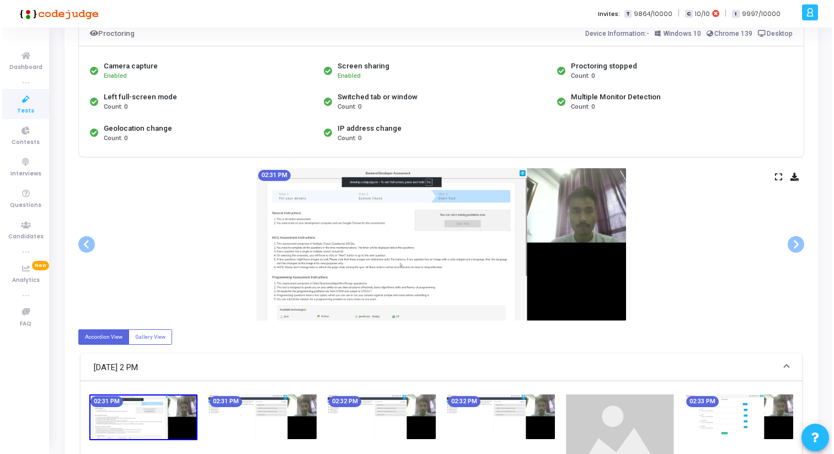
scroll to position [0, 0]
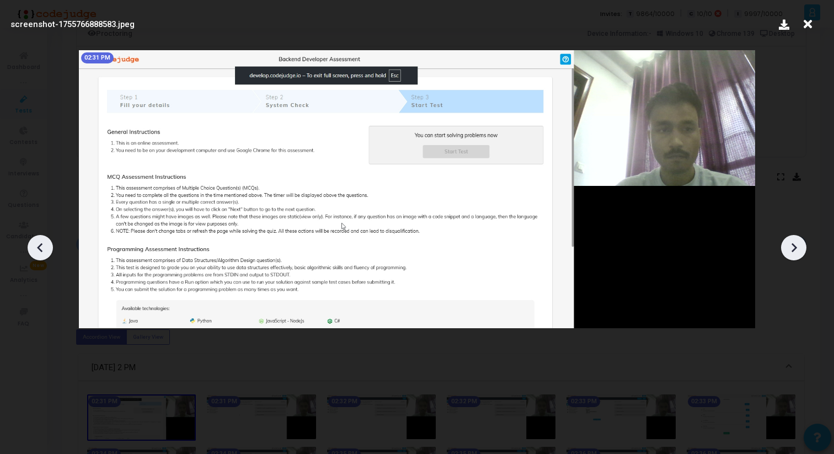
click at [796, 247] on icon at bounding box center [795, 247] width 6 height 9
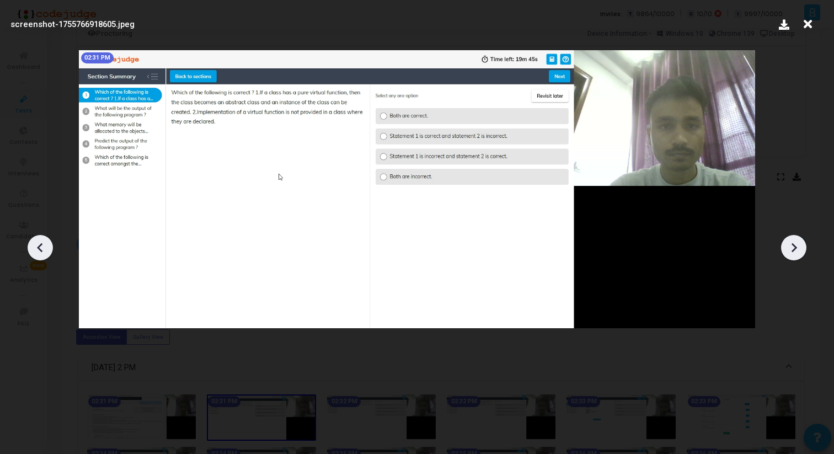
click at [796, 247] on icon at bounding box center [795, 247] width 6 height 9
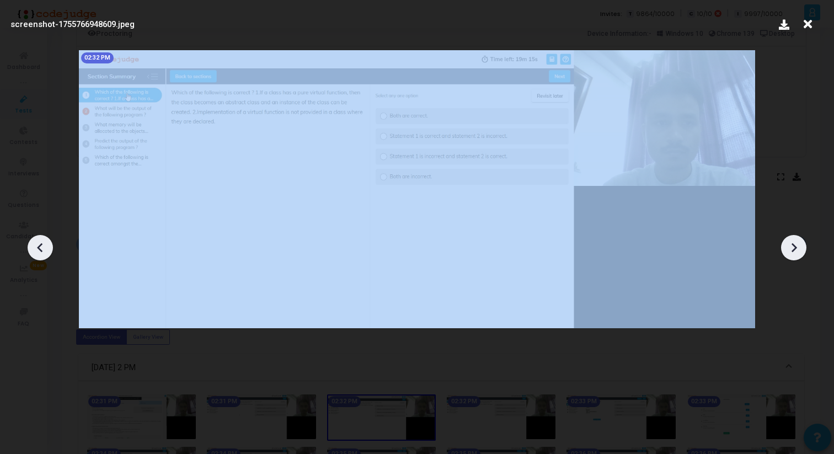
click at [796, 247] on icon at bounding box center [795, 247] width 6 height 9
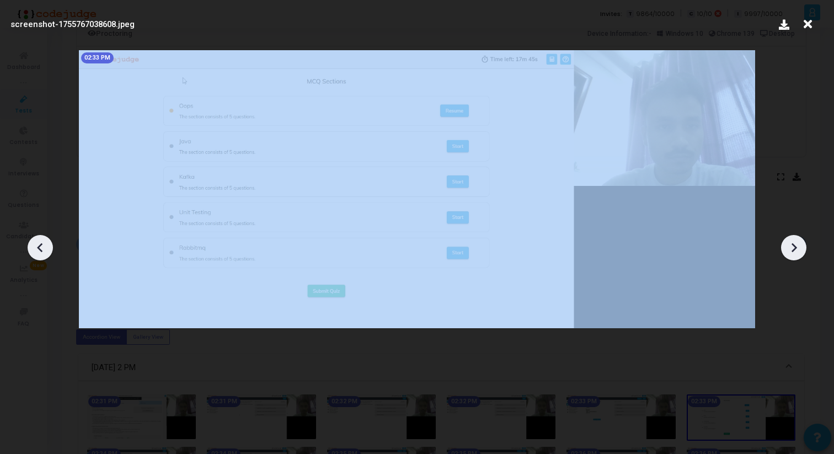
click at [796, 247] on icon at bounding box center [795, 247] width 6 height 9
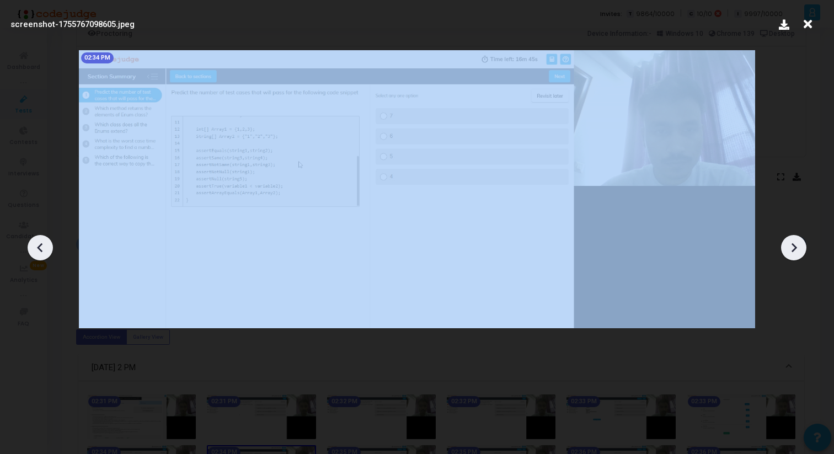
click at [796, 247] on icon at bounding box center [795, 247] width 6 height 9
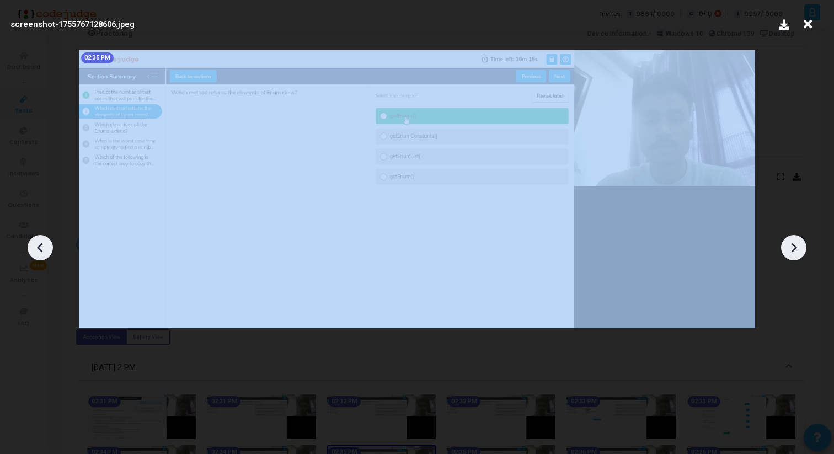
click at [796, 247] on icon at bounding box center [795, 247] width 6 height 9
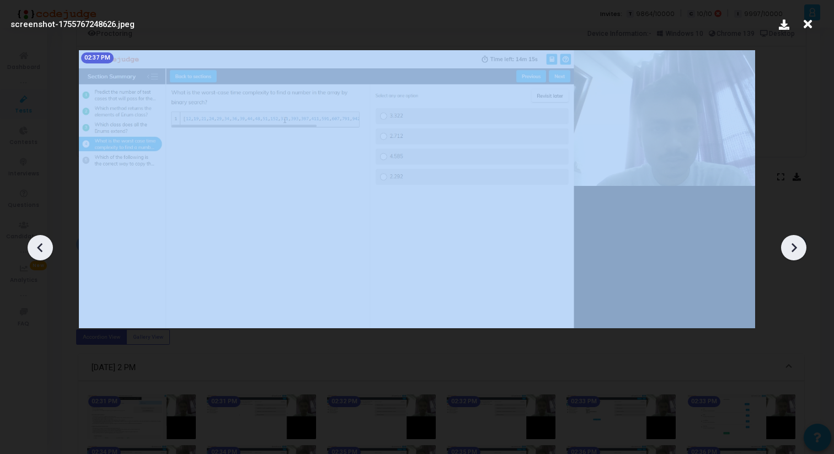
click at [796, 247] on icon at bounding box center [795, 247] width 6 height 9
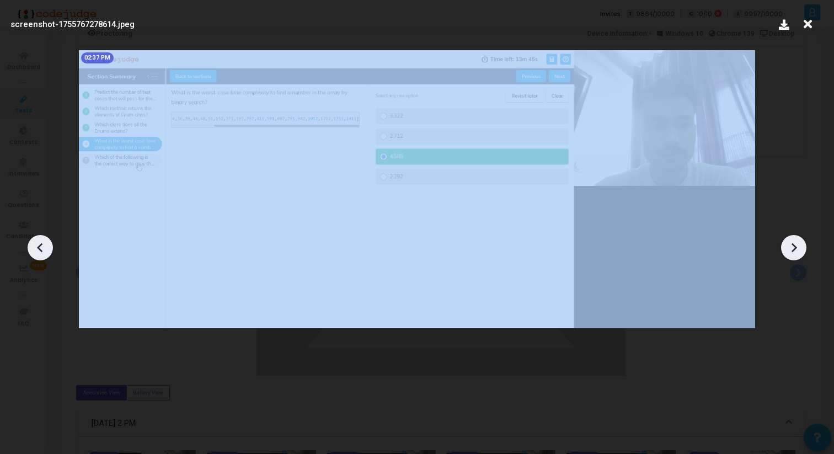
click at [796, 247] on icon at bounding box center [795, 247] width 6 height 9
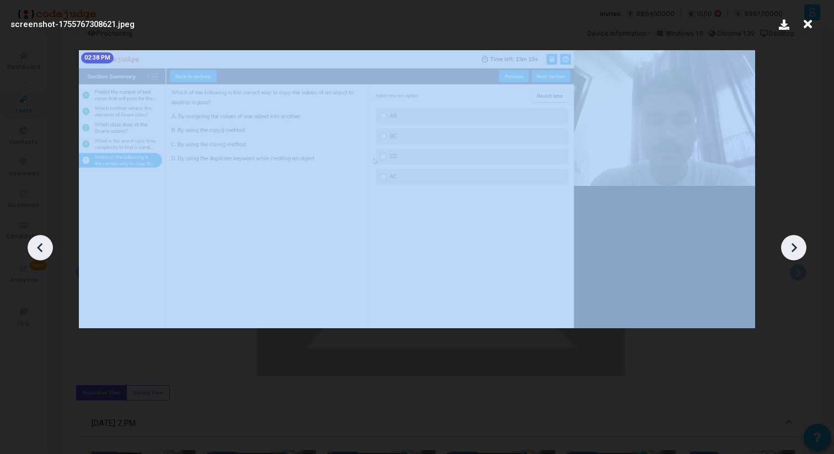
click at [796, 247] on icon at bounding box center [795, 247] width 6 height 9
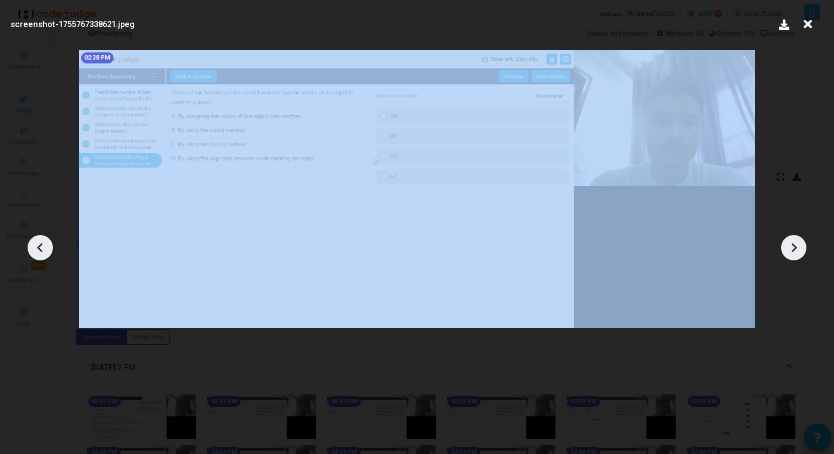
click at [796, 247] on icon at bounding box center [795, 247] width 6 height 9
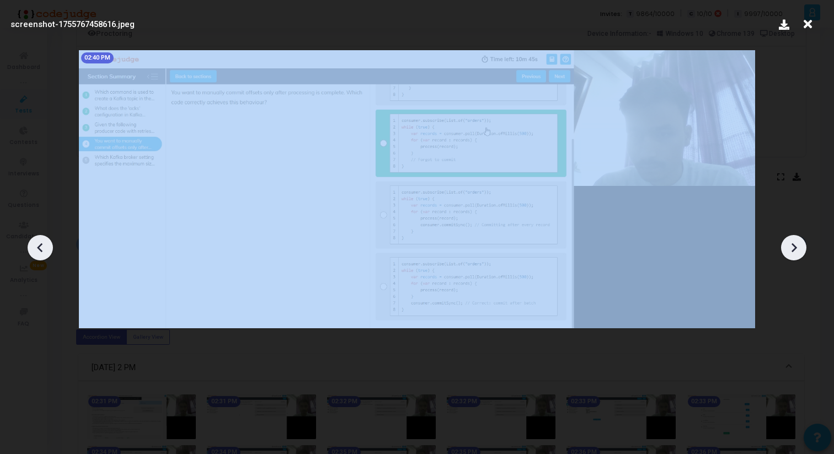
click at [796, 247] on icon at bounding box center [795, 247] width 6 height 9
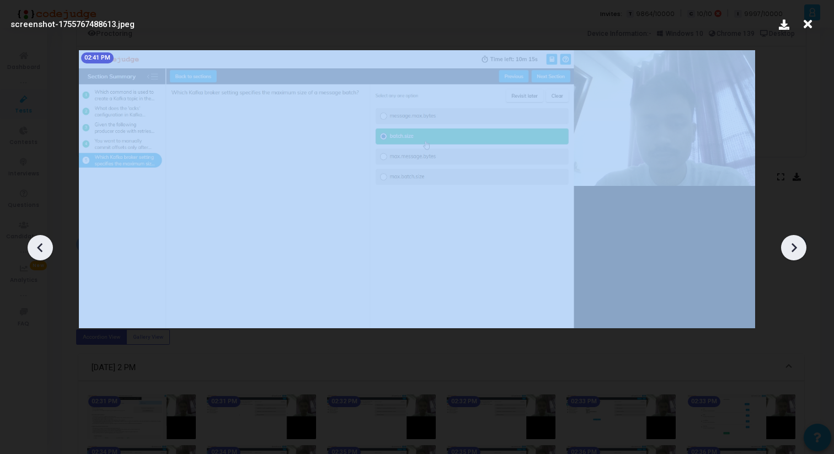
click at [796, 247] on icon at bounding box center [795, 247] width 6 height 9
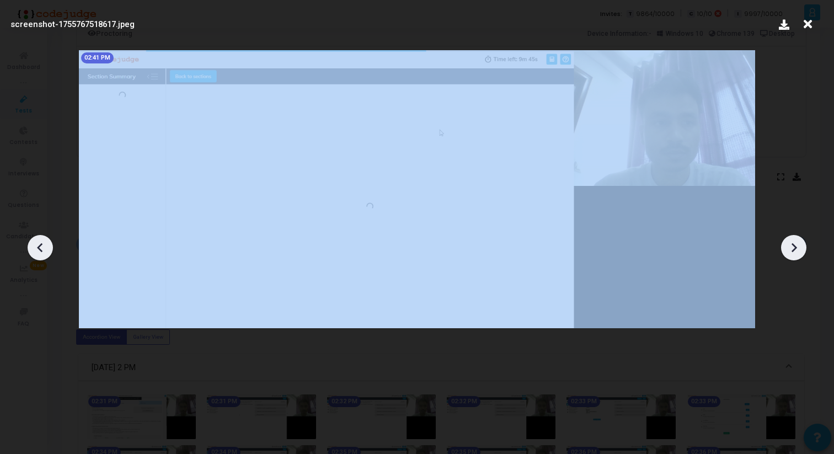
click at [796, 247] on icon at bounding box center [795, 247] width 6 height 9
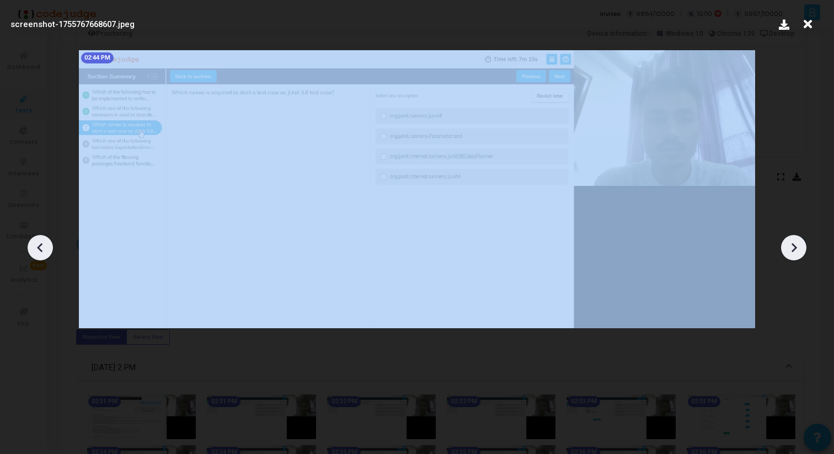
click at [796, 247] on icon at bounding box center [795, 247] width 6 height 9
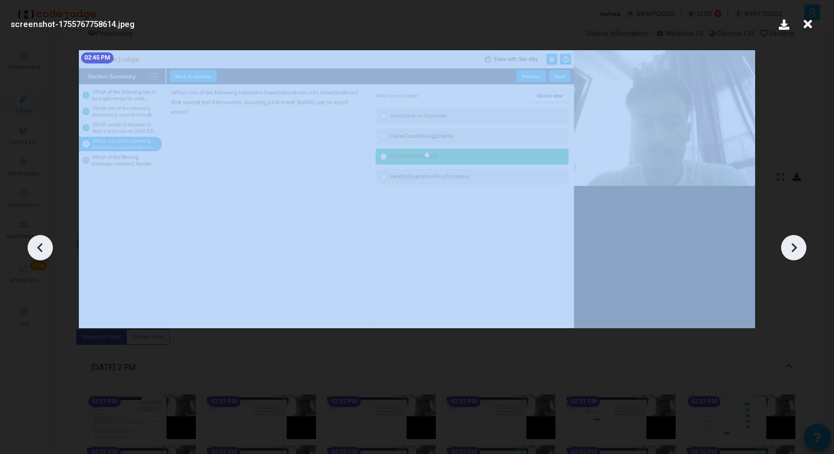
click at [796, 247] on icon at bounding box center [795, 247] width 6 height 9
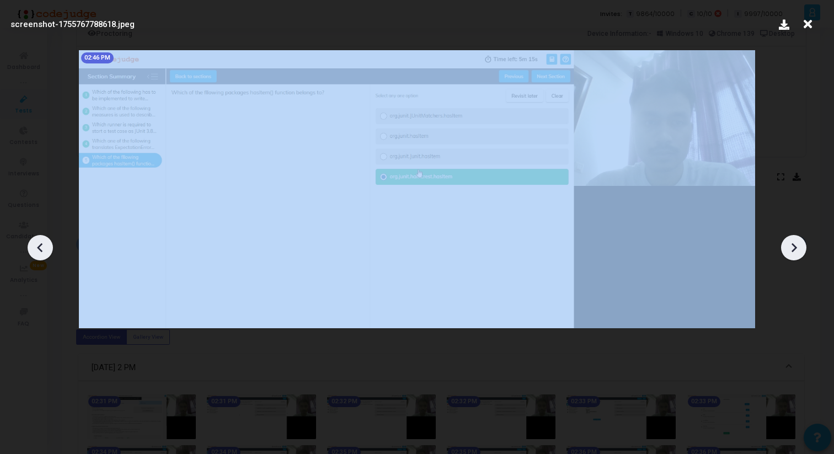
click at [796, 247] on icon at bounding box center [795, 247] width 6 height 9
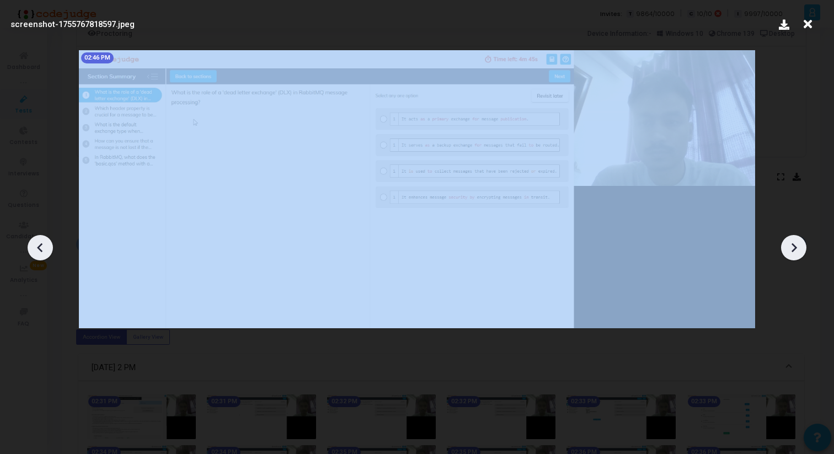
click at [796, 247] on icon at bounding box center [795, 247] width 6 height 9
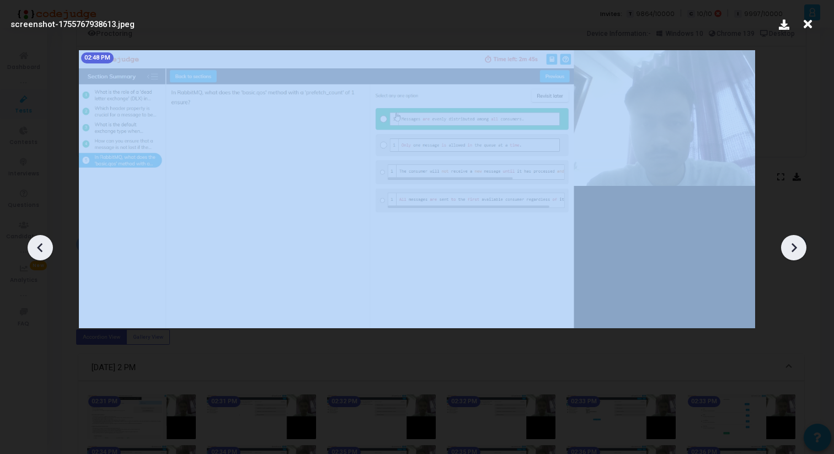
click at [796, 247] on icon at bounding box center [795, 247] width 6 height 9
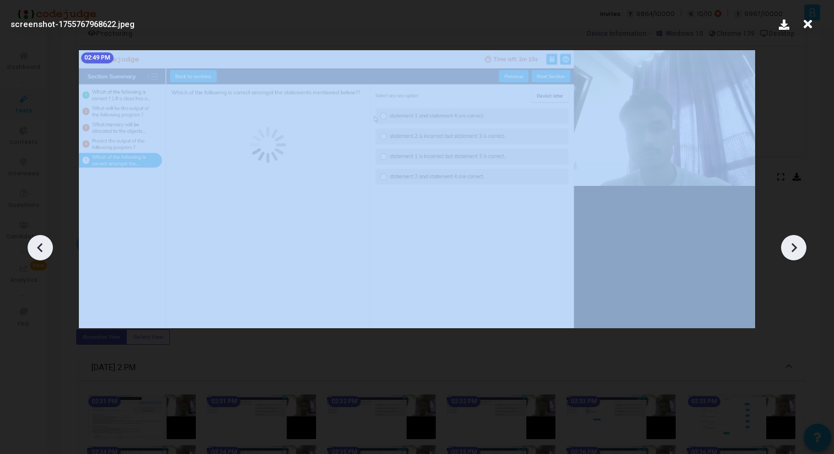
click at [796, 247] on icon at bounding box center [795, 247] width 6 height 9
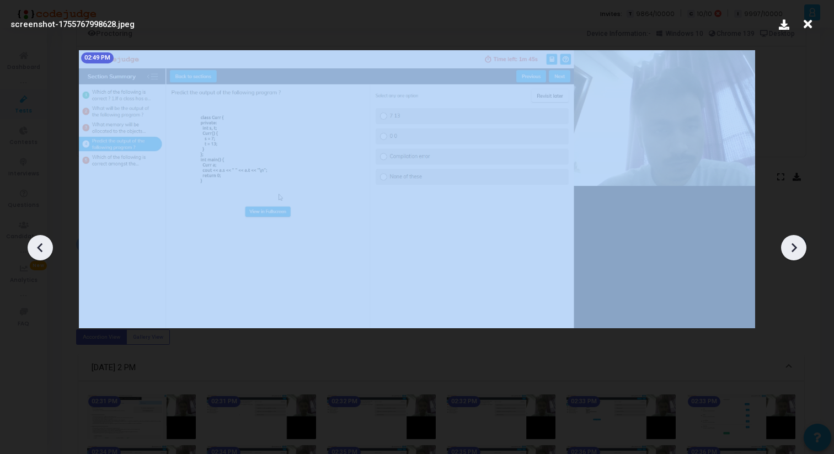
click at [796, 247] on icon at bounding box center [795, 247] width 6 height 9
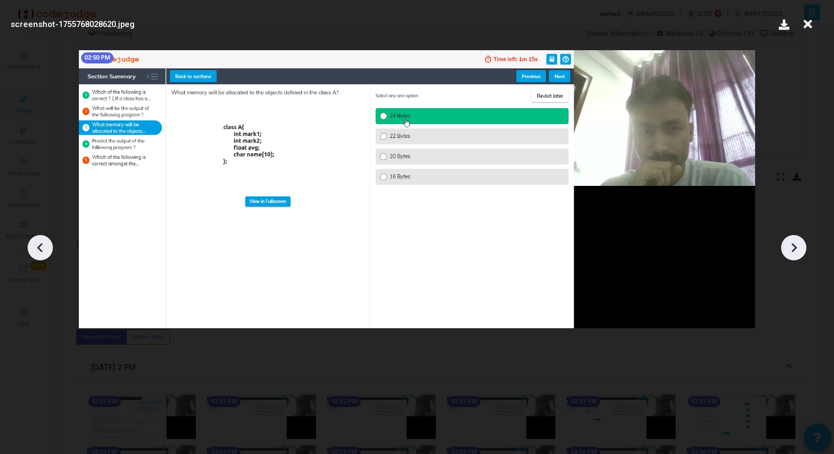
click at [796, 247] on icon at bounding box center [795, 247] width 6 height 9
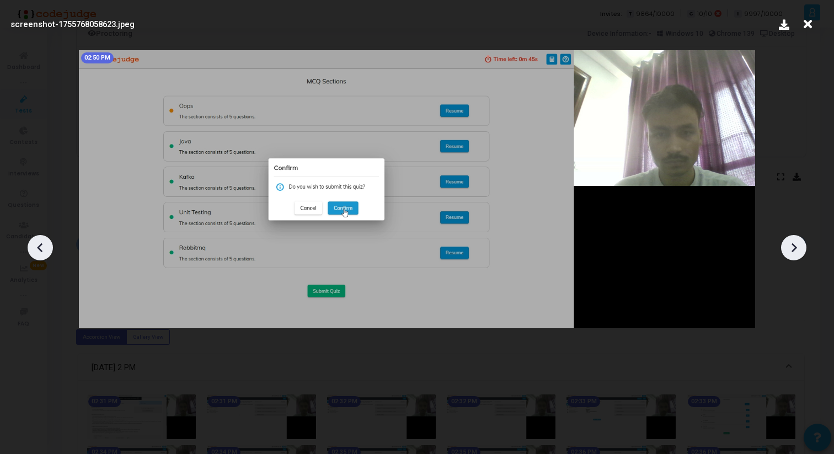
click at [796, 247] on icon at bounding box center [795, 247] width 6 height 9
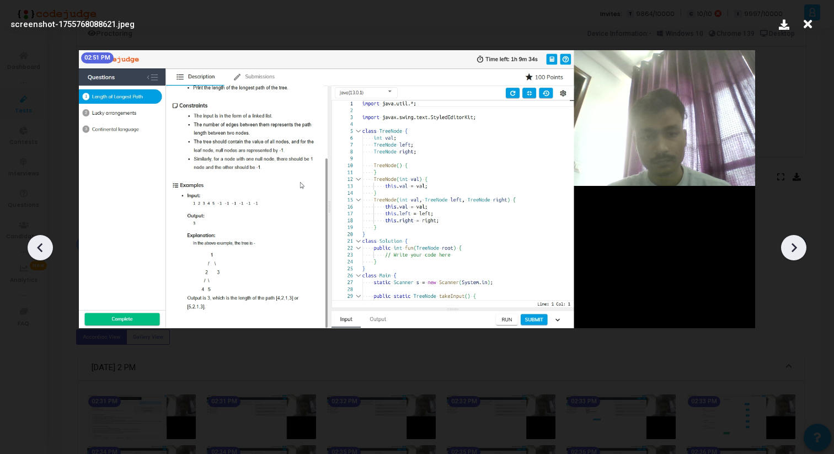
click at [796, 247] on icon at bounding box center [795, 247] width 6 height 9
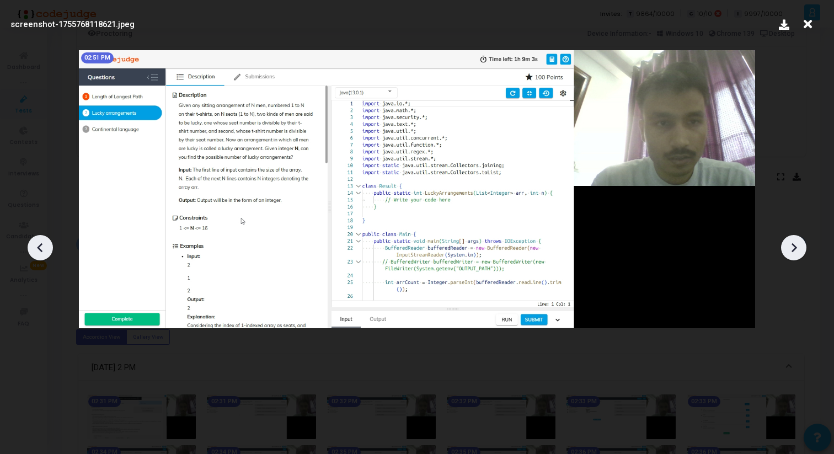
click at [796, 247] on icon at bounding box center [795, 247] width 6 height 9
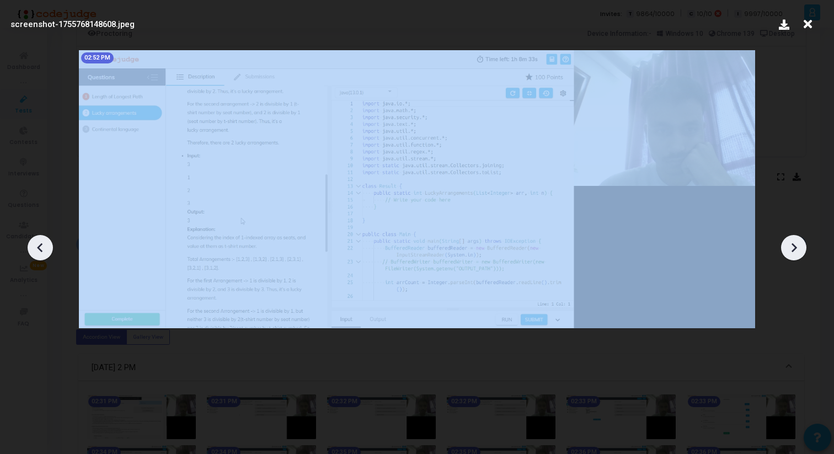
click at [796, 247] on icon at bounding box center [795, 247] width 6 height 9
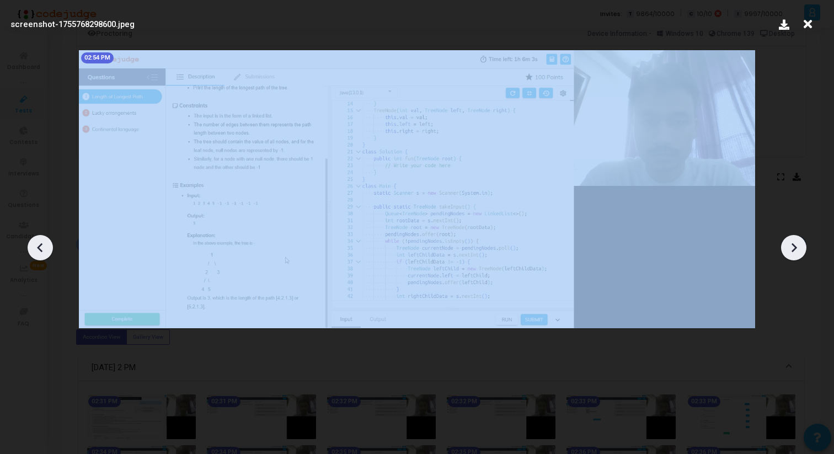
click at [796, 247] on icon at bounding box center [795, 247] width 6 height 9
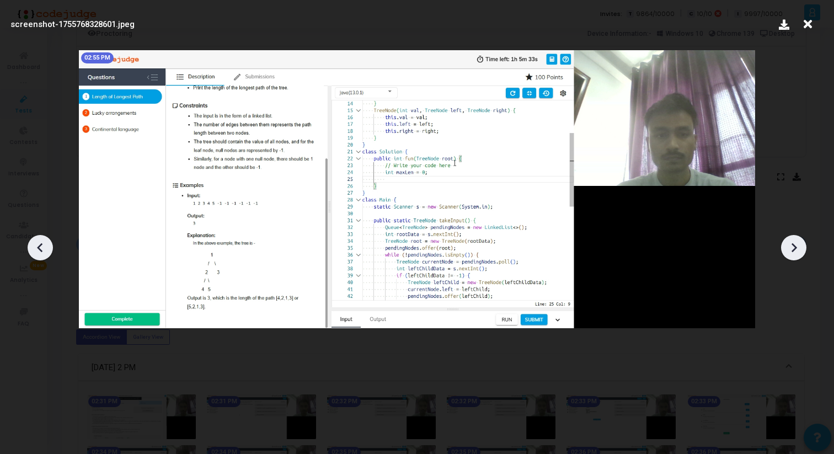
click at [809, 26] on icon at bounding box center [807, 24] width 17 height 21
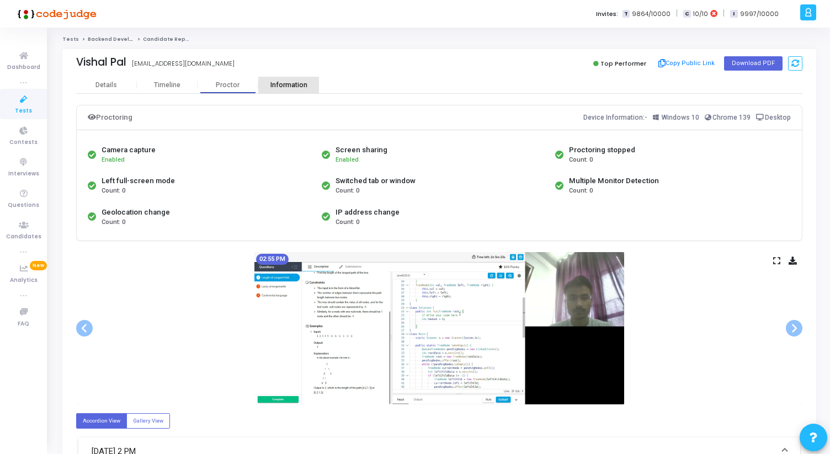
click at [290, 85] on div "Information" at bounding box center [288, 85] width 61 height 8
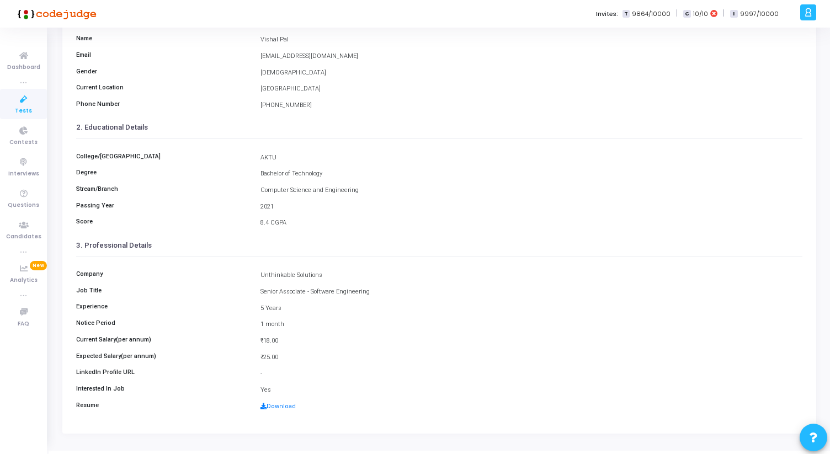
scroll to position [123, 0]
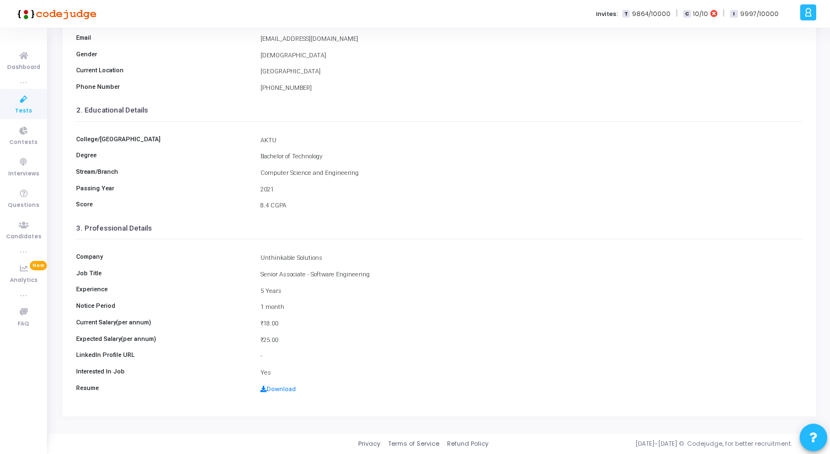
drag, startPoint x: 260, startPoint y: 258, endPoint x: 285, endPoint y: 339, distance: 84.8
click at [285, 339] on div "Company Unthinkable Solutions Job Title Senior Associate - Software Engineering…" at bounding box center [439, 319] width 726 height 161
click at [285, 339] on div "₹25.00" at bounding box center [531, 340] width 553 height 9
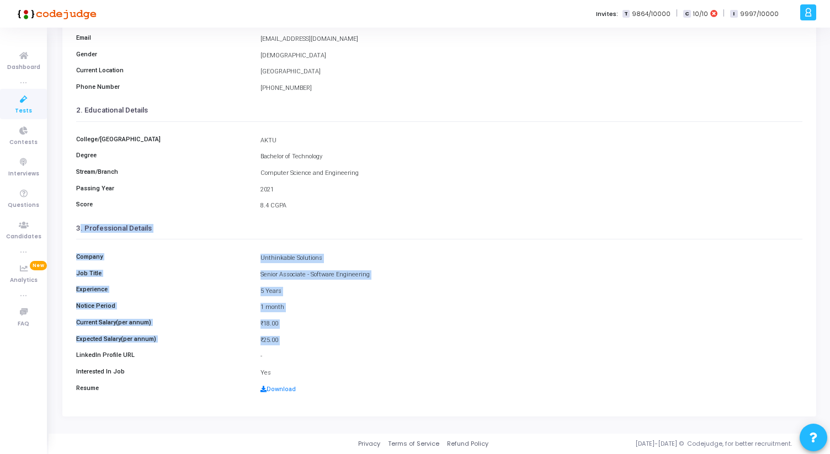
drag, startPoint x: 285, startPoint y: 339, endPoint x: 76, endPoint y: 224, distance: 238.7
click at [76, 226] on cj-custom-field-information-view "1. Personal Details Name Vishal Pal Email [EMAIL_ADDRESS][DOMAIN_NAME] Gender […" at bounding box center [439, 191] width 726 height 419
click at [76, 224] on h3 "3. Professional Details" at bounding box center [439, 228] width 726 height 9
drag, startPoint x: 76, startPoint y: 224, endPoint x: 296, endPoint y: 336, distance: 247.2
click at [296, 336] on cj-custom-field-information-view "1. Personal Details Name Vishal Pal Email [EMAIL_ADDRESS][DOMAIN_NAME] Gender […" at bounding box center [439, 191] width 726 height 419
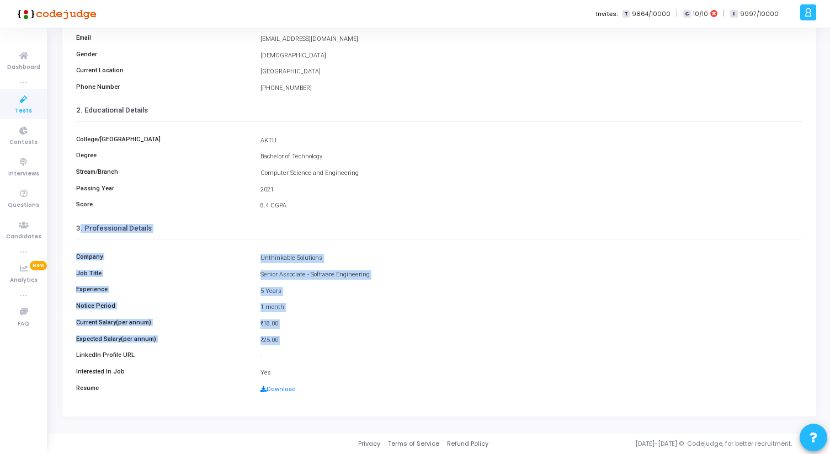
click at [296, 336] on div "₹25.00" at bounding box center [531, 340] width 553 height 9
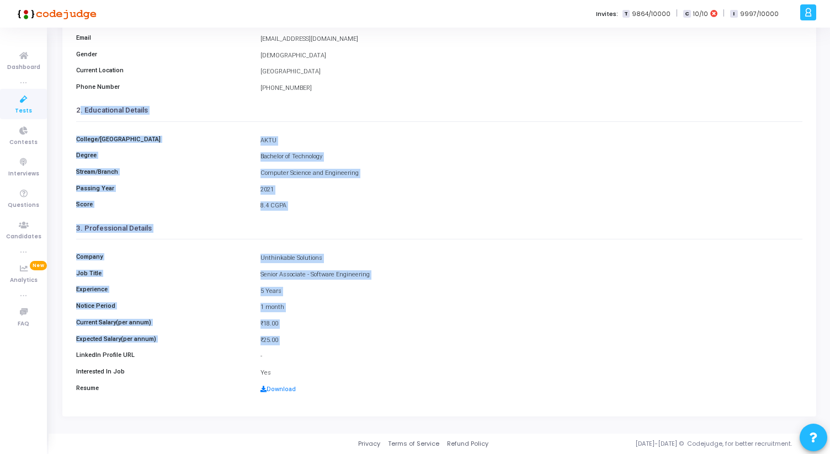
drag, startPoint x: 296, startPoint y: 336, endPoint x: 78, endPoint y: 109, distance: 315.6
click at [77, 108] on cj-custom-field-information-view "1. Personal Details Name Vishal Pal Email [EMAIL_ADDRESS][DOMAIN_NAME] Gender […" at bounding box center [439, 191] width 726 height 419
click at [78, 109] on h3 "2. Educational Details" at bounding box center [439, 110] width 726 height 9
drag, startPoint x: 78, startPoint y: 109, endPoint x: 292, endPoint y: 340, distance: 315.8
click at [292, 340] on cj-custom-field-information-view "1. Personal Details Name Vishal Pal Email [EMAIL_ADDRESS][DOMAIN_NAME] Gender […" at bounding box center [439, 191] width 726 height 419
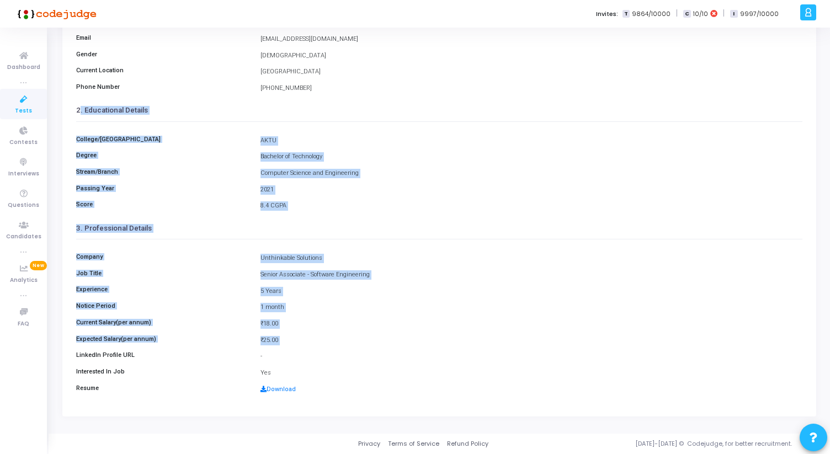
click at [292, 340] on div "₹25.00" at bounding box center [531, 340] width 553 height 9
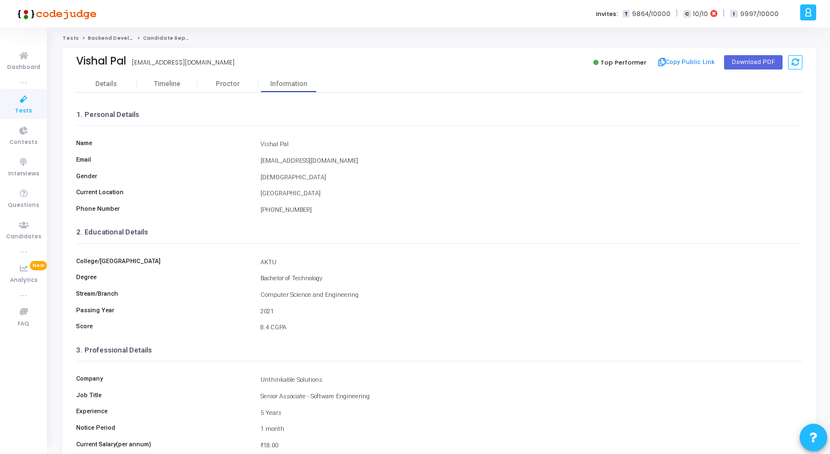
scroll to position [0, 0]
drag, startPoint x: 79, startPoint y: 61, endPoint x: 226, endPoint y: 65, distance: 146.8
click at [226, 65] on div "Vishal Pal palvaibhav6750@gmail.com palvaibhav6750@gmail.com" at bounding box center [254, 64] width 357 height 16
click at [226, 65] on div "Vishal Pal palvaibhav6750@gmail.com" at bounding box center [254, 64] width 357 height 16
drag, startPoint x: 226, startPoint y: 65, endPoint x: 70, endPoint y: 66, distance: 155.6
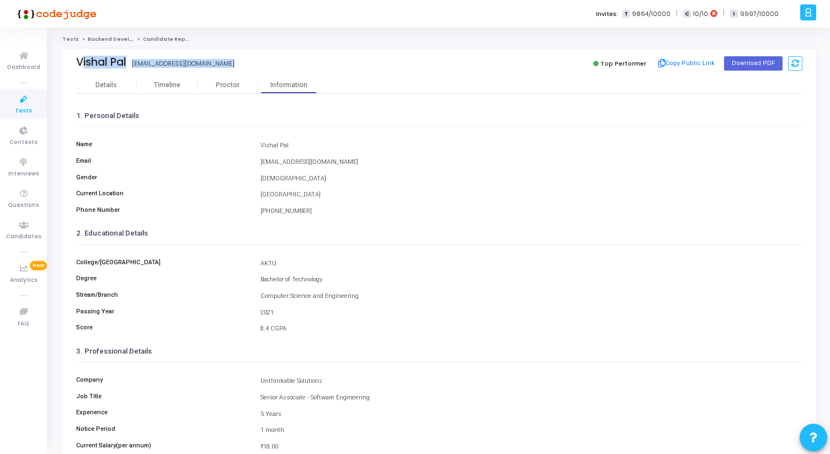
click at [70, 66] on div "Vishal Pal palvaibhav6750@gmail.com Top Performer Copy Public Link Download PDF" at bounding box center [439, 63] width 754 height 28
drag, startPoint x: 70, startPoint y: 66, endPoint x: 244, endPoint y: 73, distance: 173.9
click at [244, 74] on div "Vishal Pal palvaibhav6750@gmail.com Top Performer Copy Public Link Download PDF" at bounding box center [439, 63] width 754 height 28
click at [225, 63] on div "Vishal Pal palvaibhav6750@gmail.com" at bounding box center [254, 64] width 357 height 16
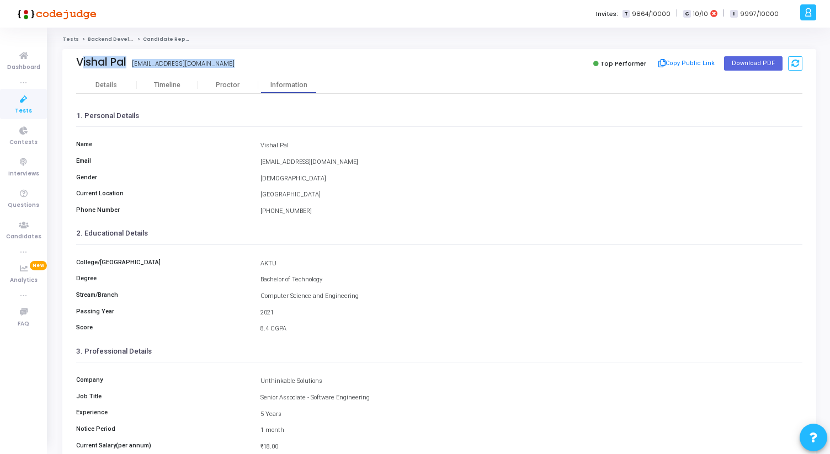
drag, startPoint x: 225, startPoint y: 63, endPoint x: 62, endPoint y: 63, distance: 162.7
click at [62, 63] on div "Vishal Pal palvaibhav6750@gmail.com Top Performer Copy Public Link Download PDF…" at bounding box center [439, 299] width 765 height 501
drag, startPoint x: 340, startPoint y: 163, endPoint x: 261, endPoint y: 163, distance: 78.9
click at [261, 163] on div "palvaibhav6750@gmail.com" at bounding box center [531, 162] width 553 height 9
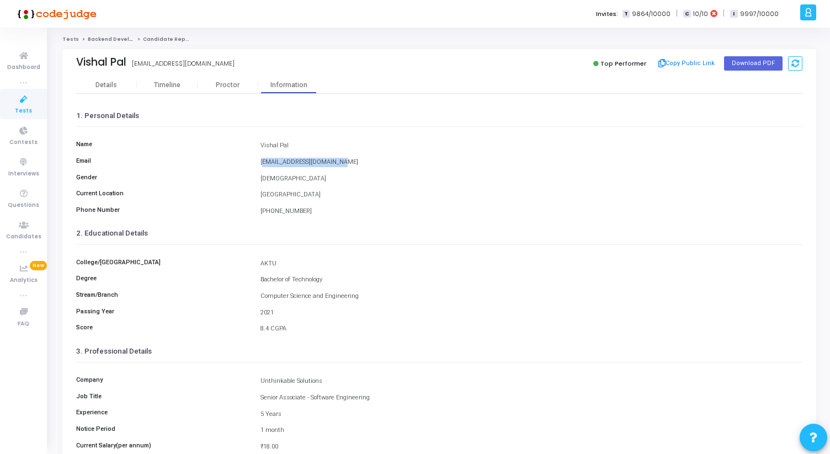
copy div "palvaibhav6750@gmail.com"
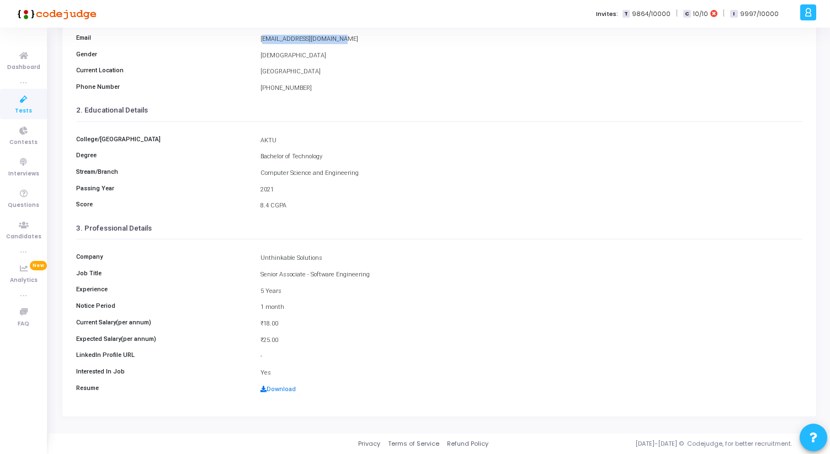
click at [277, 391] on link "Download" at bounding box center [277, 389] width 35 height 7
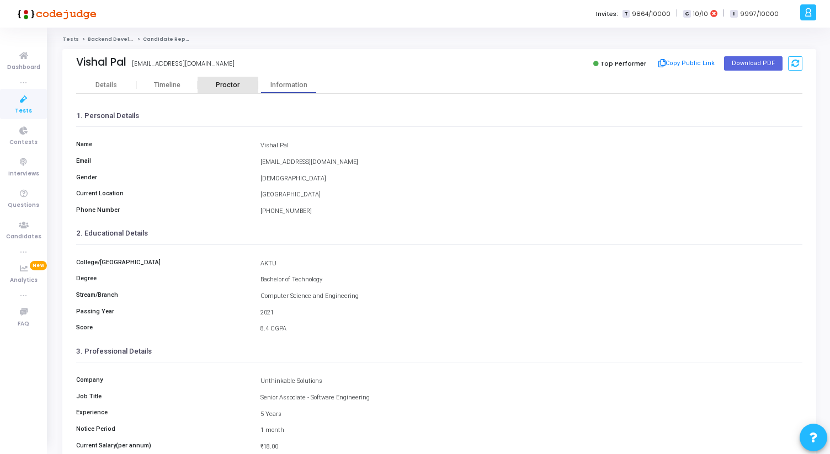
click at [217, 84] on div "Proctor" at bounding box center [227, 85] width 61 height 8
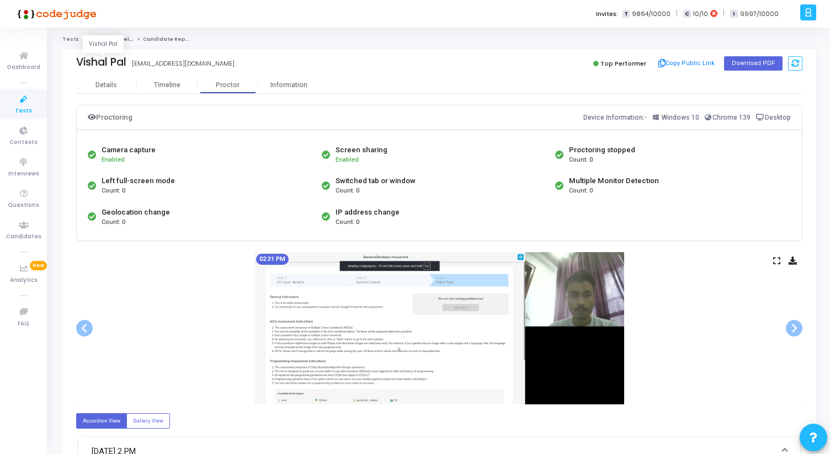
click at [95, 61] on div "Vishal Pal" at bounding box center [101, 62] width 50 height 13
copy div "Vishal"
click at [72, 63] on div "Vishal Pal palvaibhav6750@gmail.com Top Performer Copy Public Link Download PDF" at bounding box center [439, 63] width 754 height 28
drag, startPoint x: 77, startPoint y: 63, endPoint x: 230, endPoint y: 70, distance: 152.9
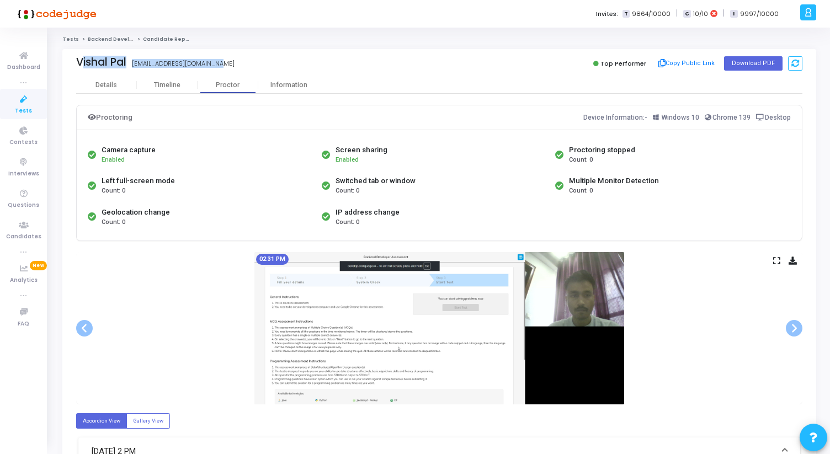
click at [230, 70] on div "Vishal Pal palvaibhav6750@gmail.com" at bounding box center [254, 64] width 357 height 16
click at [227, 67] on div "Vishal Pal palvaibhav6750@gmail.com" at bounding box center [254, 64] width 357 height 16
drag, startPoint x: 227, startPoint y: 67, endPoint x: 77, endPoint y: 62, distance: 149.6
click at [77, 62] on div "Vishal Pal Vishal Pal palvaibhav6750@gmail.com" at bounding box center [254, 64] width 357 height 16
click at [77, 62] on div "Vishal Pal" at bounding box center [101, 62] width 50 height 13
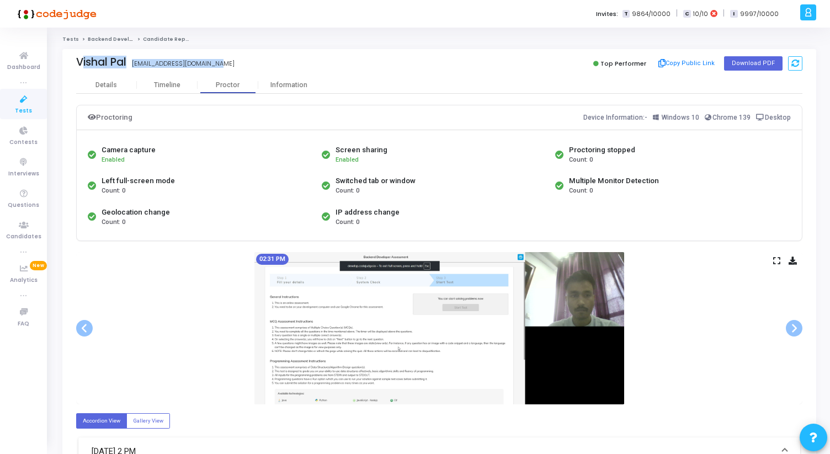
drag, startPoint x: 76, startPoint y: 62, endPoint x: 258, endPoint y: 68, distance: 182.2
click at [258, 69] on div "Vishal Pal palvaibhav6750@gmail.com" at bounding box center [254, 64] width 357 height 16
click at [227, 63] on div "Vishal Pal palvaibhav6750@gmail.com" at bounding box center [254, 64] width 357 height 16
drag, startPoint x: 227, startPoint y: 63, endPoint x: 72, endPoint y: 58, distance: 155.1
click at [72, 58] on div "Vishal Pal Vishal Pal palvaibhav6750@gmail.com Top Performer Copy Public Link D…" at bounding box center [439, 63] width 754 height 28
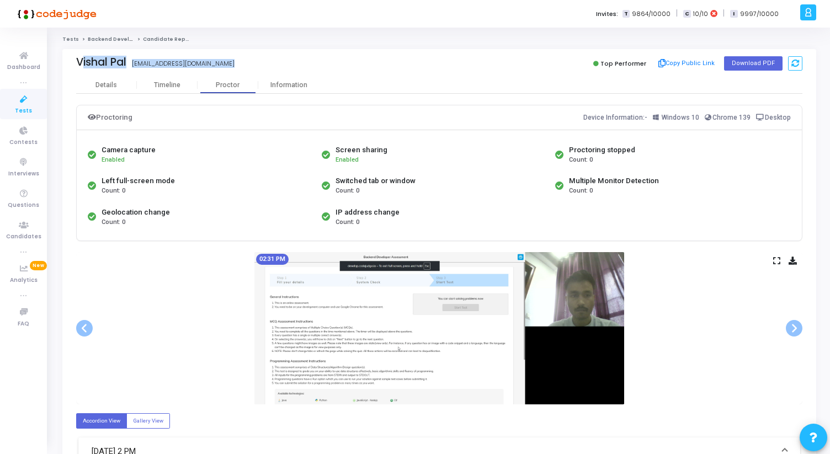
click at [72, 58] on div "Vishal Pal palvaibhav6750@gmail.com Top Performer Copy Public Link Download PDF" at bounding box center [439, 63] width 754 height 28
drag, startPoint x: 76, startPoint y: 63, endPoint x: 229, endPoint y: 62, distance: 153.4
click at [229, 62] on div "Vishal Pal palvaibhav6750@gmail.com palvaibhav6750@gmail.com" at bounding box center [254, 64] width 357 height 16
click at [229, 62] on div "Vishal Pal palvaibhav6750@gmail.com" at bounding box center [254, 64] width 357 height 16
drag, startPoint x: 229, startPoint y: 62, endPoint x: 69, endPoint y: 63, distance: 160.5
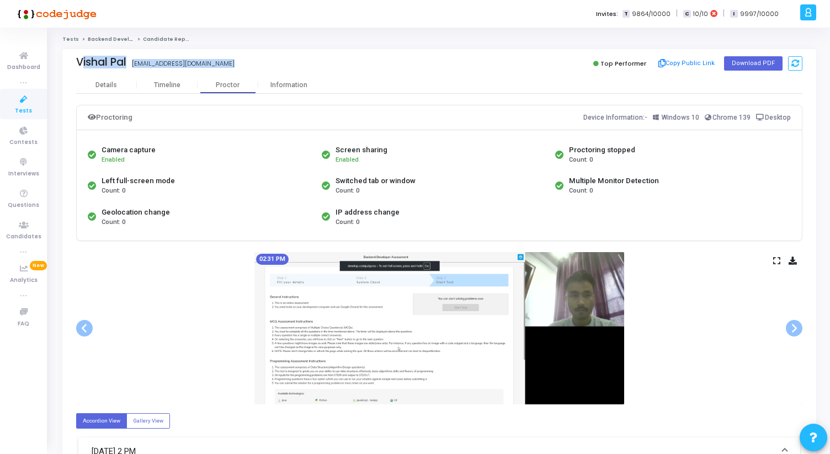
click at [69, 63] on div "Vishal Pal Vishal Pal palvaibhav6750@gmail.com Top Performer Copy Public Link D…" at bounding box center [439, 63] width 754 height 28
click at [69, 63] on div "Vishal Pal palvaibhav6750@gmail.com Top Performer Copy Public Link Download PDF" at bounding box center [439, 63] width 754 height 28
drag, startPoint x: 69, startPoint y: 63, endPoint x: 253, endPoint y: 67, distance: 183.7
click at [252, 67] on div "Vishal Pal palvaibhav6750@gmail.com palvaibhav6750@gmail.com Top Performer Copy…" at bounding box center [439, 63] width 754 height 28
click at [253, 67] on div "Vishal Pal palvaibhav6750@gmail.com" at bounding box center [254, 64] width 357 height 16
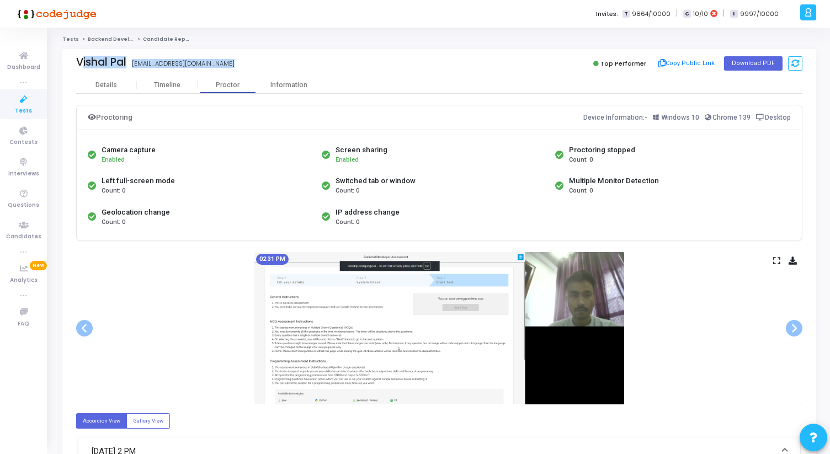
drag, startPoint x: 253, startPoint y: 67, endPoint x: 75, endPoint y: 63, distance: 177.7
click at [75, 63] on div "Vishal Pal Vishal Pal palvaibhav6750@gmail.com Top Performer Copy Public Link D…" at bounding box center [439, 63] width 754 height 28
click at [72, 61] on div "Vishal Pal palvaibhav6750@gmail.com Top Performer Copy Public Link Download PDF" at bounding box center [439, 63] width 754 height 28
drag, startPoint x: 72, startPoint y: 61, endPoint x: 243, endPoint y: 61, distance: 171.0
click at [243, 61] on div "Vishal Pal palvaibhav6750@gmail.com palvaibhav6750@gmail.com Top Performer Copy…" at bounding box center [439, 63] width 754 height 28
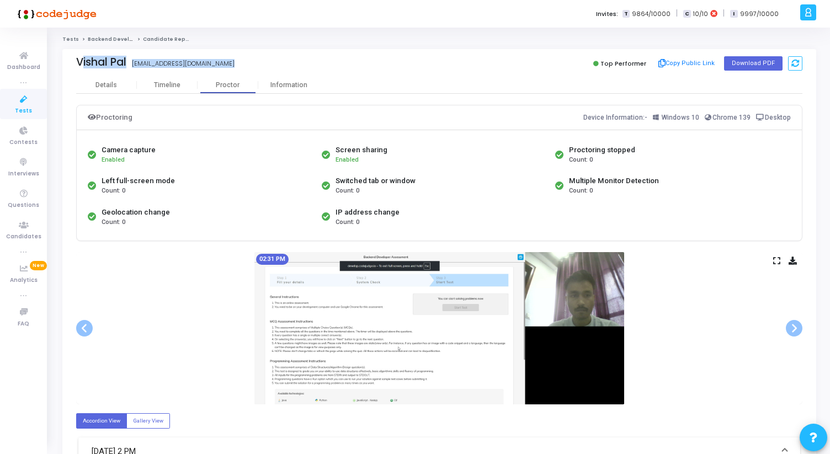
click at [243, 61] on div "Vishal Pal palvaibhav6750@gmail.com" at bounding box center [254, 64] width 357 height 16
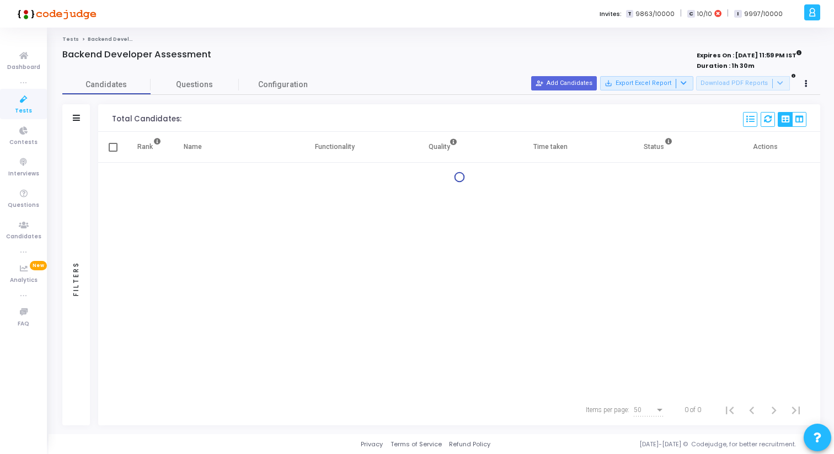
click at [28, 103] on icon at bounding box center [23, 100] width 23 height 14
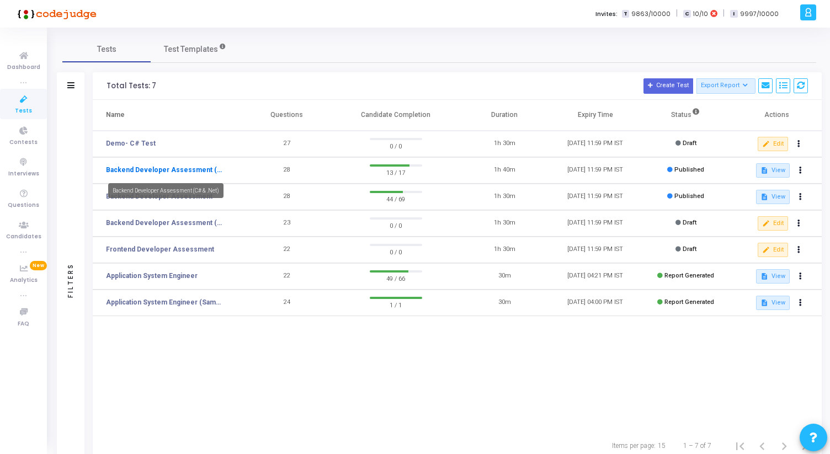
click at [181, 170] on link "Backend Developer Assessment (C# & .Net)" at bounding box center [165, 170] width 119 height 10
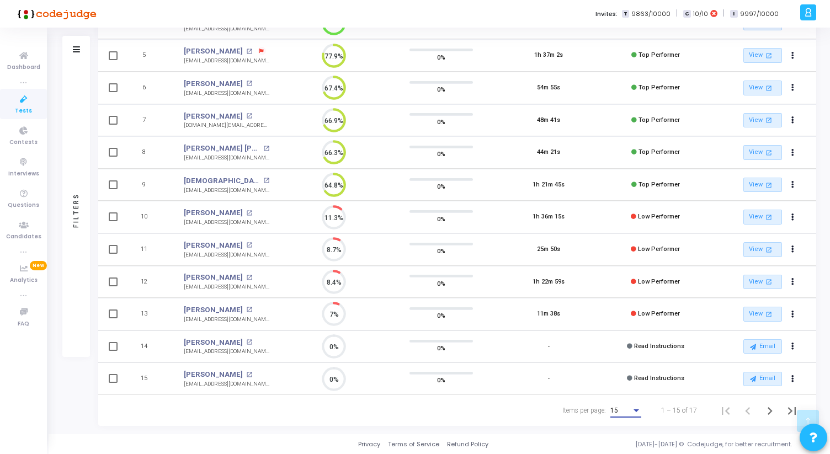
click at [627, 413] on div "15" at bounding box center [620, 411] width 21 height 8
click at [619, 402] on span "50" at bounding box center [626, 404] width 31 height 20
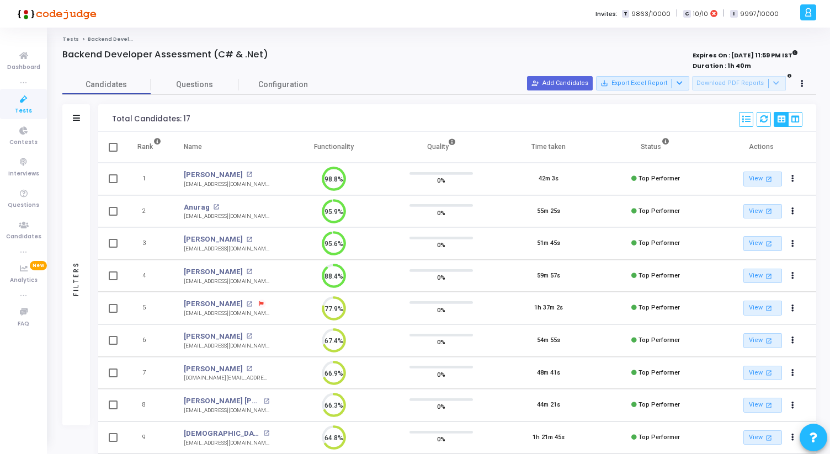
click at [420, 51] on div "Backend Developer Assessment (C# & .Net)" at bounding box center [282, 54] width 441 height 11
drag, startPoint x: 184, startPoint y: 218, endPoint x: 257, endPoint y: 217, distance: 73.4
click at [258, 217] on td "Anurag open_in_new [EMAIL_ADDRESS][DOMAIN_NAME] [EMAIL_ADDRESS][DOMAIN_NAME]" at bounding box center [227, 211] width 108 height 33
copy div "[EMAIL_ADDRESS][DOMAIN_NAME]"
drag, startPoint x: 180, startPoint y: 174, endPoint x: 221, endPoint y: 176, distance: 40.9
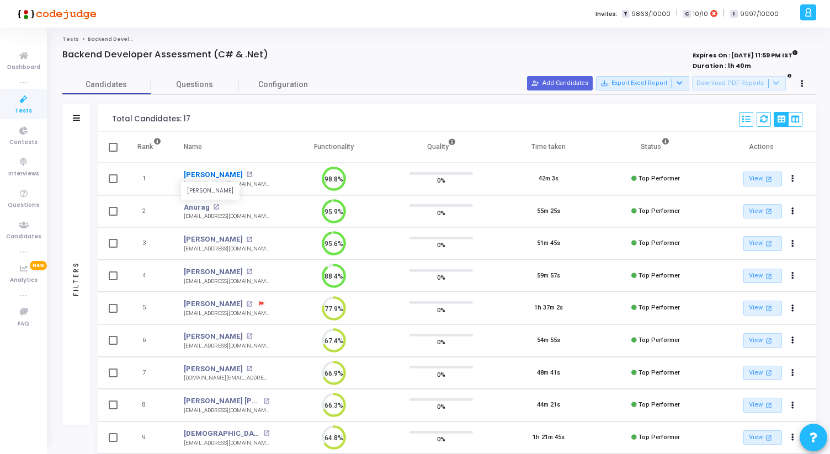
click at [221, 176] on td "[PERSON_NAME] [PERSON_NAME] open_in_new [EMAIL_ADDRESS][DOMAIN_NAME]" at bounding box center [227, 179] width 108 height 33
copy link "[PERSON_NAME]"
drag, startPoint x: 183, startPoint y: 184, endPoint x: 254, endPoint y: 184, distance: 71.7
click at [254, 184] on td "[PERSON_NAME] open_in_new [EMAIL_ADDRESS][DOMAIN_NAME] [EMAIL_ADDRESS][DOMAIN_N…" at bounding box center [227, 179] width 108 height 33
copy div "[EMAIL_ADDRESS][DOMAIN_NAME]"
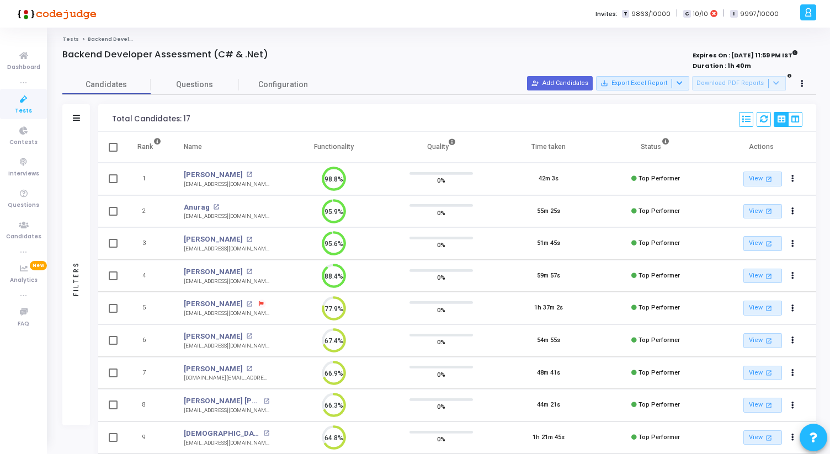
click at [399, 44] on div "Tests Backend Developer Assessment (C# & .Net) Backend Developer Assessment (C#…" at bounding box center [439, 389] width 754 height 707
drag, startPoint x: 182, startPoint y: 303, endPoint x: 220, endPoint y: 303, distance: 37.5
click at [220, 303] on td "[PERSON_NAME] [PERSON_NAME][DEMOGRAPHIC_DATA] open_in_new [EMAIL_ADDRESS][DOMAI…" at bounding box center [227, 308] width 108 height 33
copy div "[PERSON_NAME] [PERSON_NAME][DEMOGRAPHIC_DATA] open_in_new"
drag, startPoint x: 182, startPoint y: 314, endPoint x: 246, endPoint y: 313, distance: 64.0
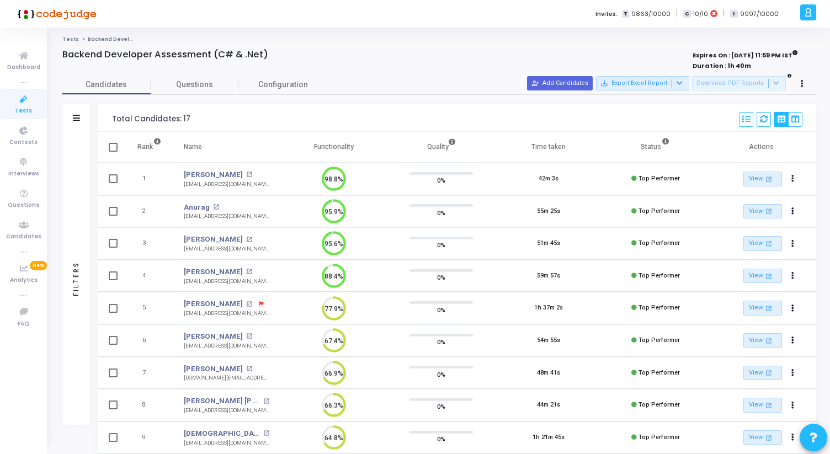
click at [246, 313] on td "[PERSON_NAME] open_in_new [EMAIL_ADDRESS][DOMAIN_NAME] [EMAIL_ADDRESS][DOMAIN_N…" at bounding box center [227, 308] width 108 height 33
copy div "[EMAIL_ADDRESS][DOMAIN_NAME]"
click at [405, 75] on div "Candidates Questions Configuration" at bounding box center [439, 84] width 754 height 19
